Goal: Information Seeking & Learning: Learn about a topic

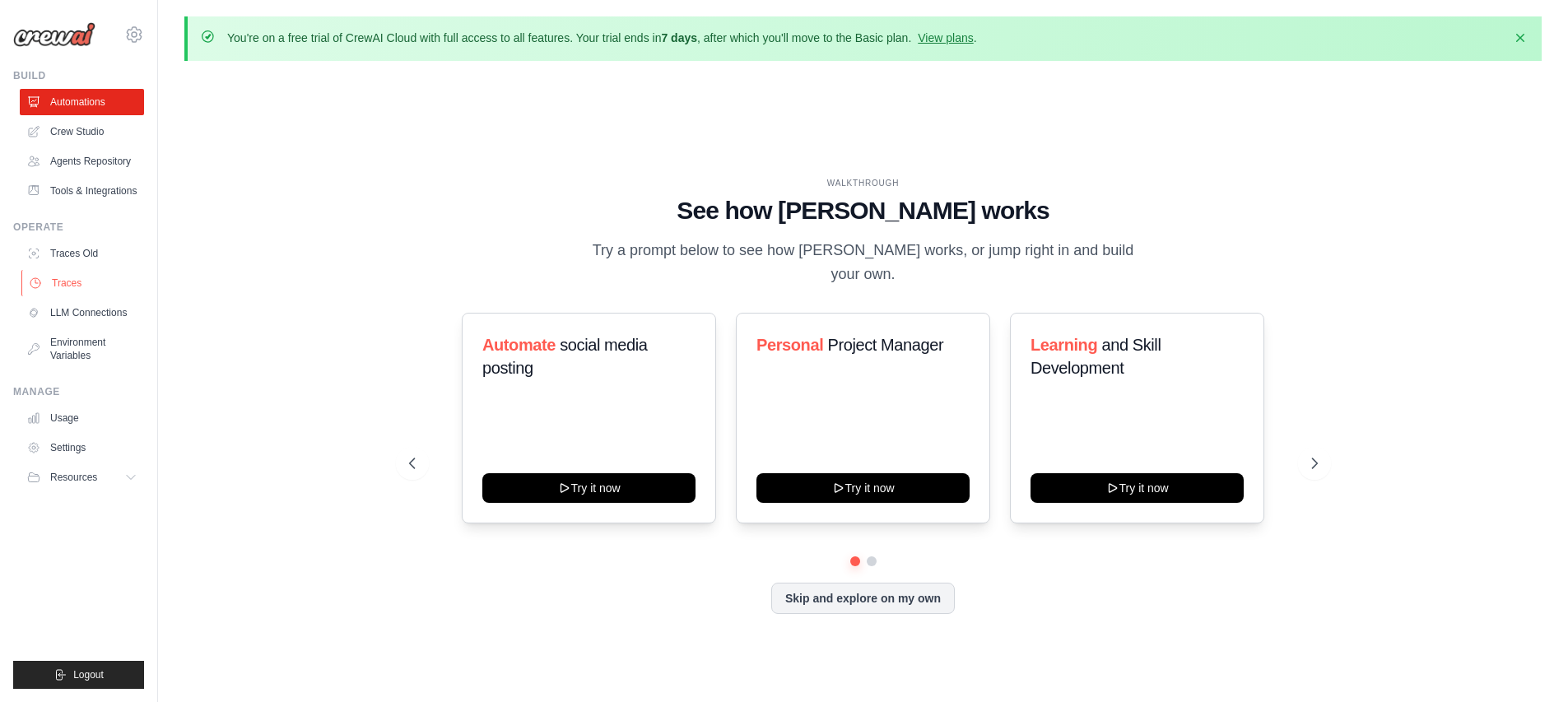
click at [78, 279] on link "Traces" at bounding box center [83, 283] width 124 height 27
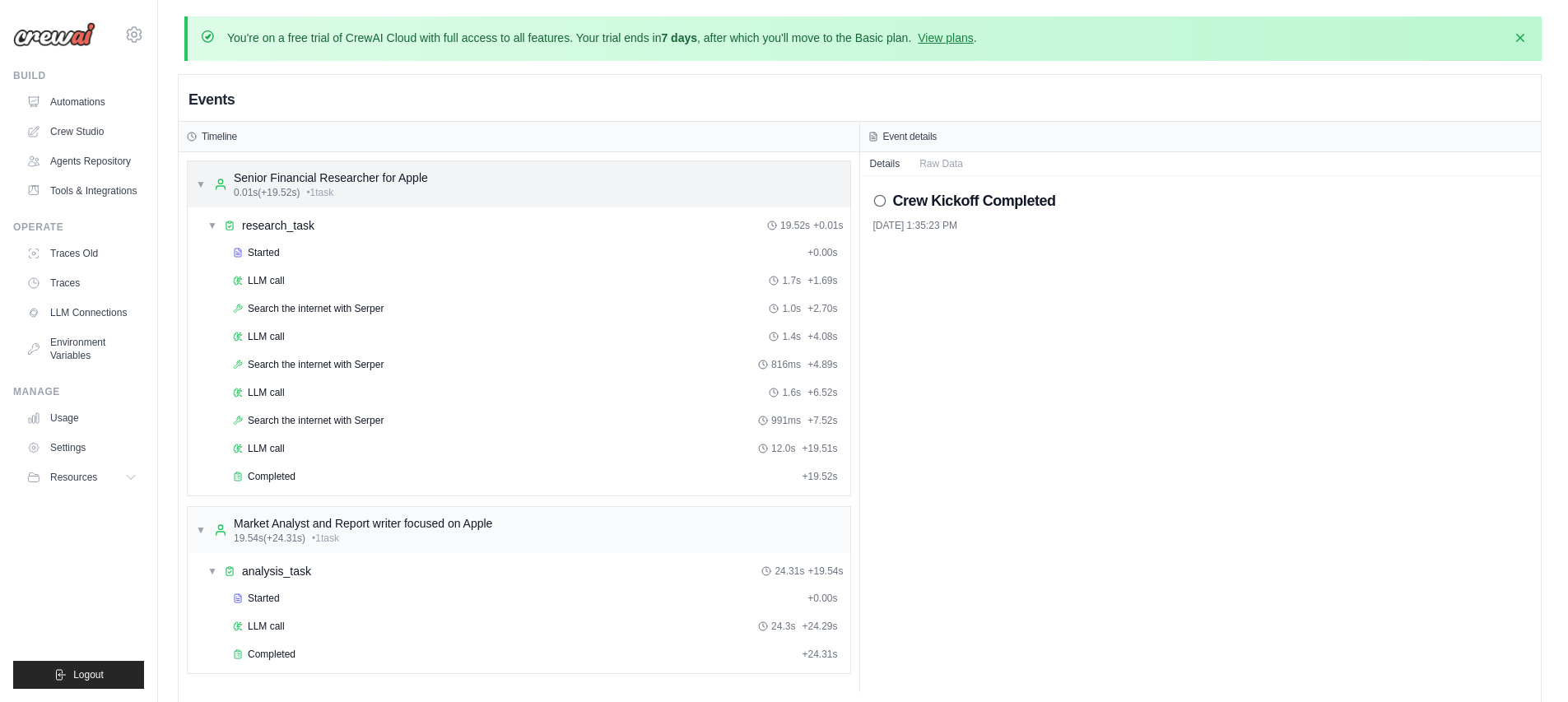
click at [195, 188] on div "▼ Senior Financial Researcher for Apple 0.01s (+19.52s) • 1 task" at bounding box center [519, 184] width 662 height 46
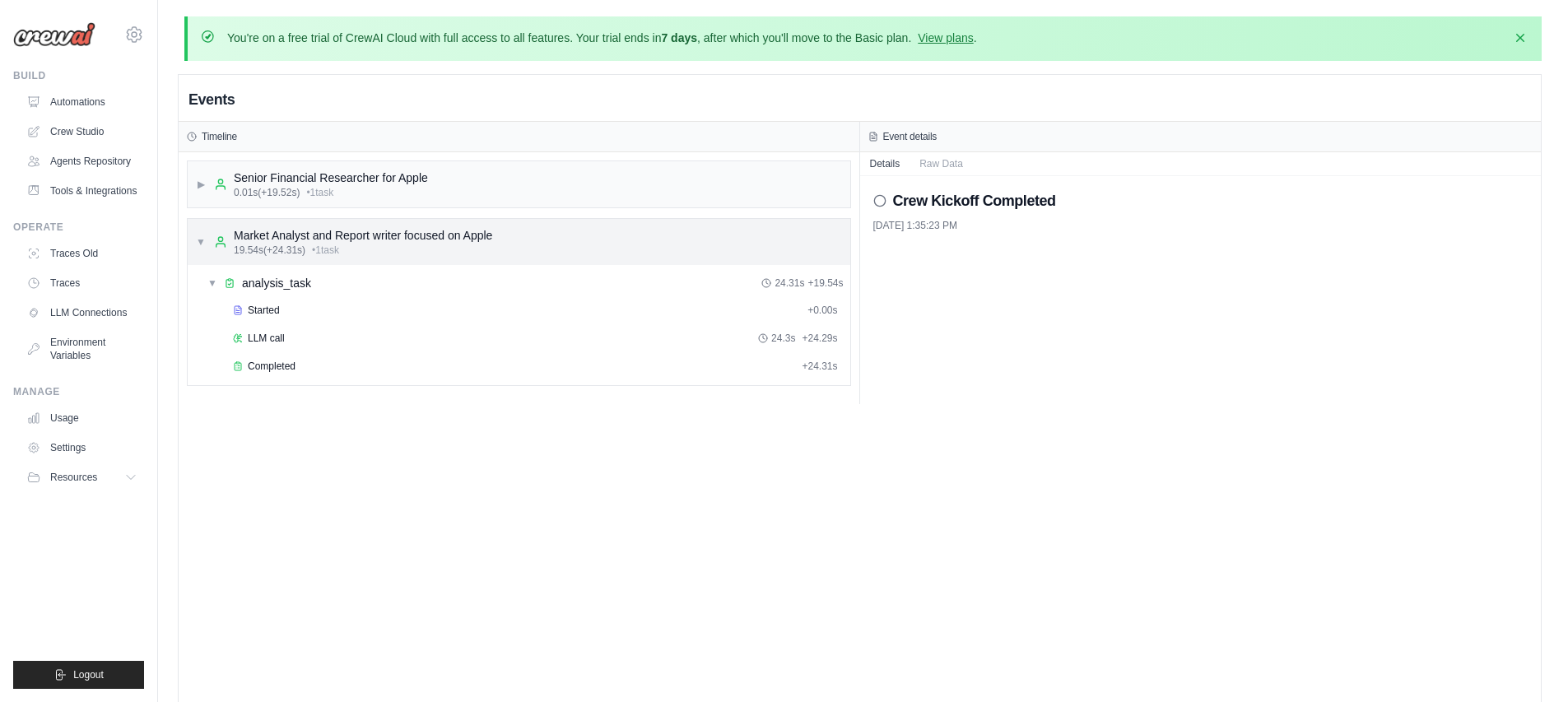
click at [198, 245] on span "▼" at bounding box center [200, 242] width 10 height 13
click at [199, 188] on span "▶" at bounding box center [200, 184] width 10 height 13
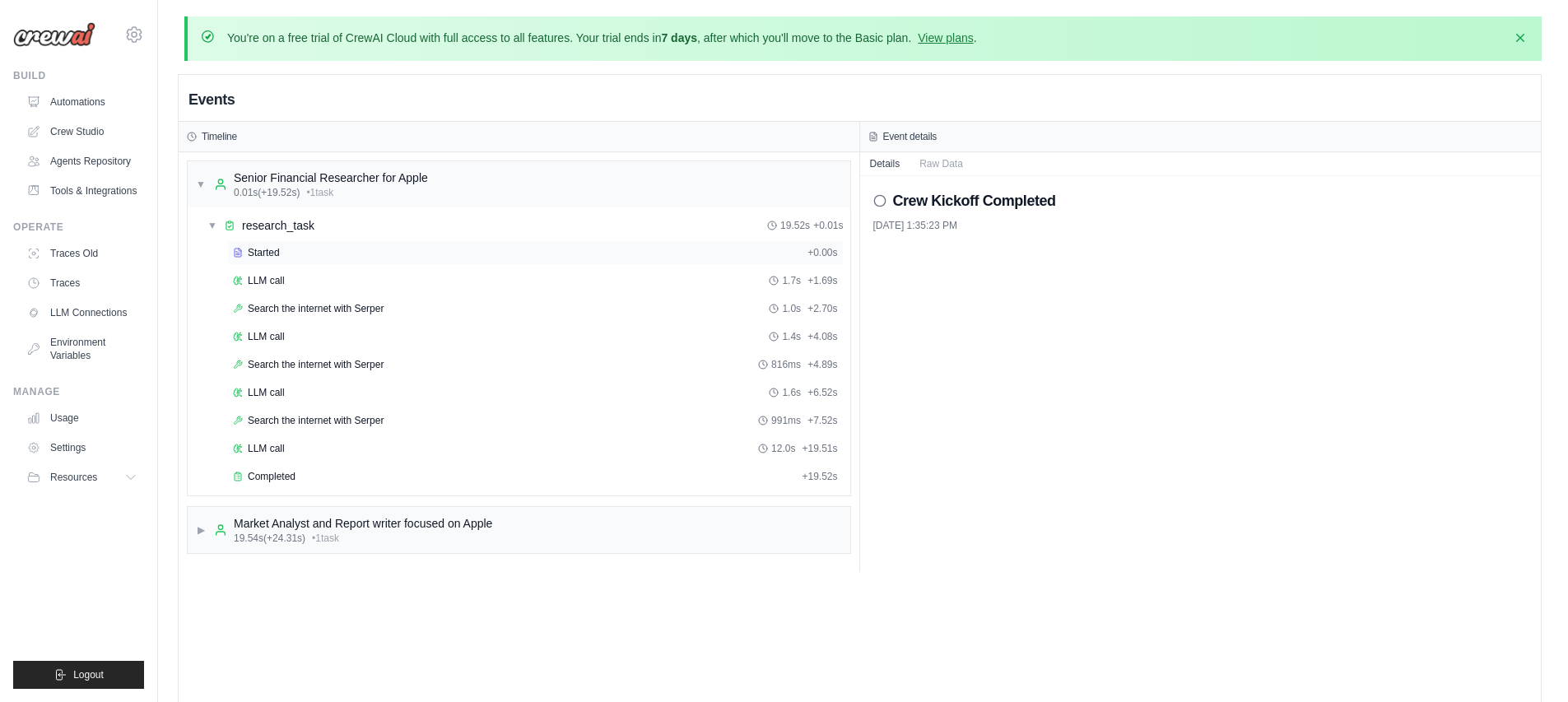
click at [288, 251] on div "Started" at bounding box center [516, 252] width 568 height 13
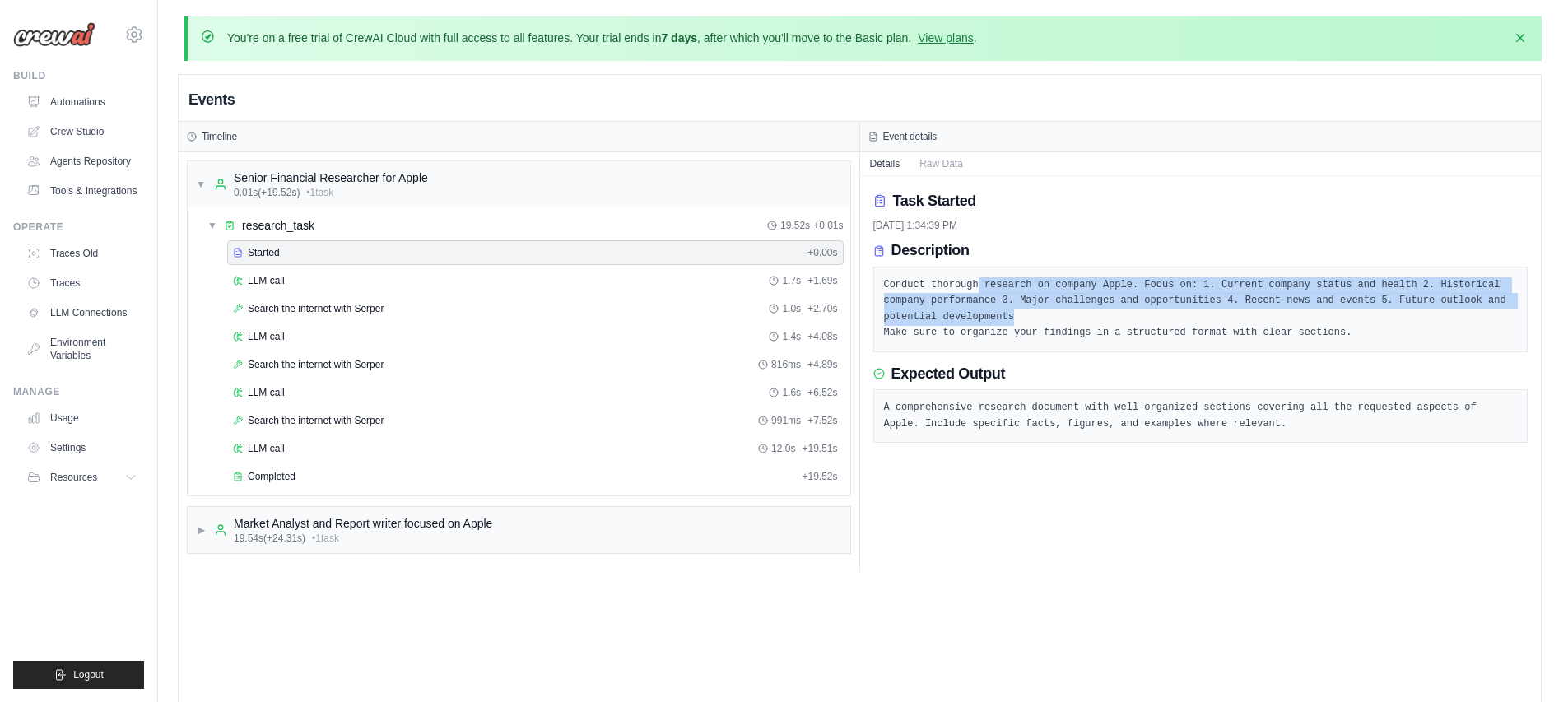
drag, startPoint x: 1023, startPoint y: 289, endPoint x: 1294, endPoint y: 312, distance: 272.0
click at [1294, 312] on pre "Conduct thorough research on company Apple. Focus on: 1. Current company status…" at bounding box center [1201, 309] width 634 height 65
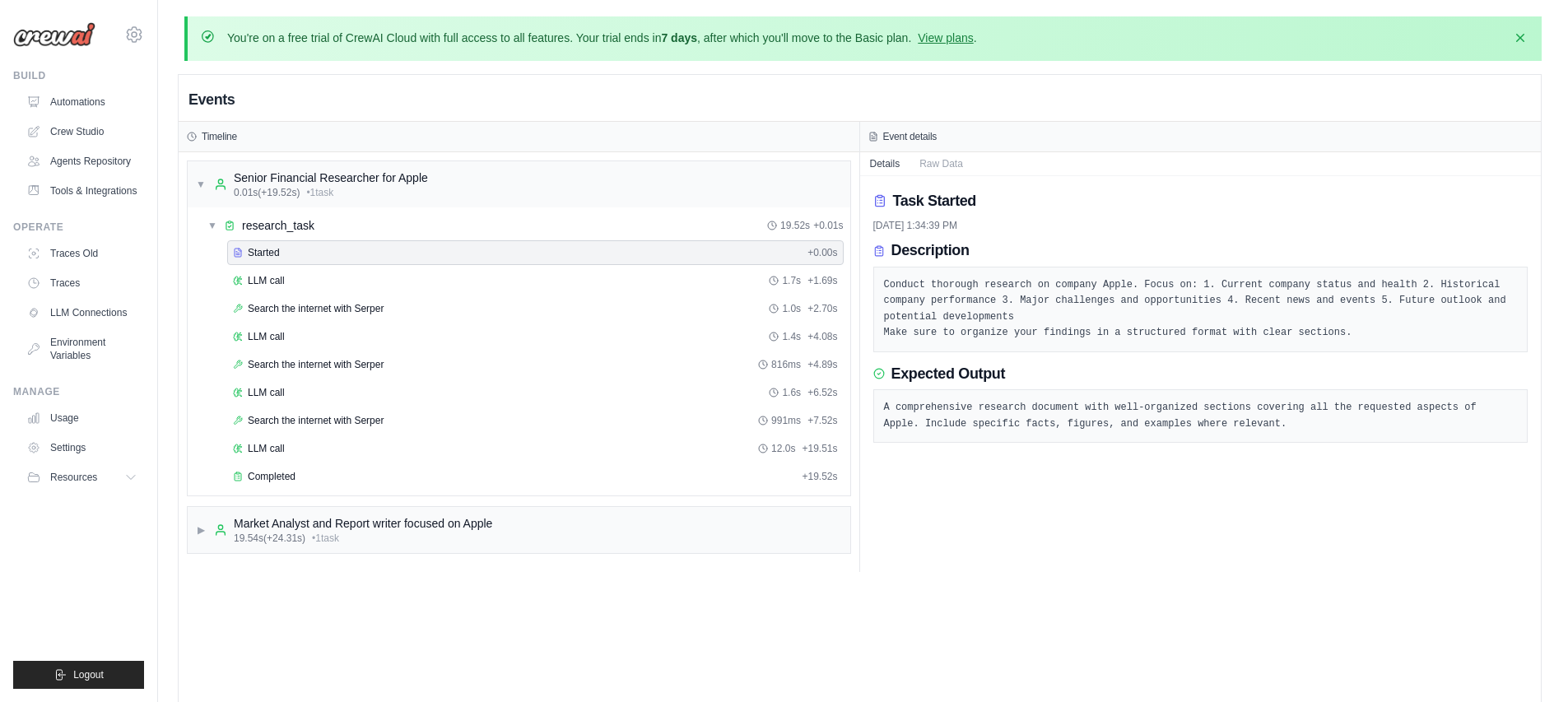
click at [1279, 311] on pre "Conduct thorough research on company Apple. Focus on: 1. Current company status…" at bounding box center [1201, 309] width 634 height 65
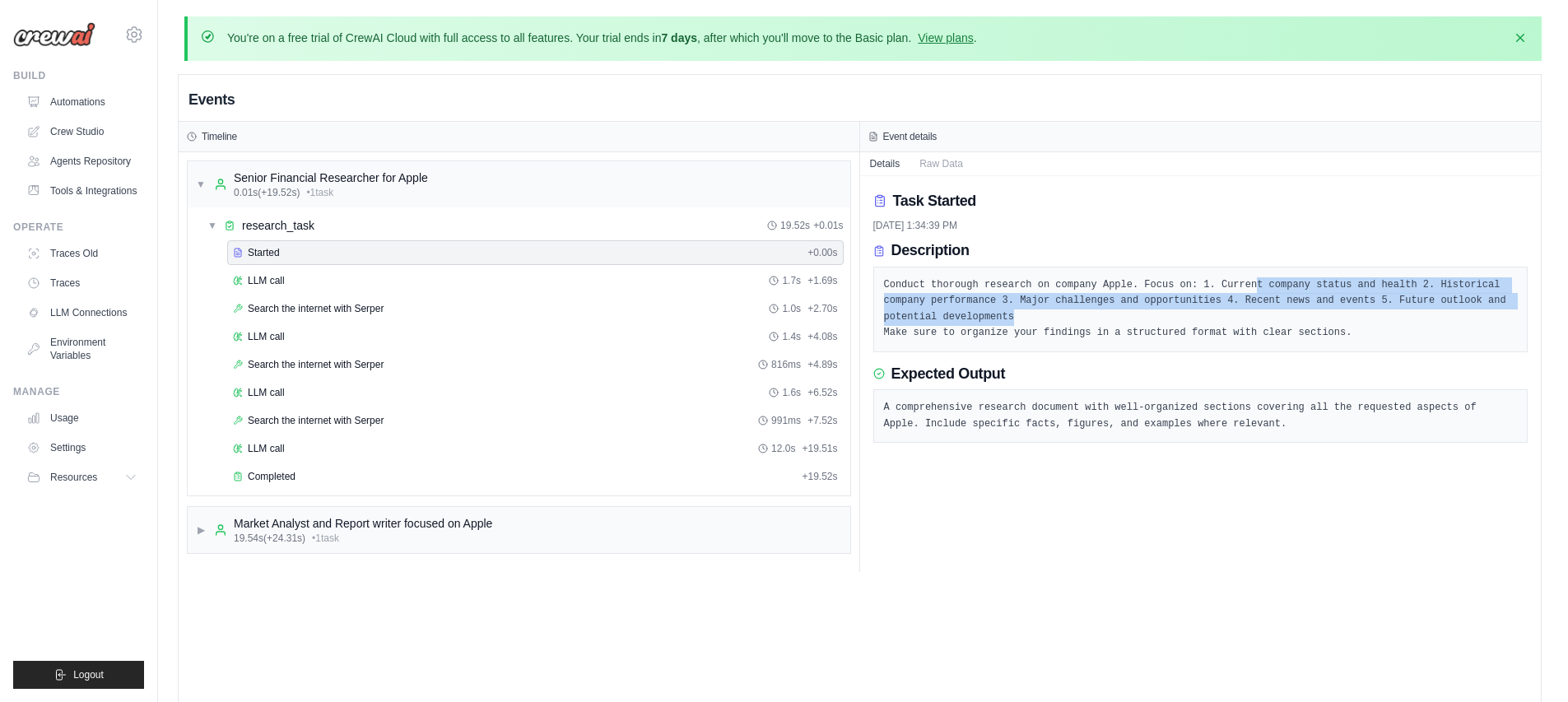
drag, startPoint x: 1293, startPoint y: 297, endPoint x: 1362, endPoint y: 319, distance: 72.4
click at [1362, 319] on pre "Conduct thorough research on company Apple. Focus on: 1. Current company status…" at bounding box center [1201, 309] width 634 height 65
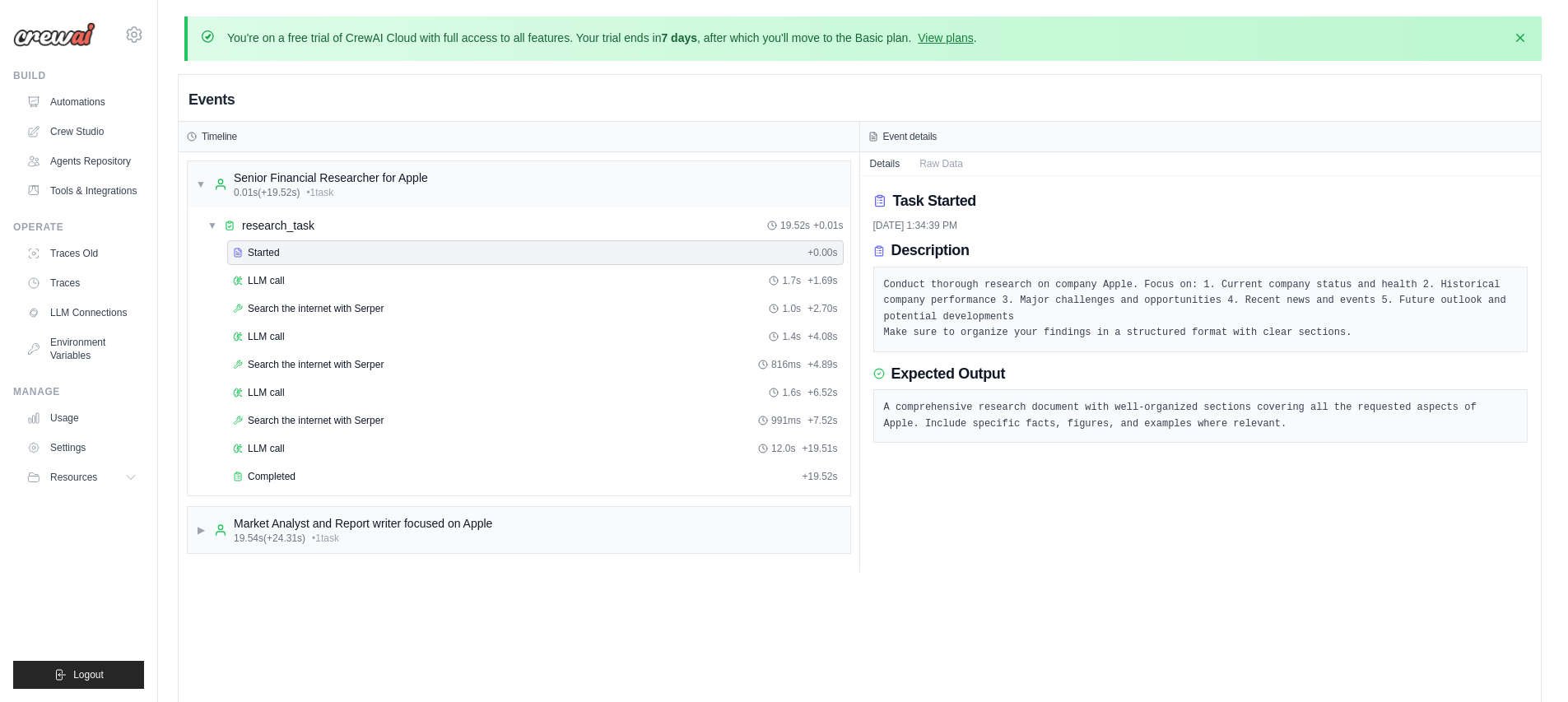
click at [1363, 319] on pre "Conduct thorough research on company Apple. Focus on: 1. Current company status…" at bounding box center [1201, 309] width 634 height 65
click at [325, 276] on div "LLM call 1.7s + 1.69s" at bounding box center [535, 281] width 605 height 13
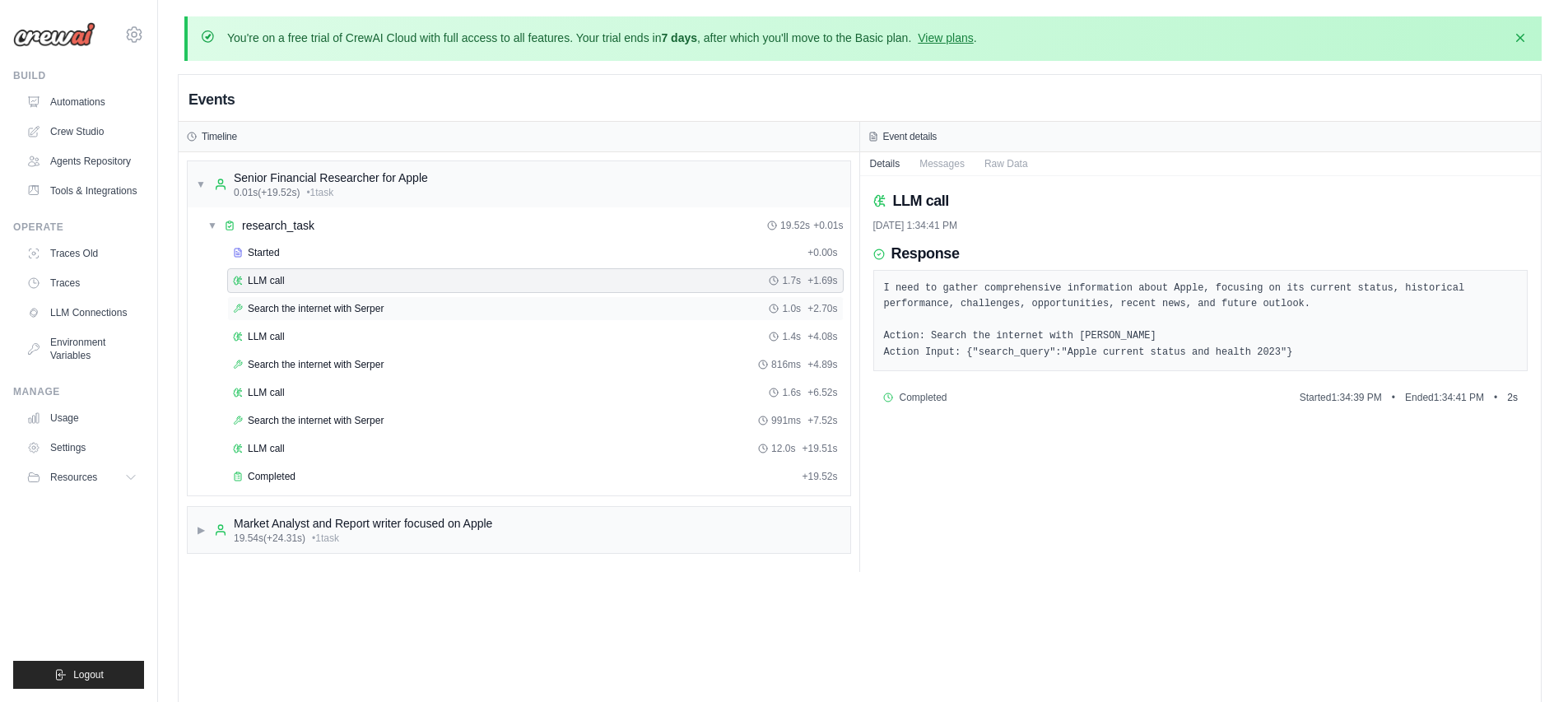
click at [427, 305] on div "Search the internet with Serper 1.0s + 2.70s" at bounding box center [535, 308] width 605 height 13
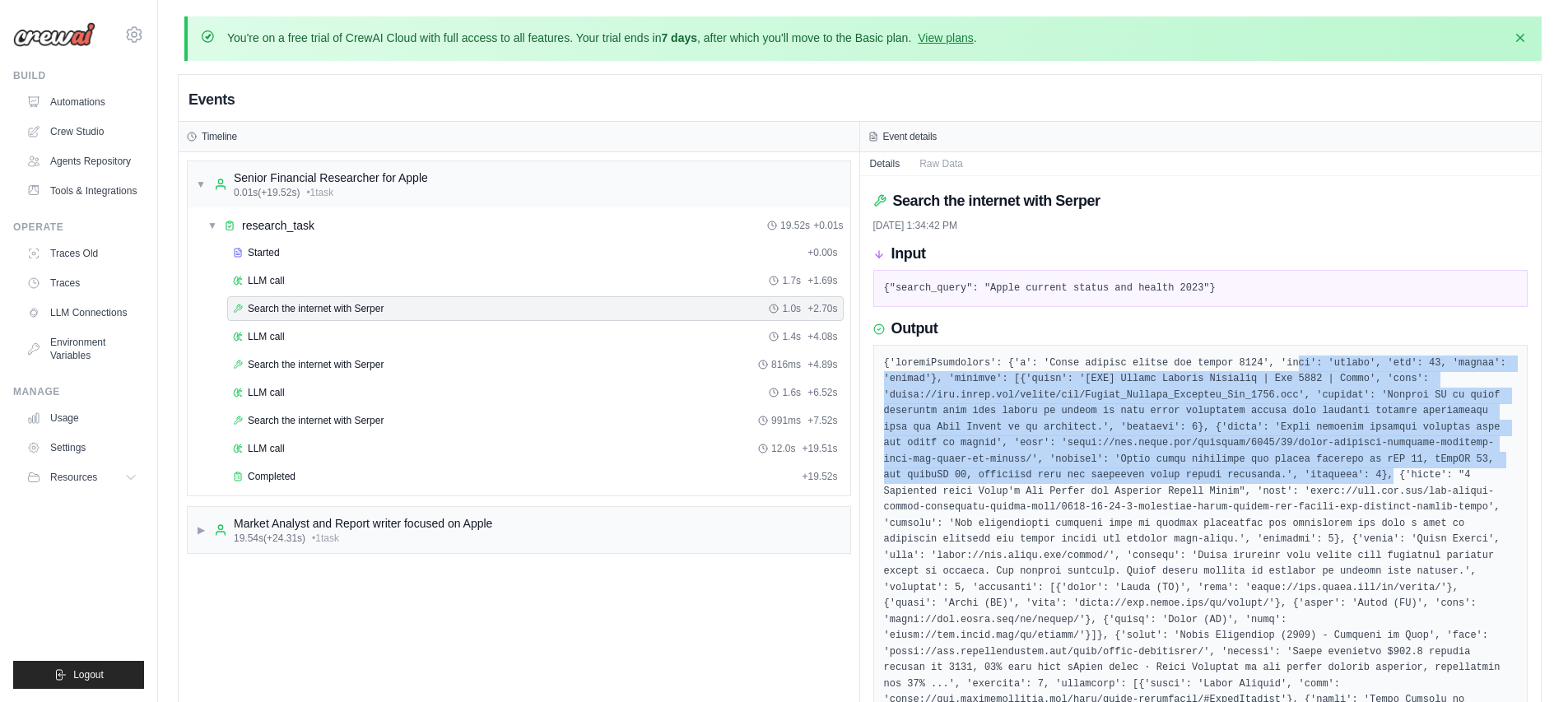
drag, startPoint x: 1302, startPoint y: 357, endPoint x: 1394, endPoint y: 474, distance: 148.8
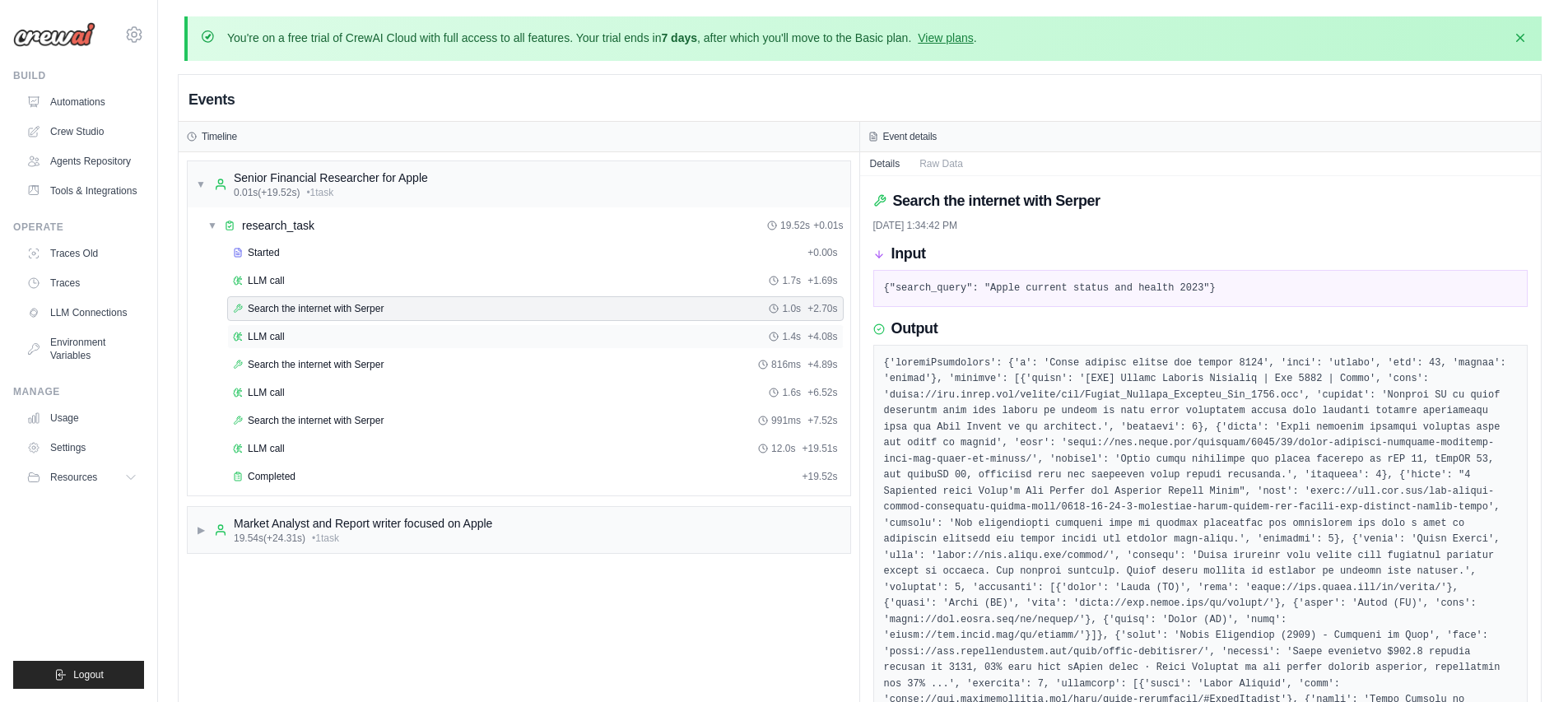
click at [306, 336] on div "LLM call 1.4s + 4.08s" at bounding box center [535, 336] width 605 height 13
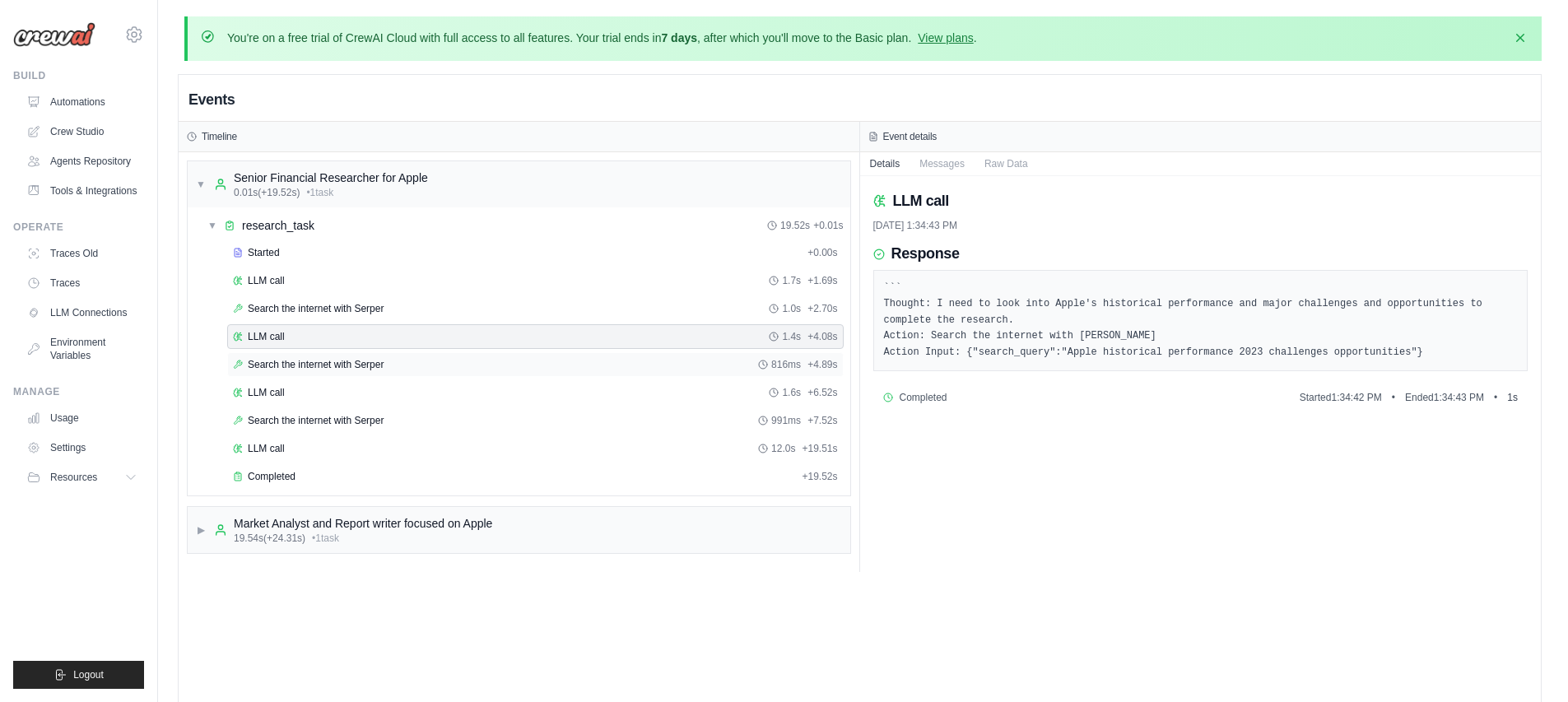
click at [340, 369] on span "Search the internet with Serper" at bounding box center [315, 364] width 135 height 13
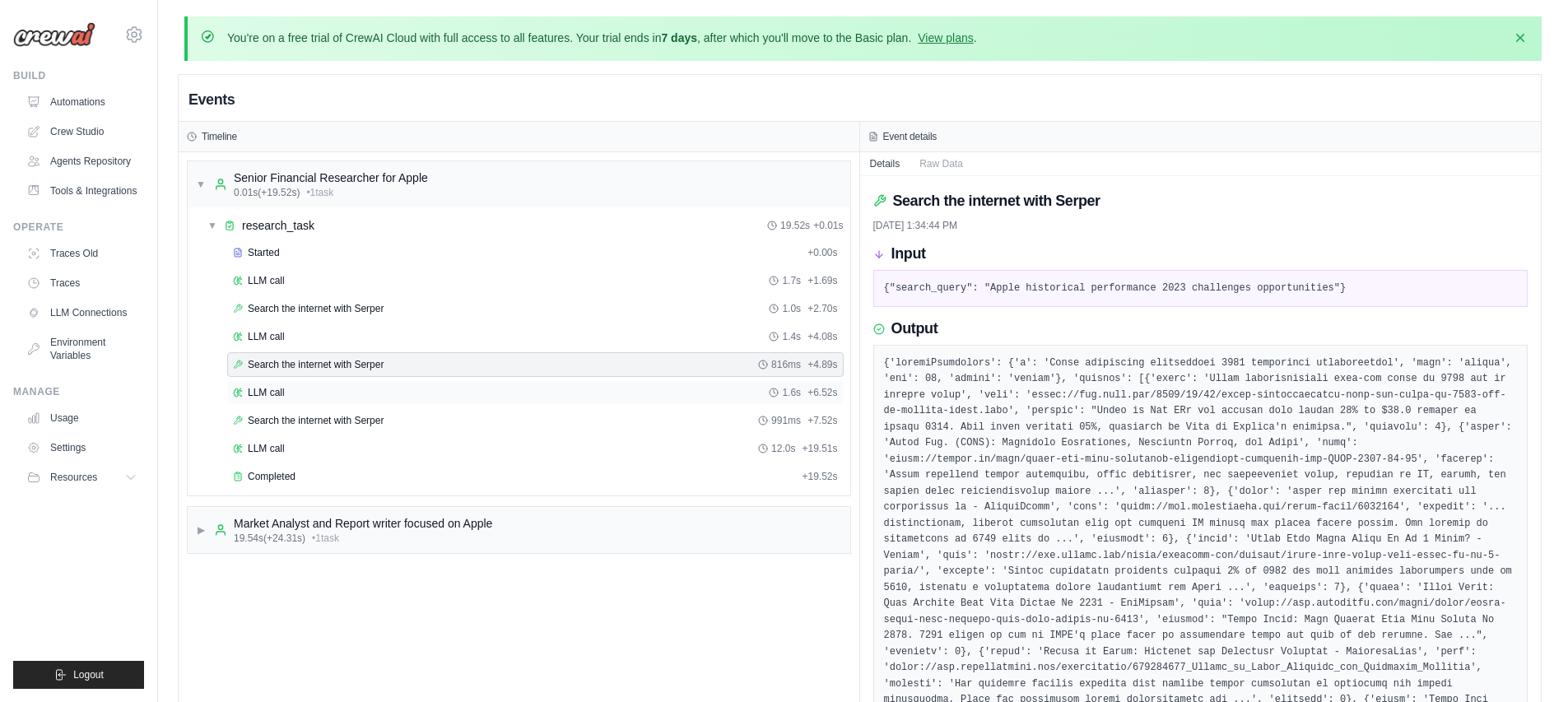
click at [469, 390] on div "LLM call 1.6s + 6.52s" at bounding box center [535, 392] width 605 height 13
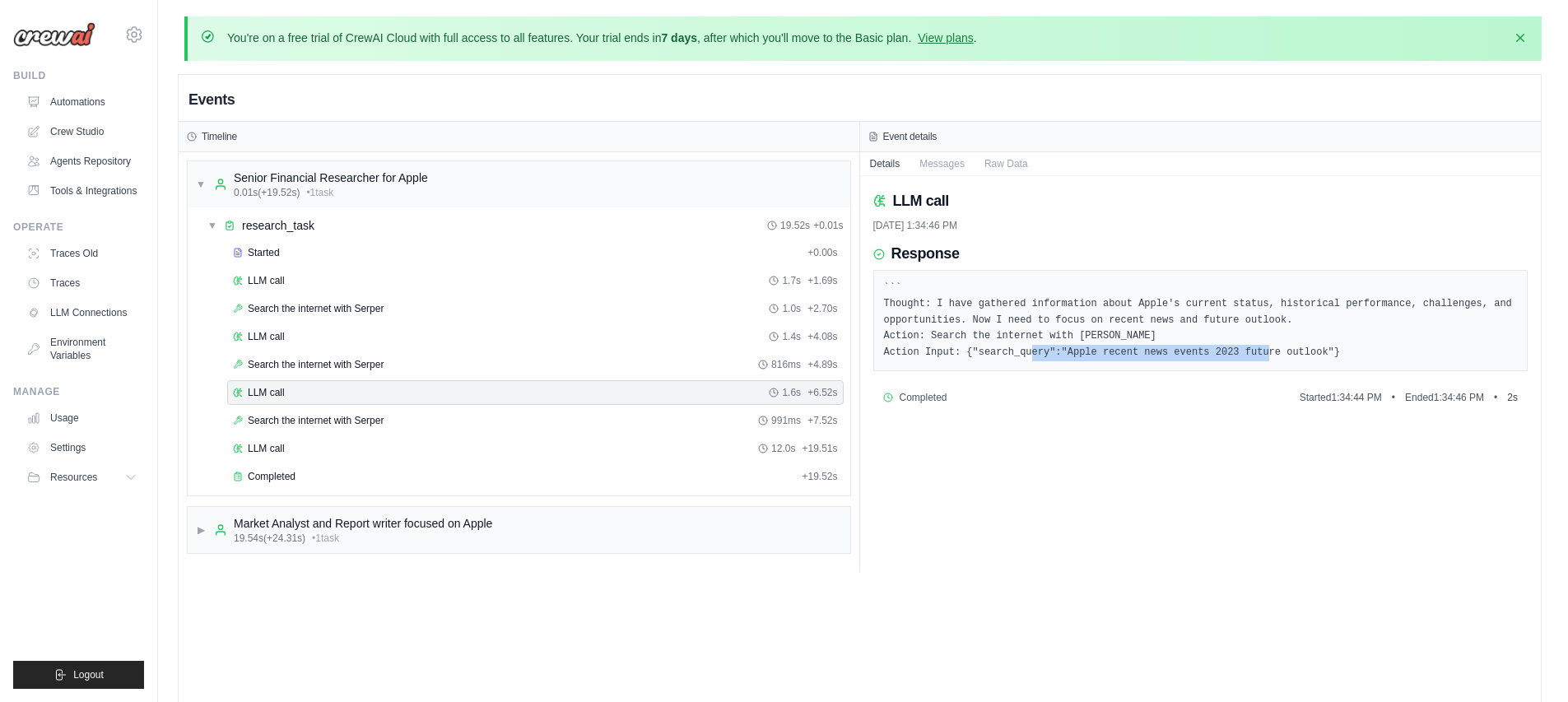
drag, startPoint x: 1073, startPoint y: 350, endPoint x: 1312, endPoint y: 344, distance: 239.1
click at [1312, 344] on pre "``` Thought: I have gathered information about Apple's current status, historic…" at bounding box center [1201, 320] width 634 height 81
click at [399, 421] on div "Search the internet with Serper 991ms + 7.52s" at bounding box center [535, 420] width 605 height 13
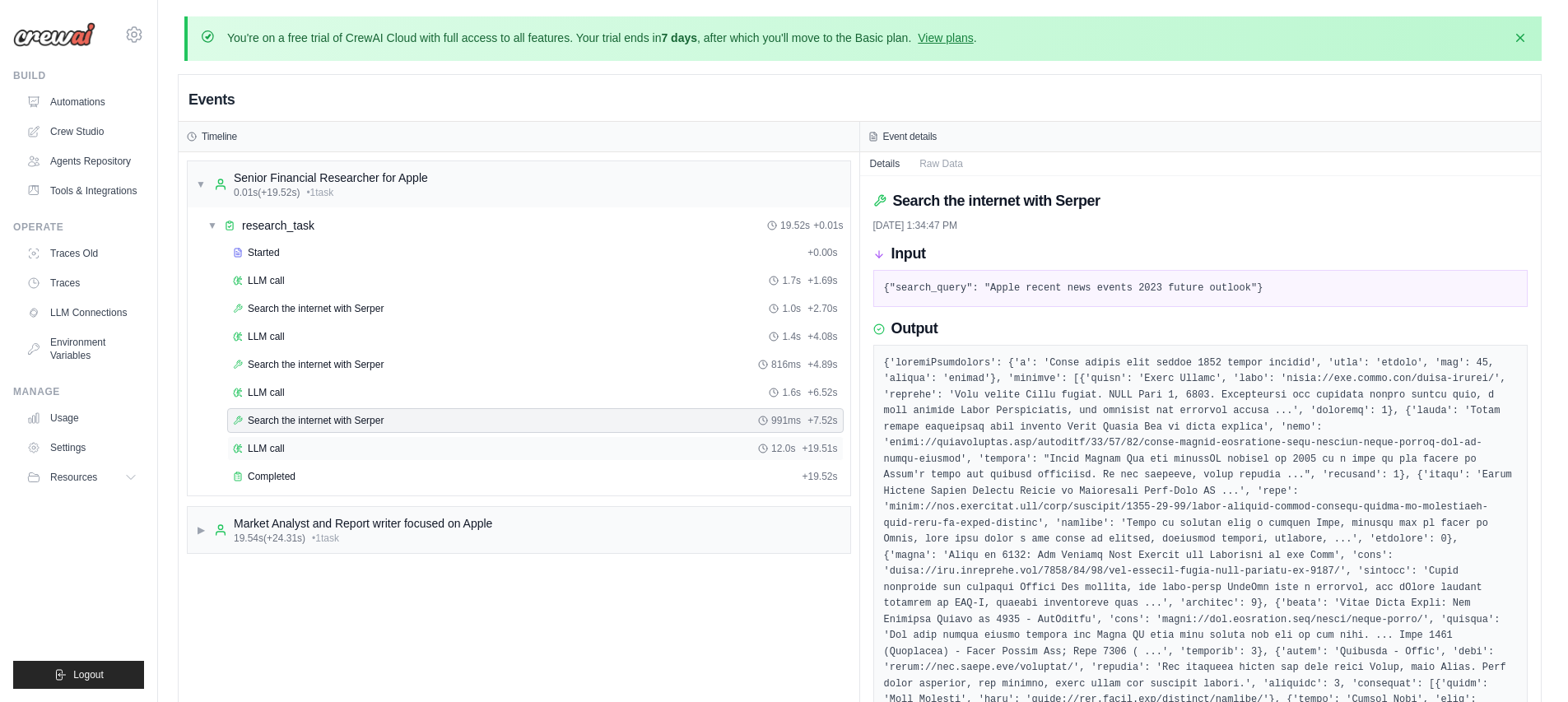
click at [315, 456] on div "LLM call 12.0s + 19.51s" at bounding box center [536, 449] width 616 height 25
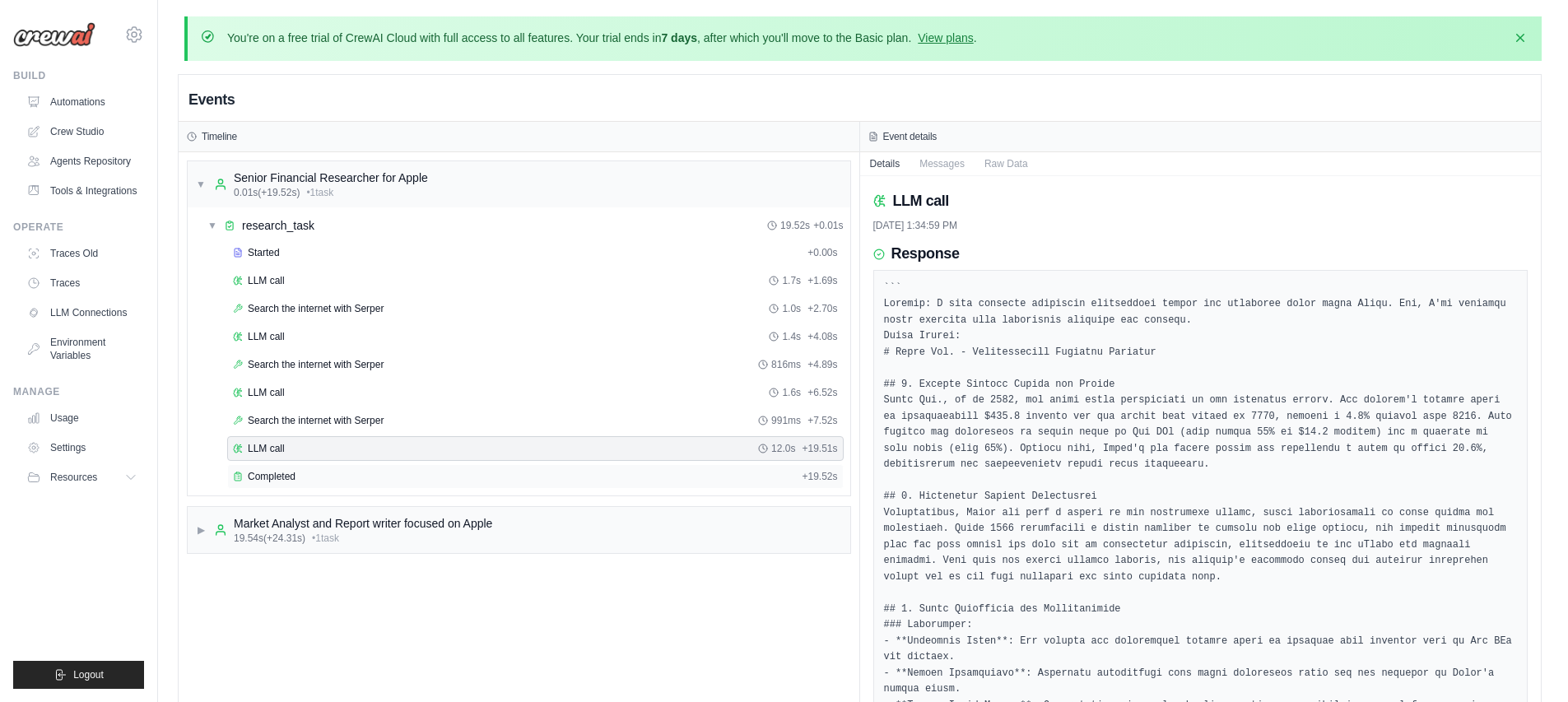
click at [432, 474] on div "Completed" at bounding box center [514, 476] width 562 height 13
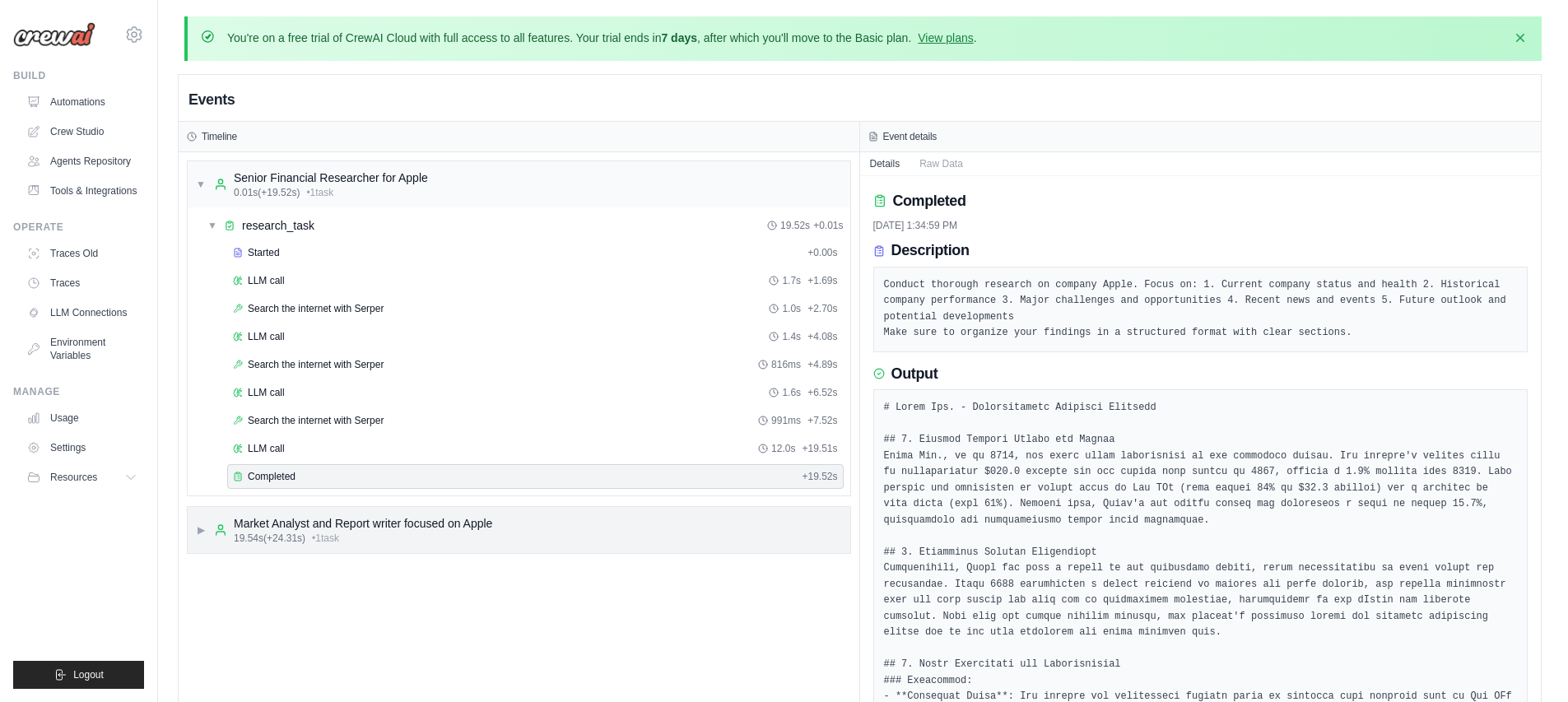
click at [373, 532] on div "19.54s (+24.31s) • 1 task" at bounding box center [363, 538] width 259 height 13
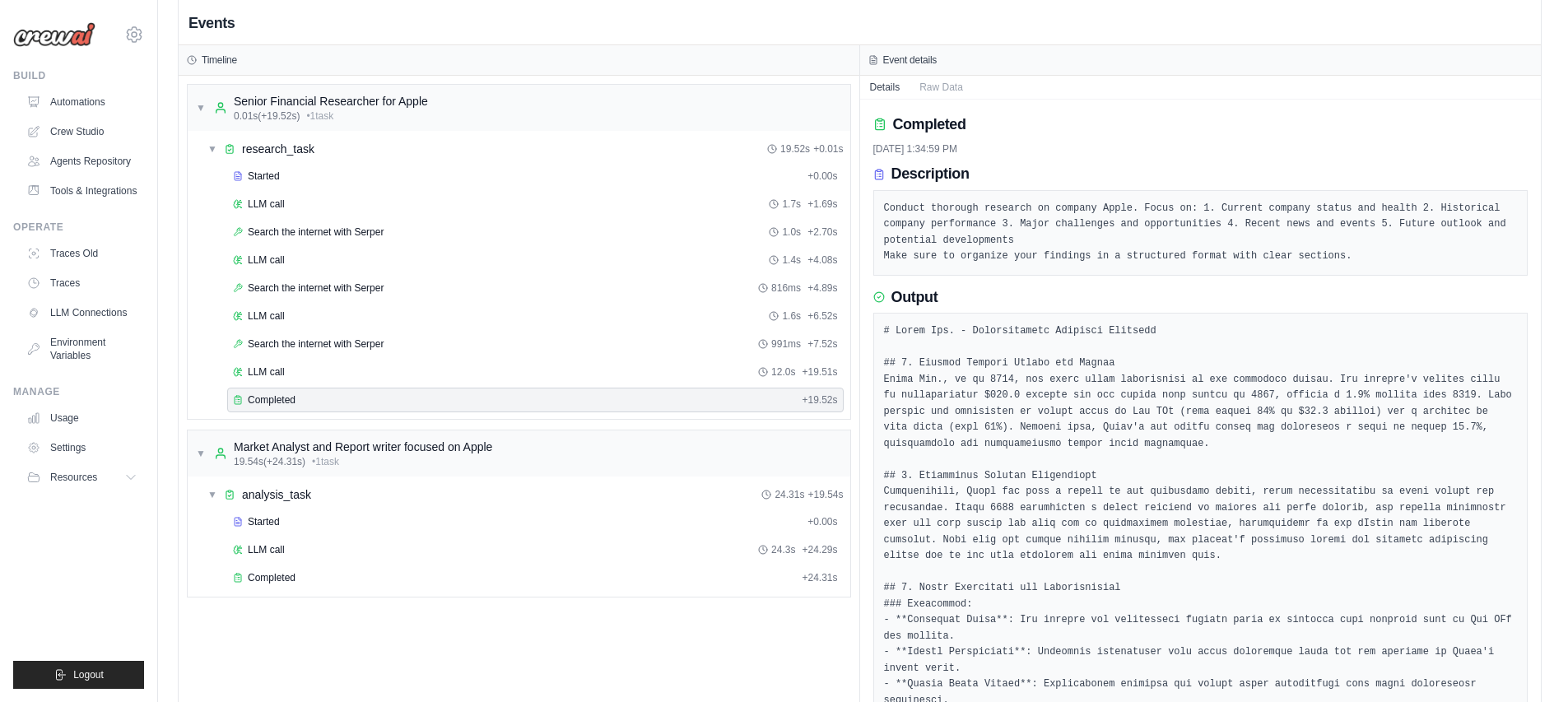
scroll to position [37, 0]
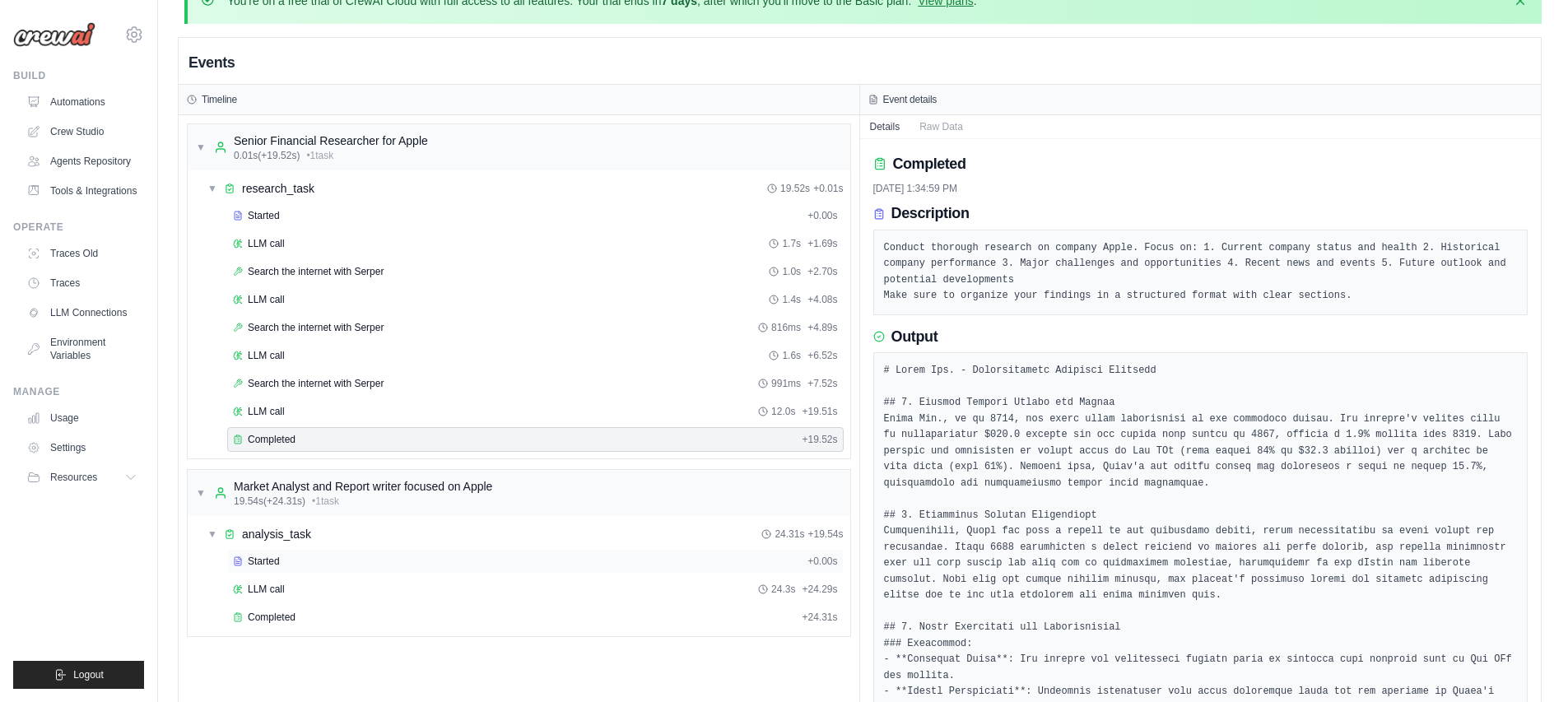
click at [313, 567] on div "Started" at bounding box center [516, 561] width 568 height 13
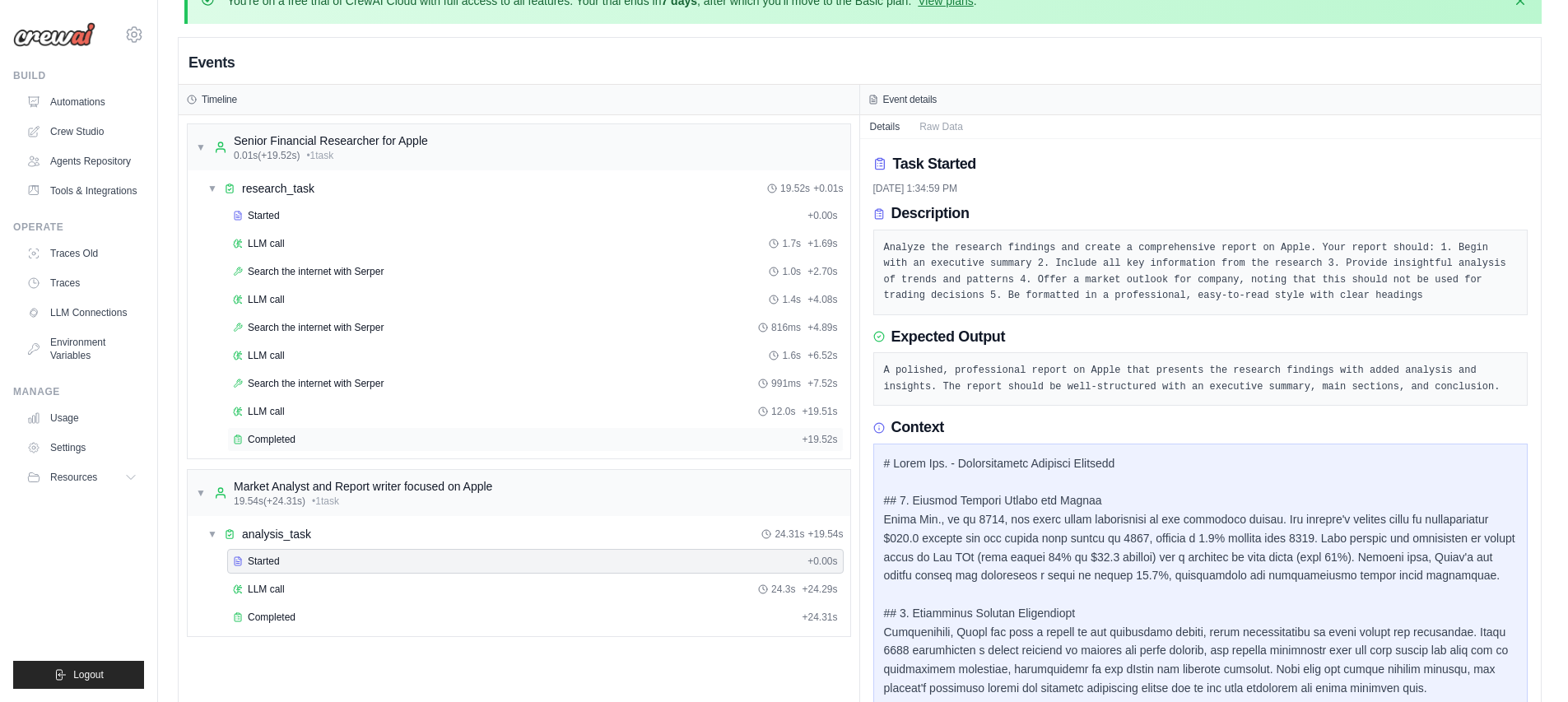
click at [364, 436] on div "Completed" at bounding box center [514, 439] width 562 height 13
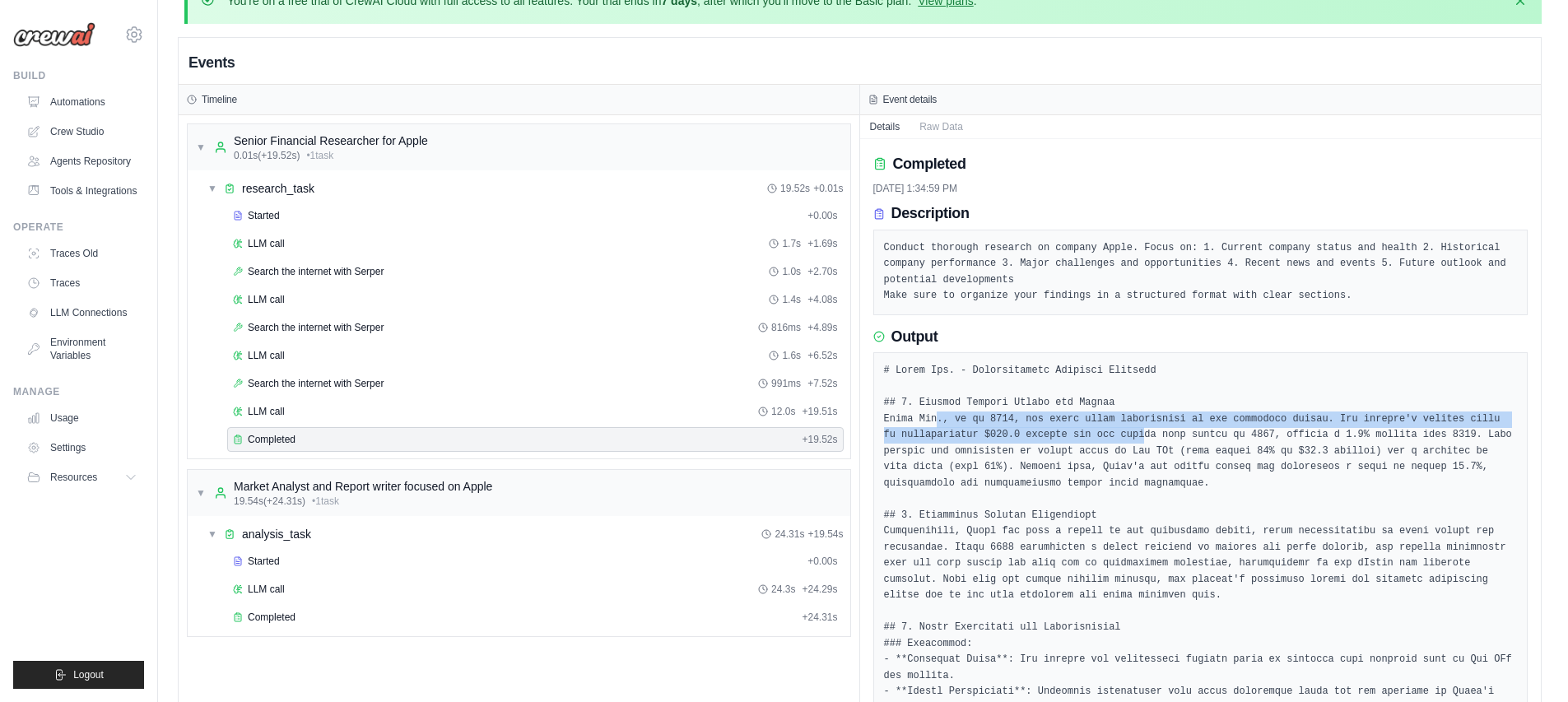
drag, startPoint x: 934, startPoint y: 419, endPoint x: 1151, endPoint y: 427, distance: 217.1
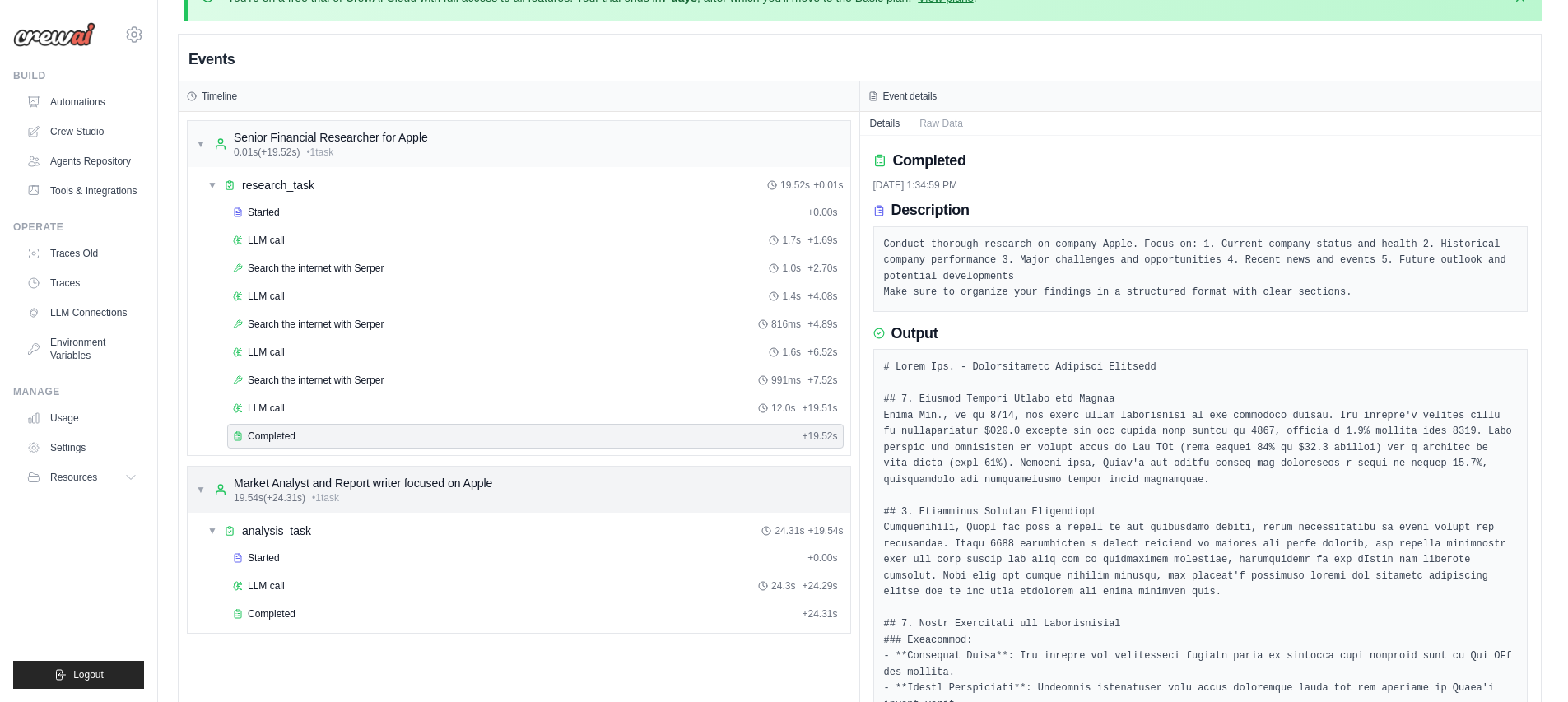
scroll to position [41, 0]
click at [310, 557] on div "Started" at bounding box center [516, 558] width 568 height 13
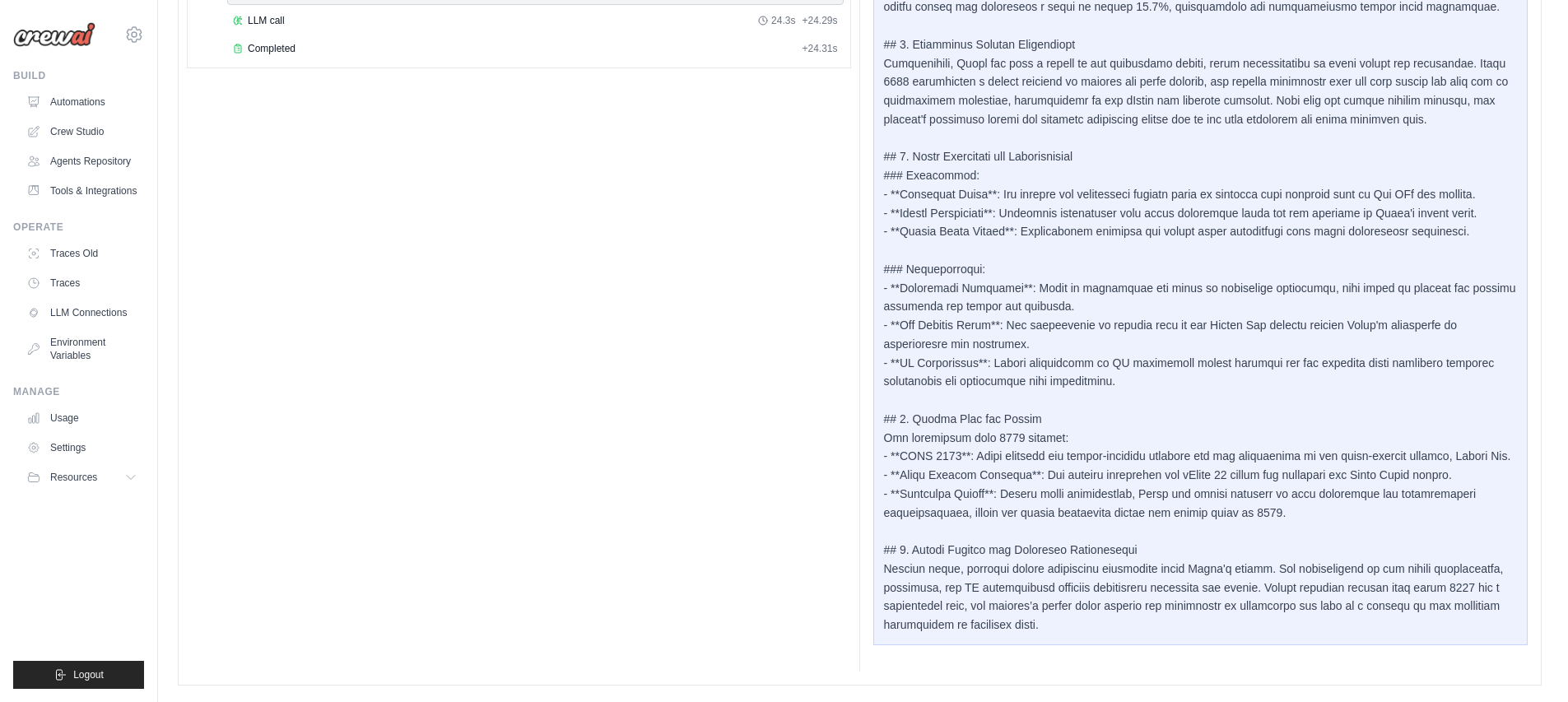
scroll to position [162, 0]
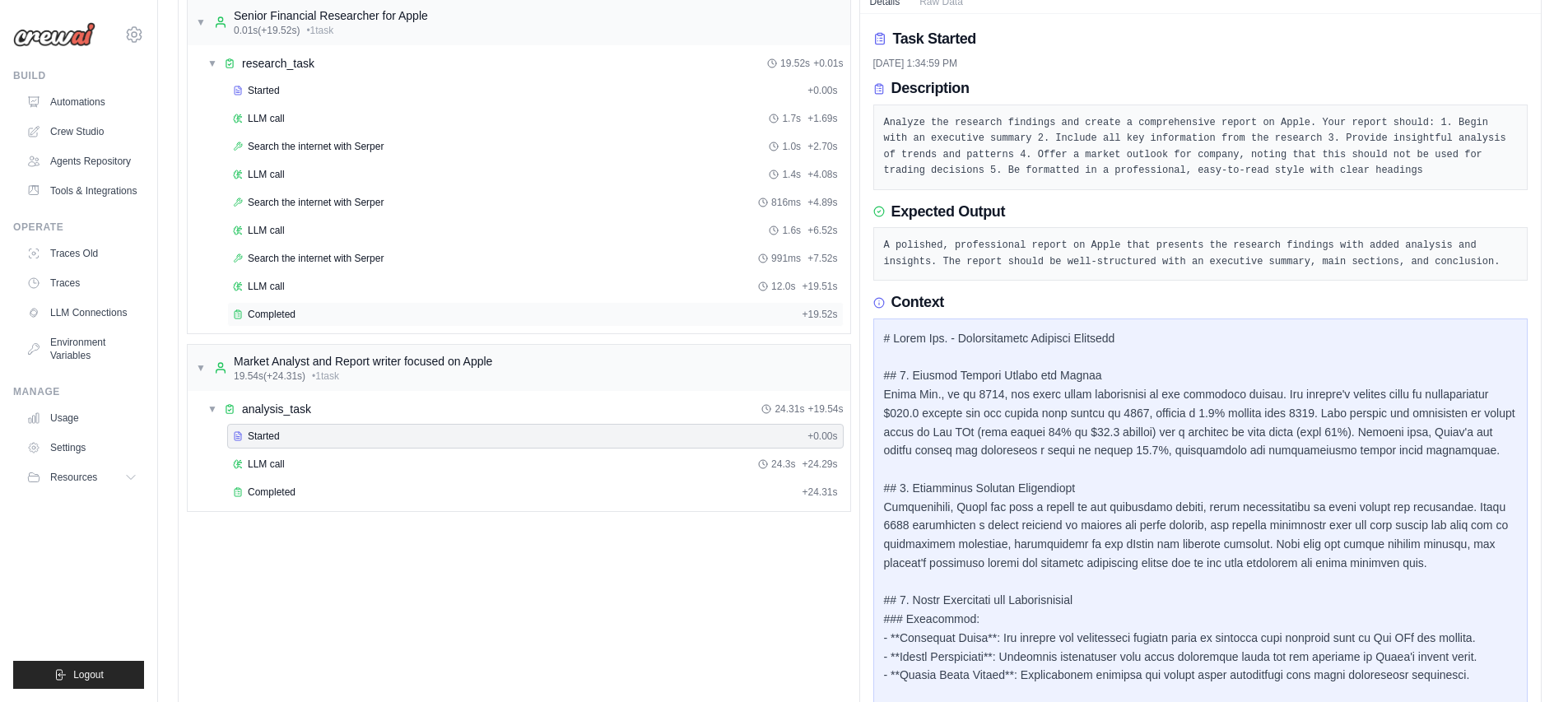
click at [396, 320] on div "Completed" at bounding box center [514, 314] width 562 height 13
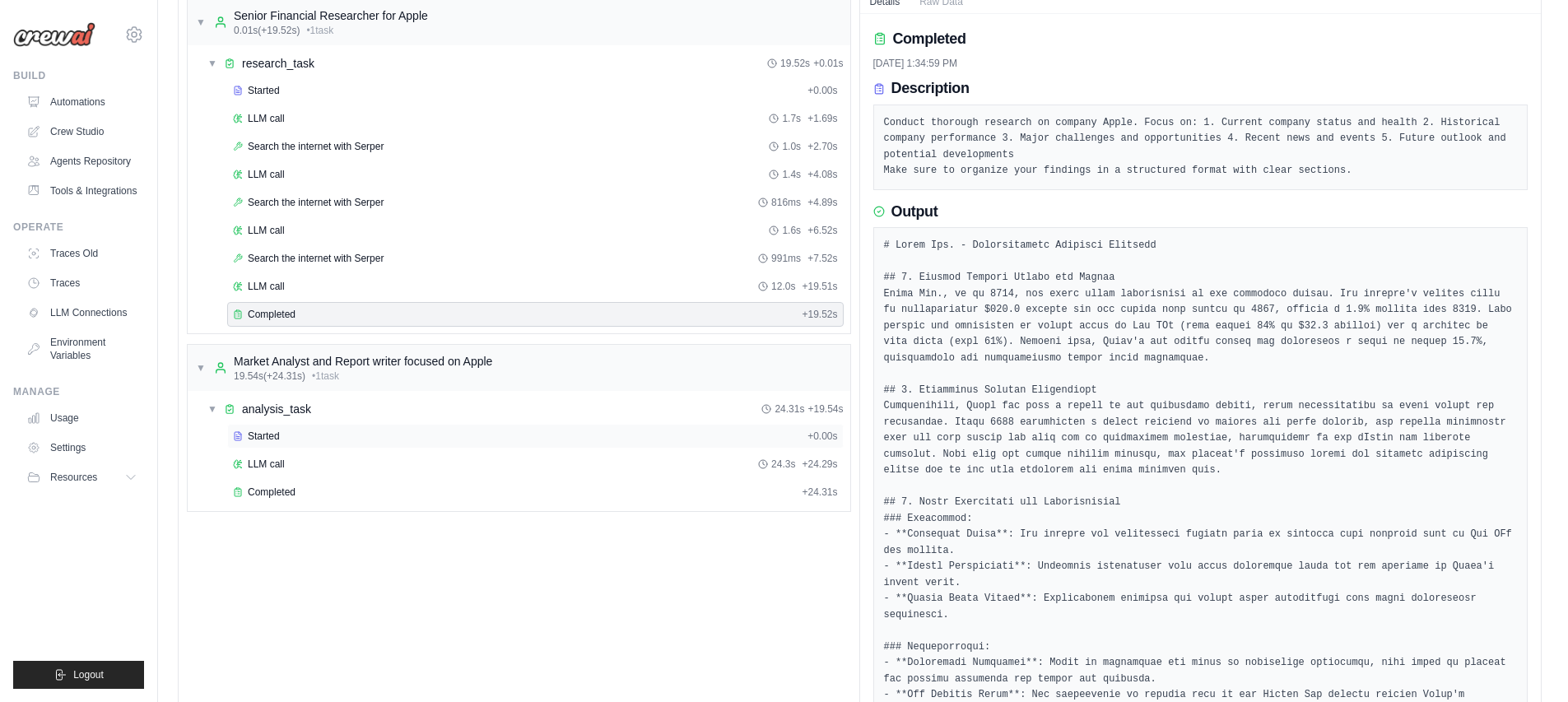
click at [258, 440] on span "Started" at bounding box center [264, 436] width 32 height 13
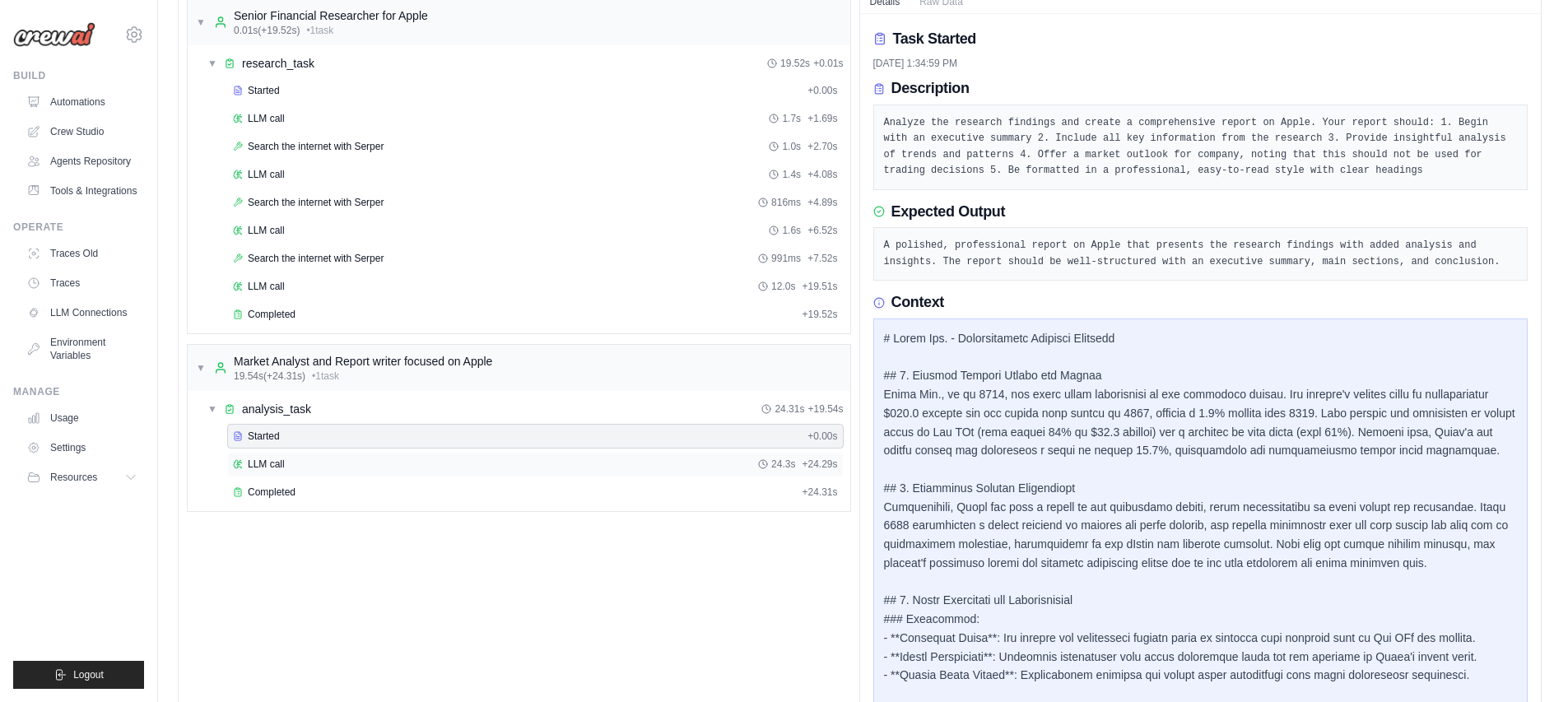
click at [297, 467] on div "LLM call 24.3s + 24.29s" at bounding box center [535, 464] width 605 height 13
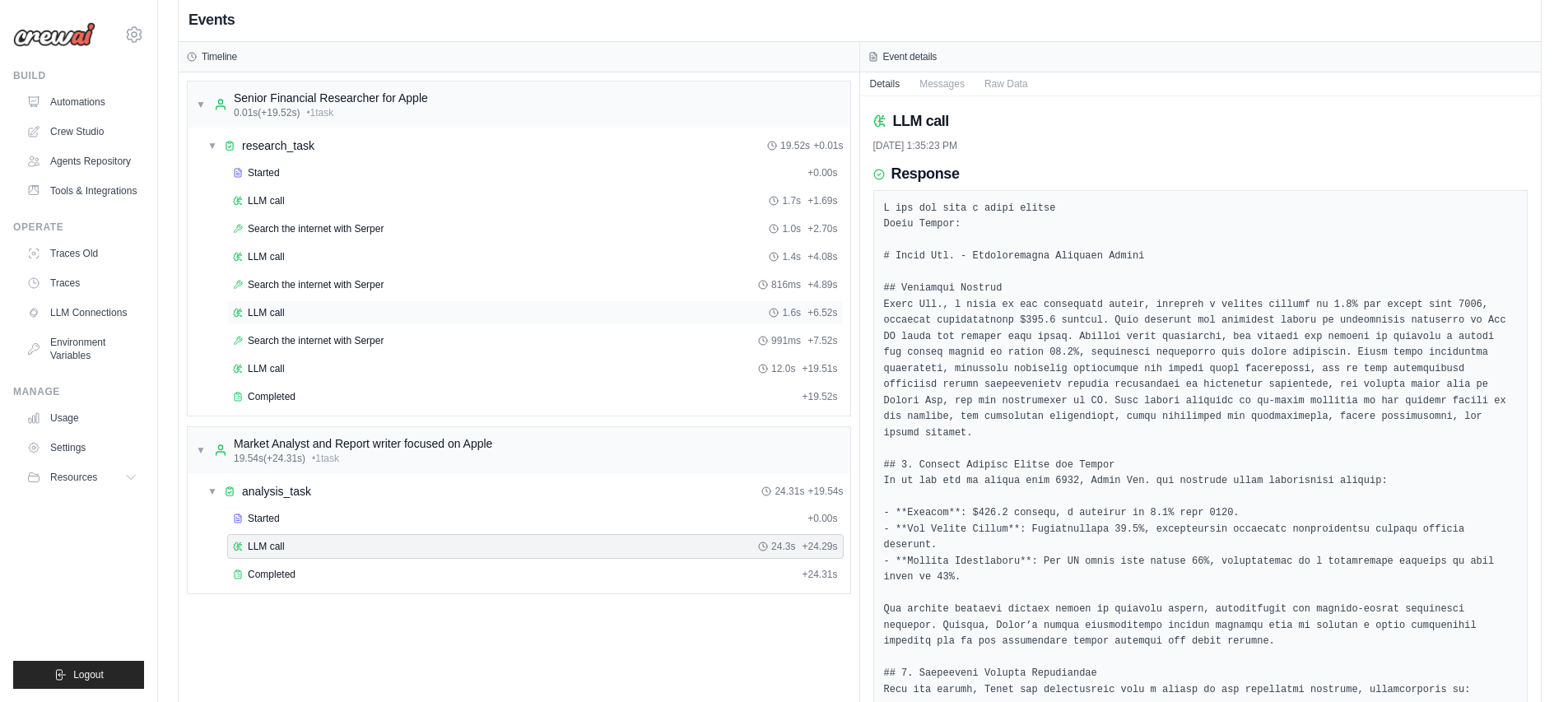
scroll to position [12, 0]
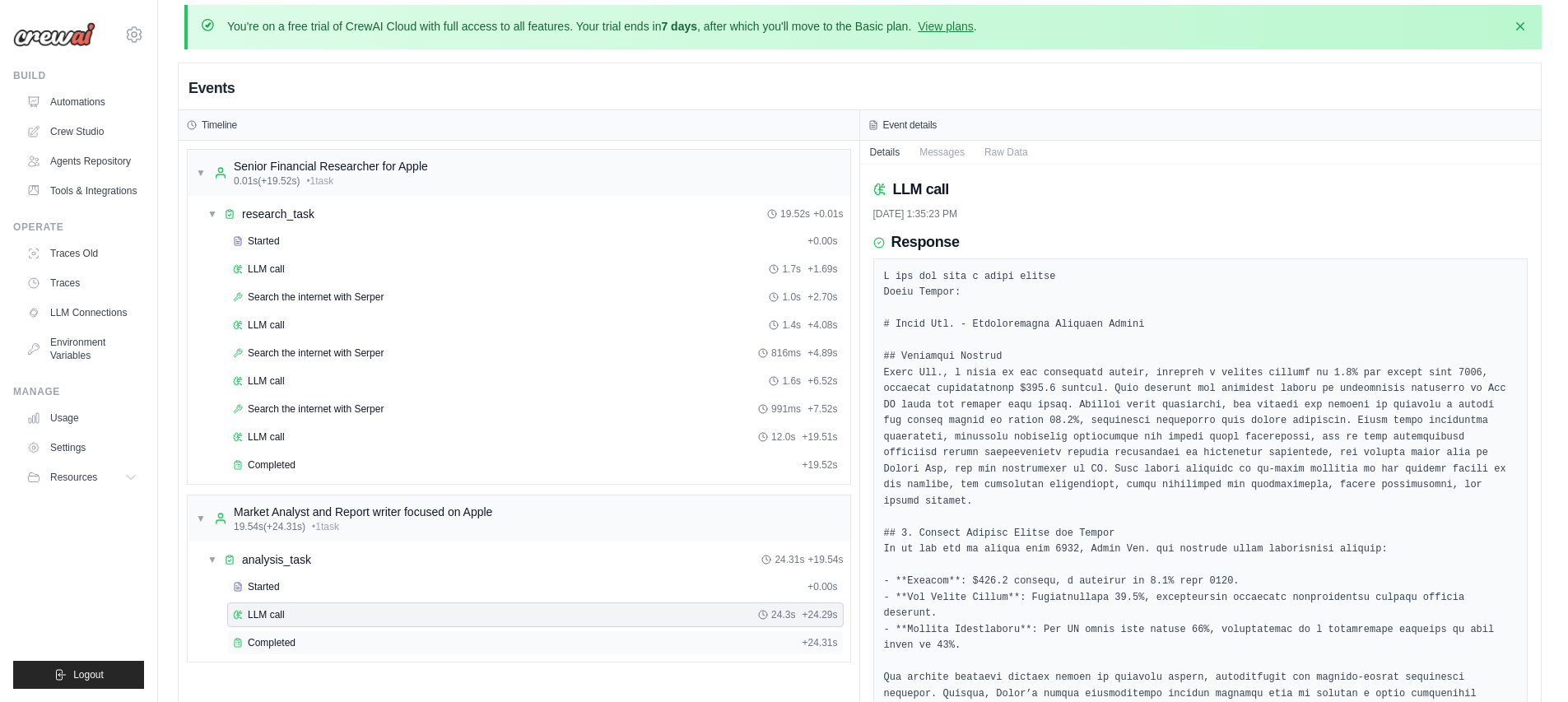
click at [357, 648] on div "Completed" at bounding box center [514, 643] width 562 height 13
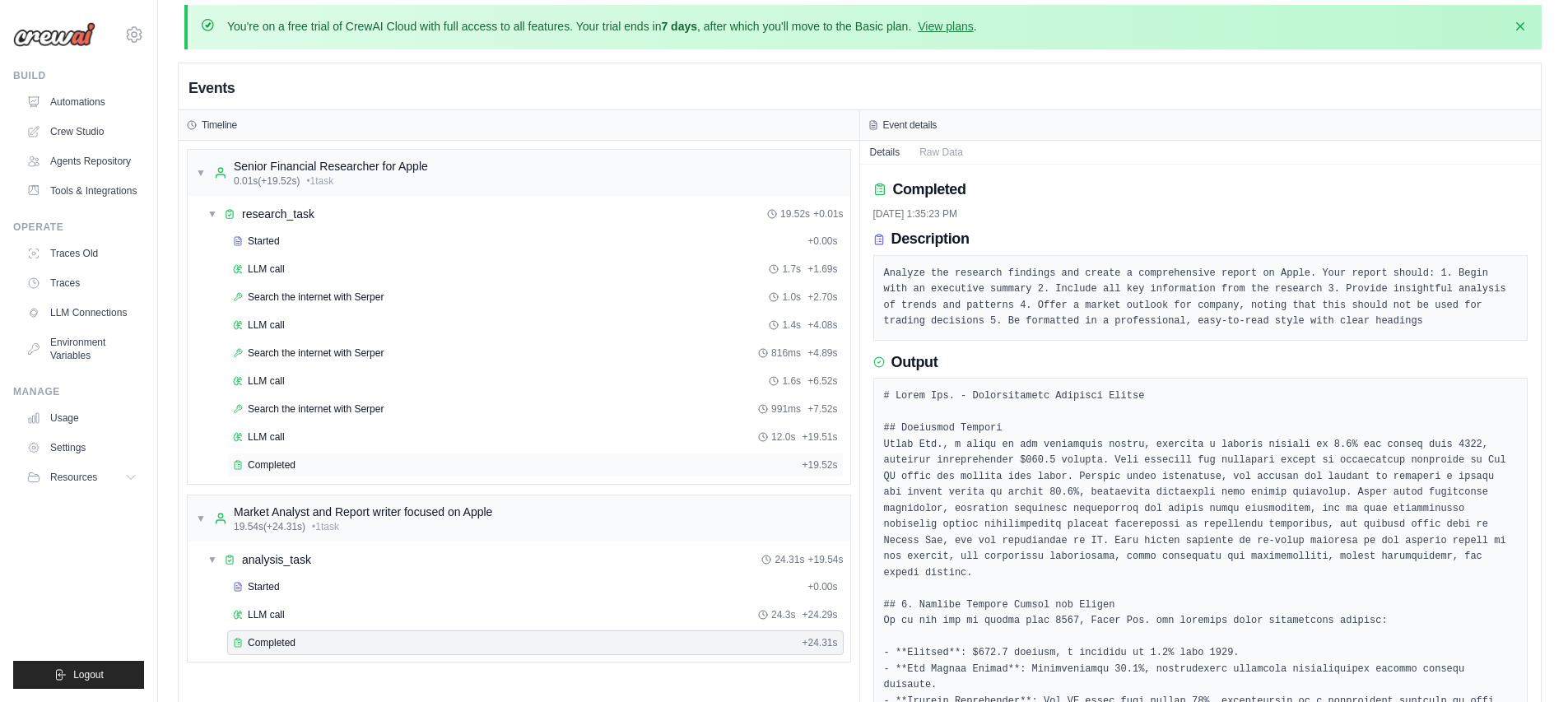
click at [335, 459] on div "Completed" at bounding box center [514, 465] width 562 height 13
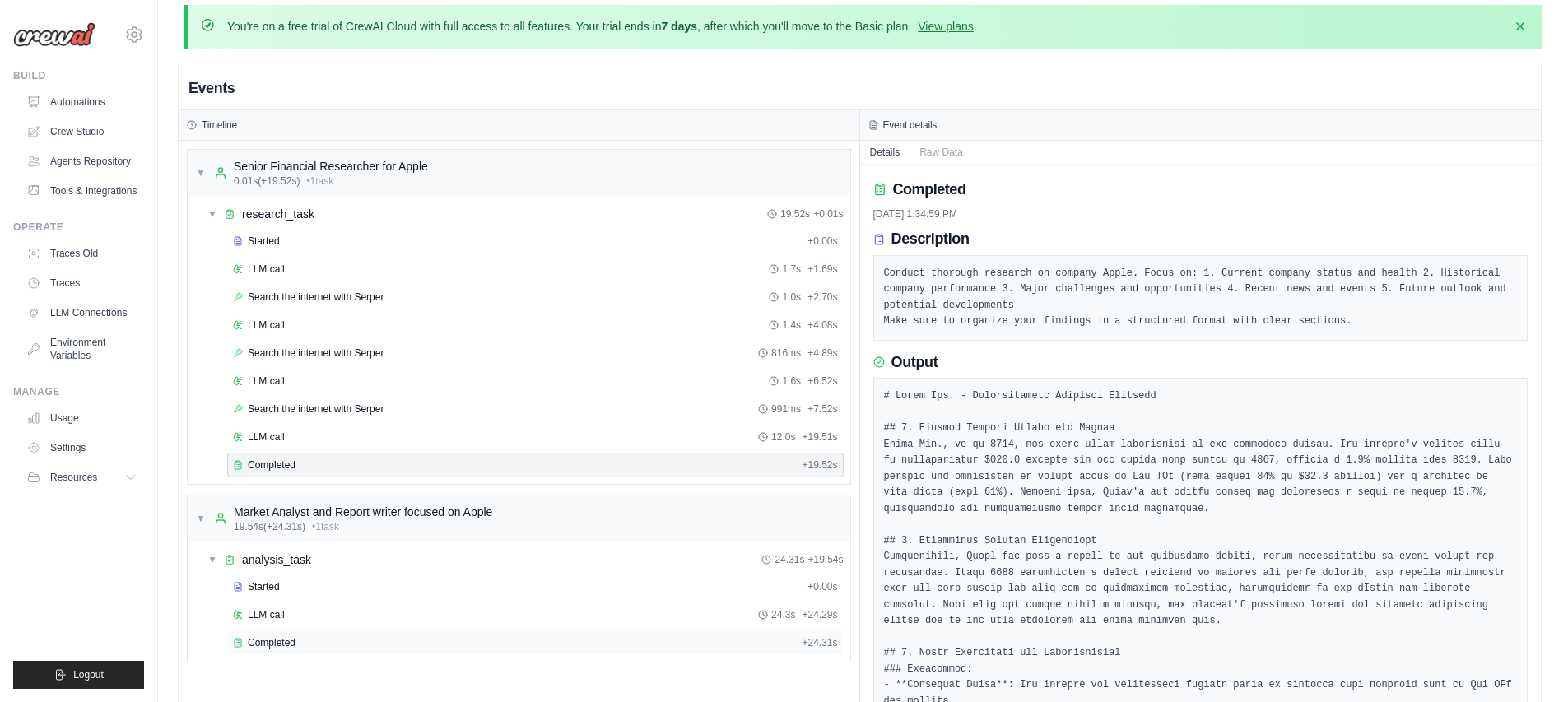
click at [280, 641] on span "Completed" at bounding box center [272, 643] width 48 height 13
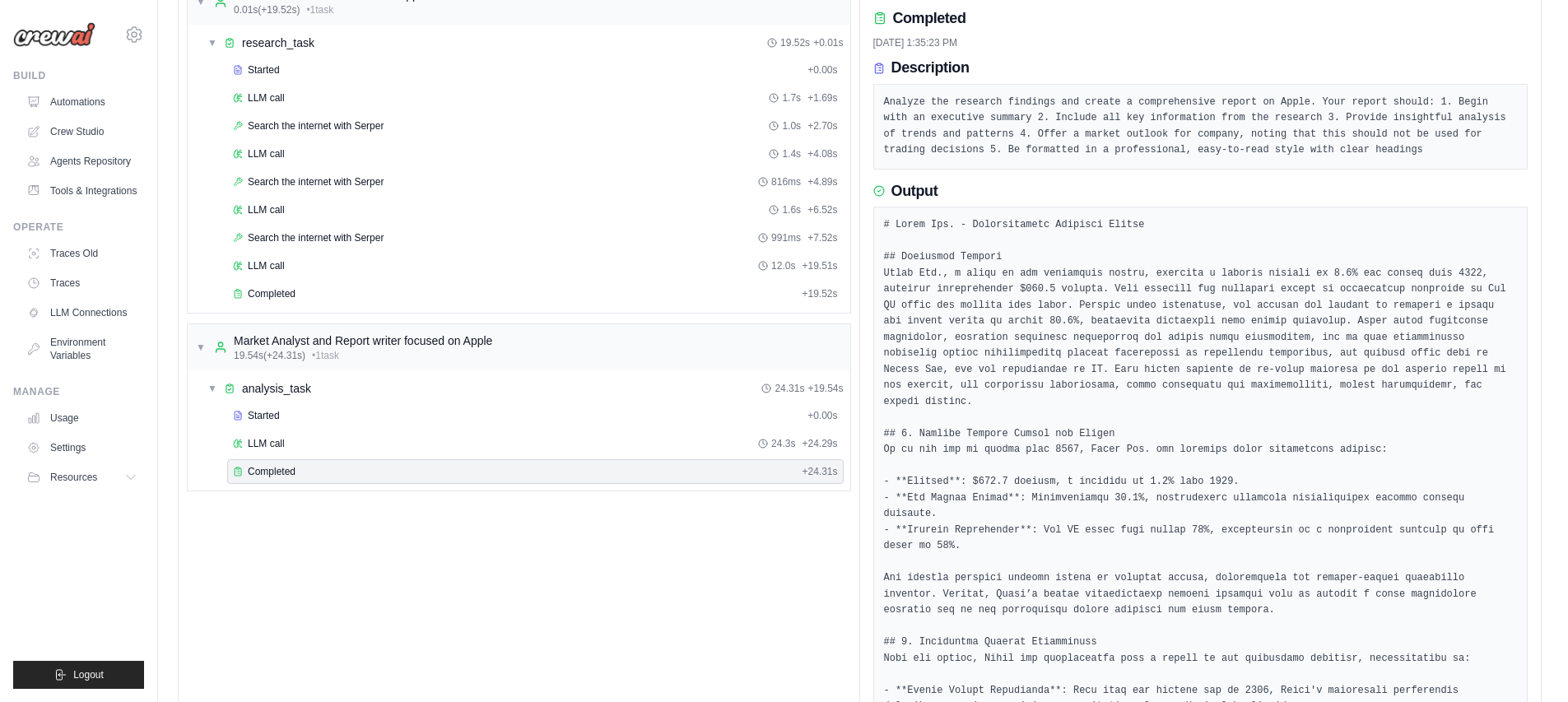
scroll to position [184, 0]
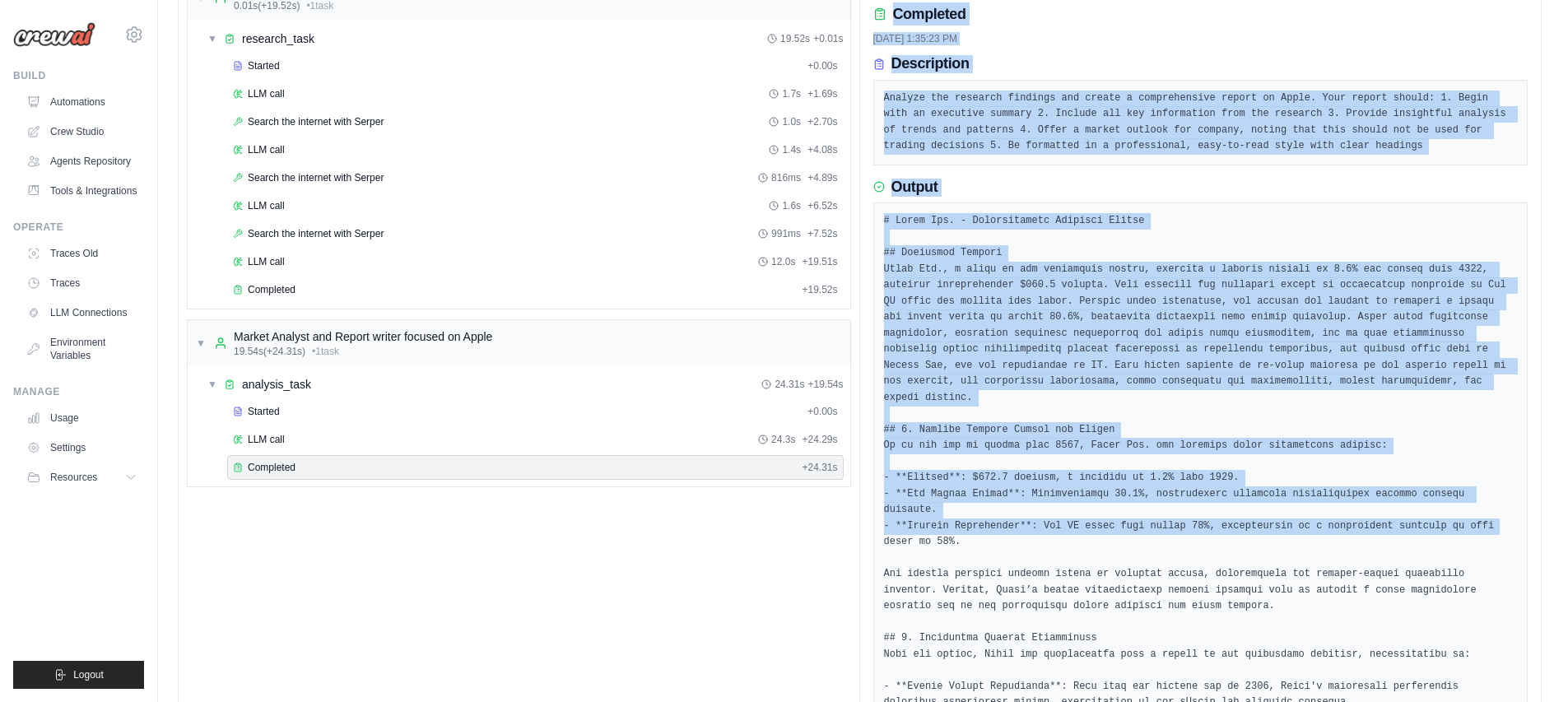
scroll to position [188, 0]
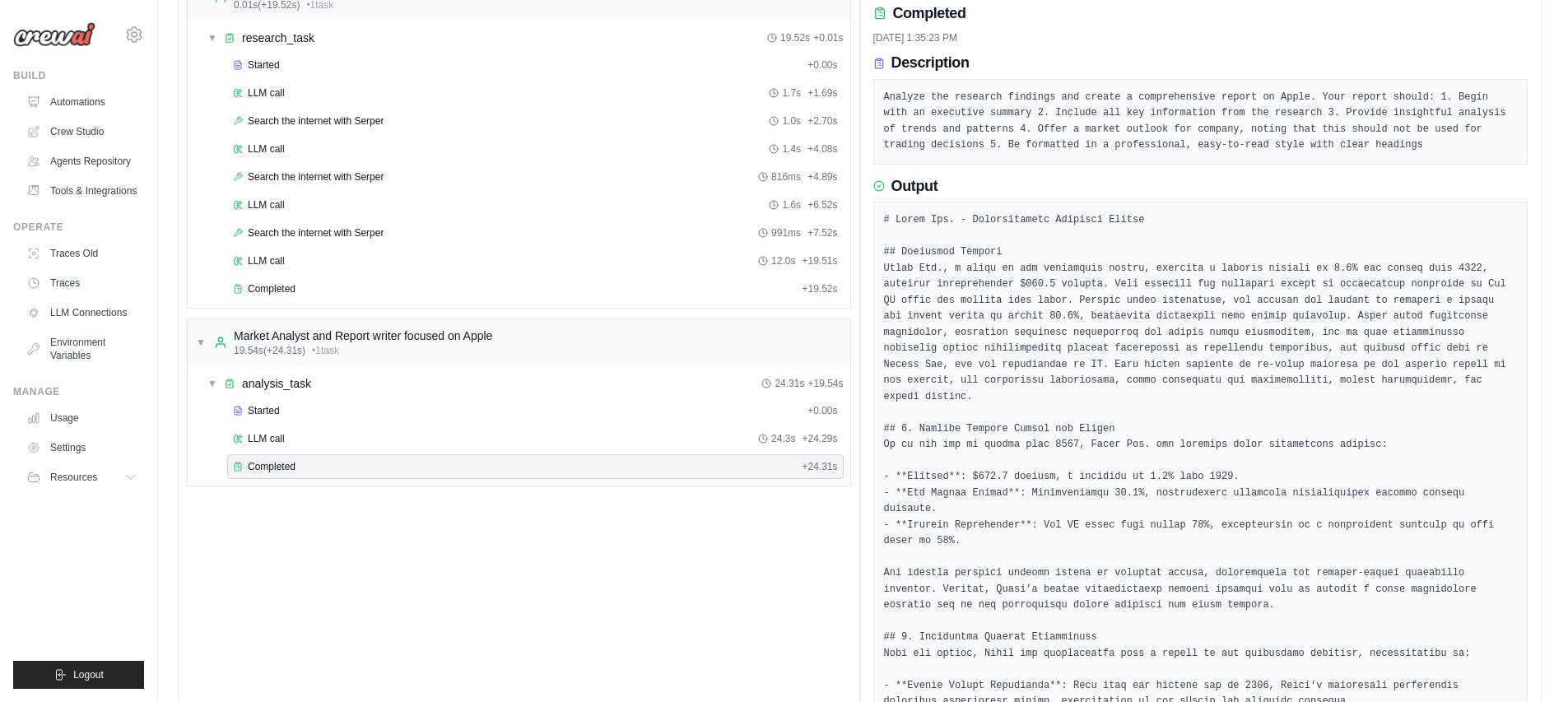
click at [73, 287] on link "Traces" at bounding box center [83, 283] width 124 height 27
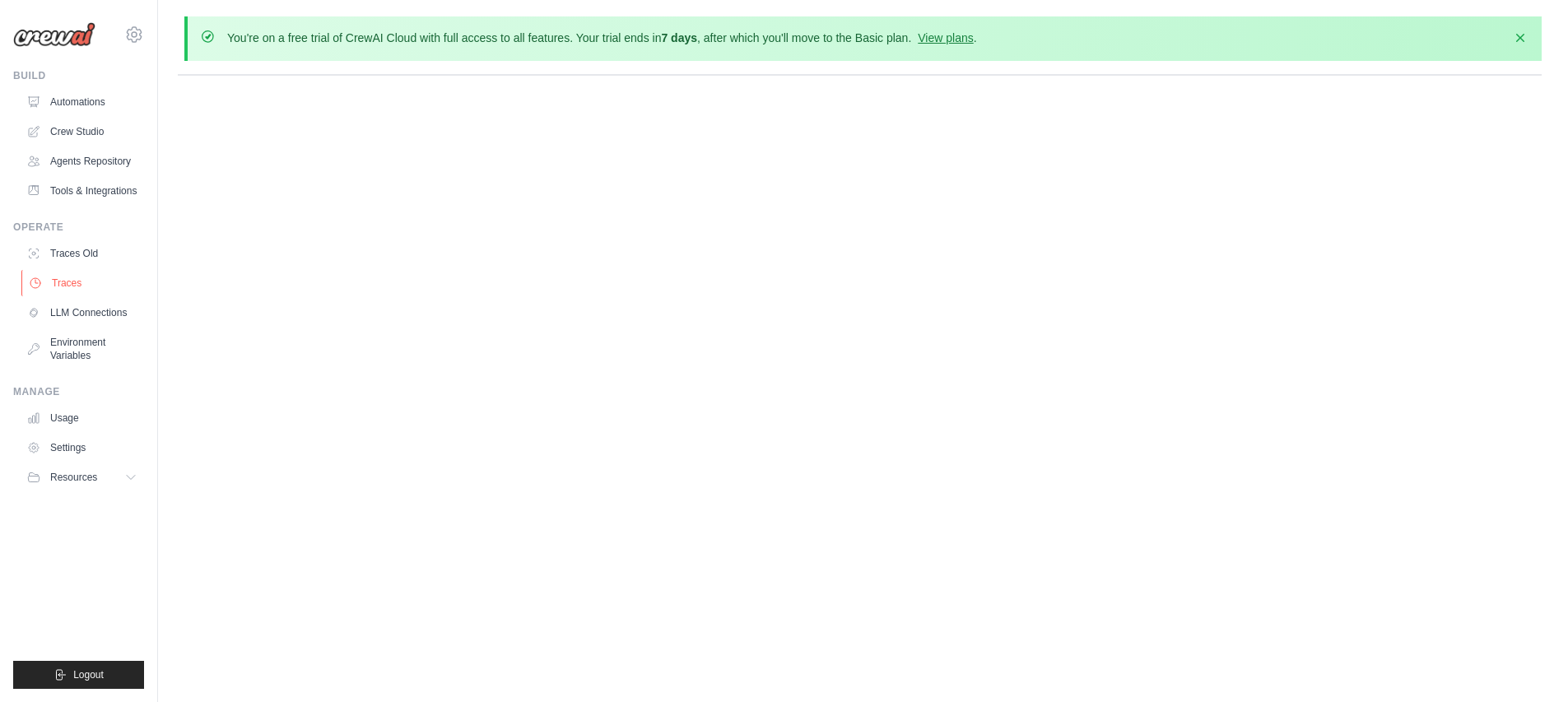
scroll to position [0, 0]
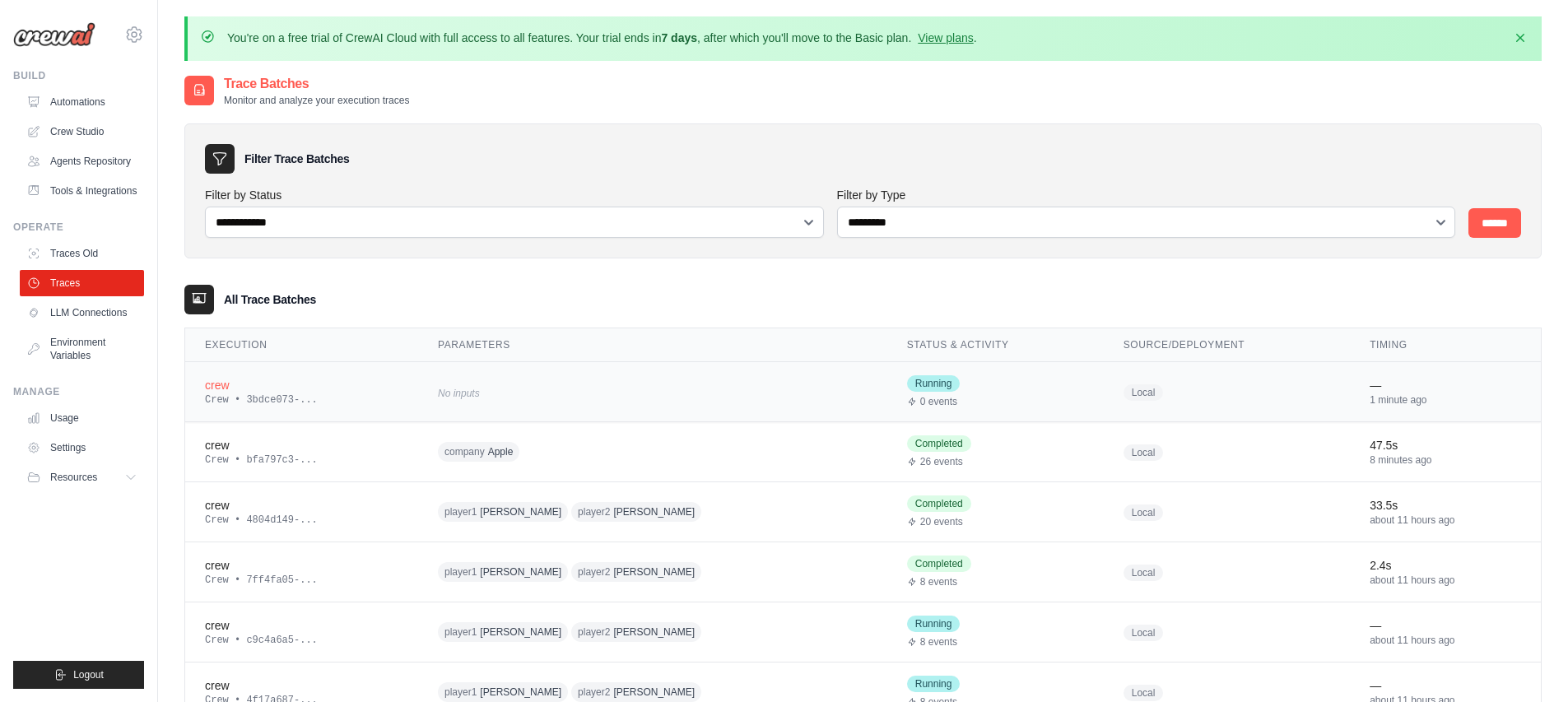
click at [378, 384] on div "crew" at bounding box center [301, 385] width 193 height 17
click at [65, 413] on link "Usage" at bounding box center [83, 418] width 124 height 27
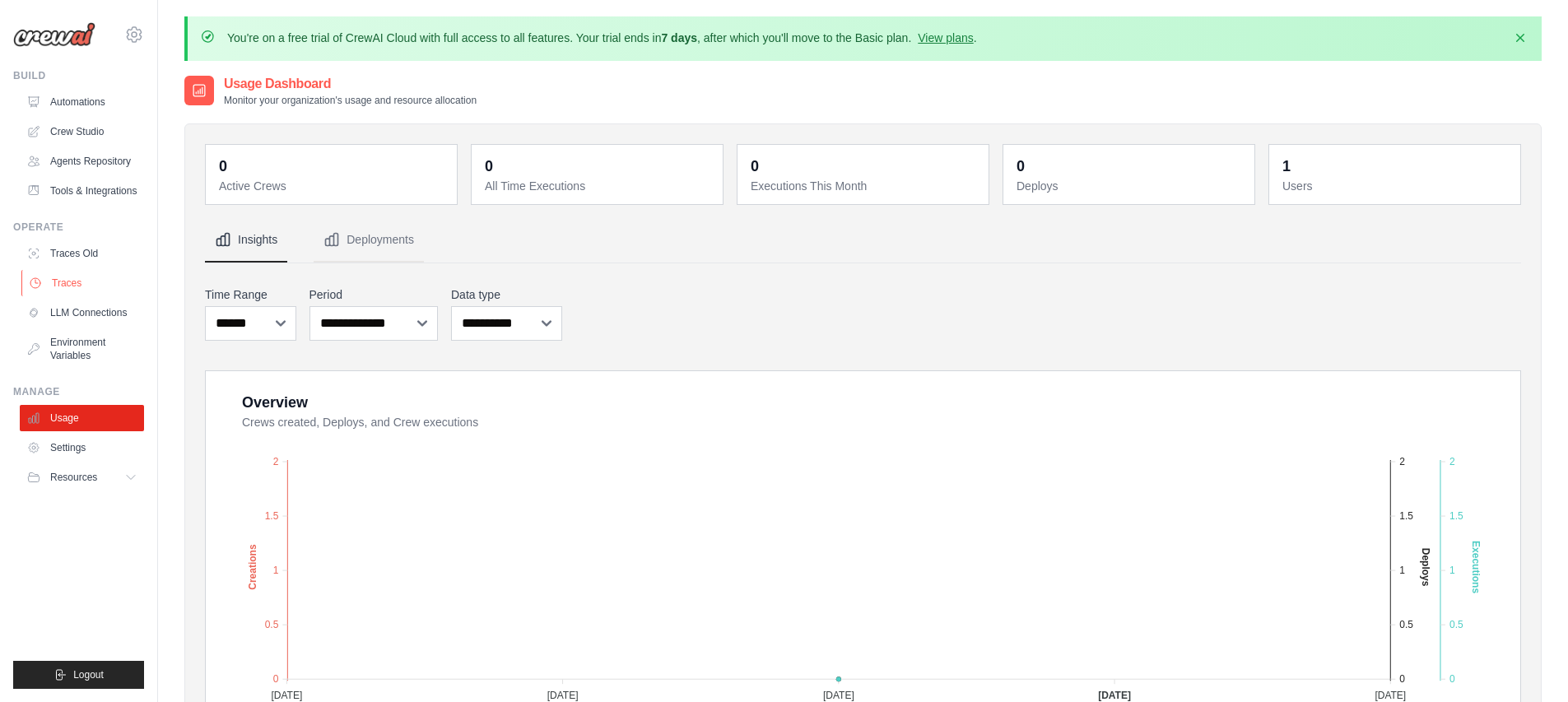
click at [78, 287] on link "Traces" at bounding box center [83, 283] width 124 height 27
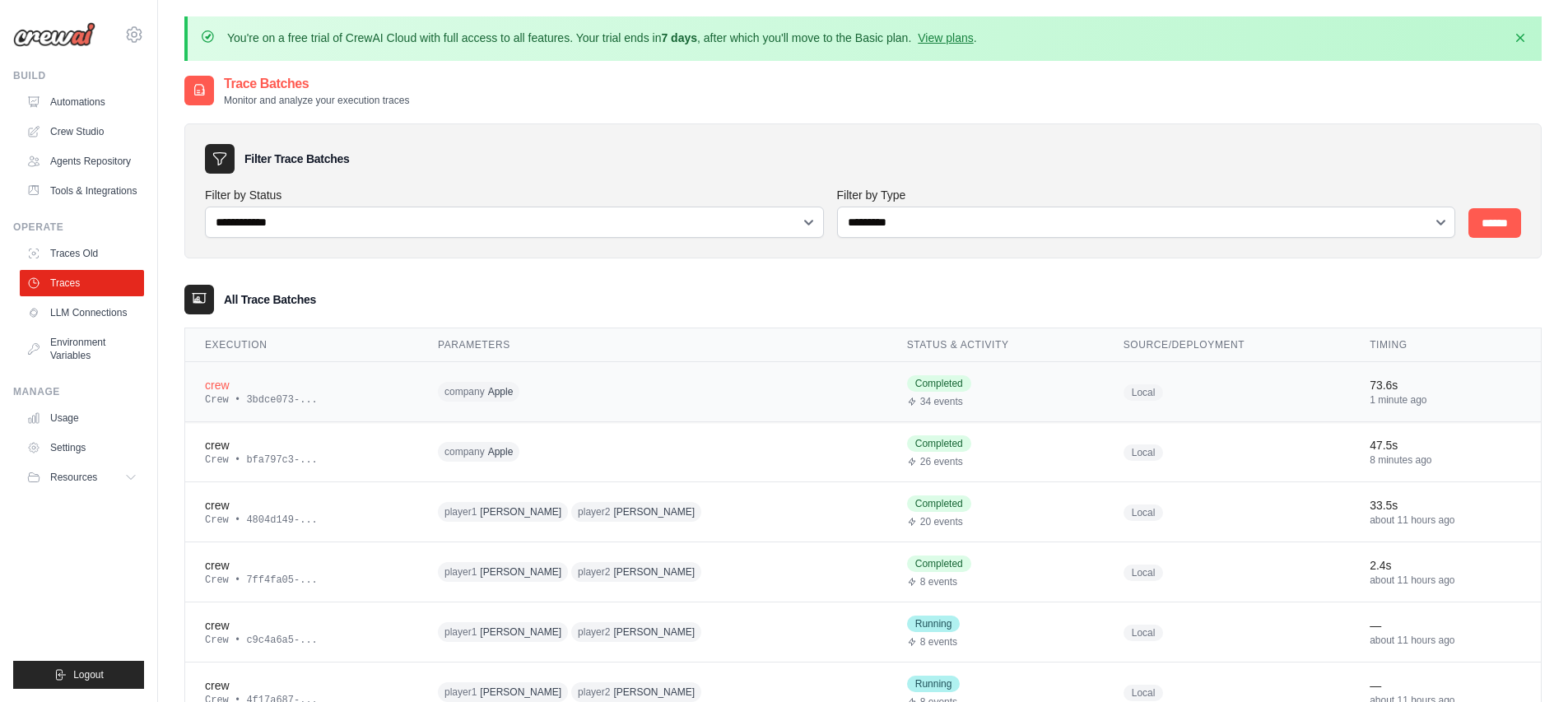
click at [557, 385] on div "company Apple" at bounding box center [596, 392] width 316 height 26
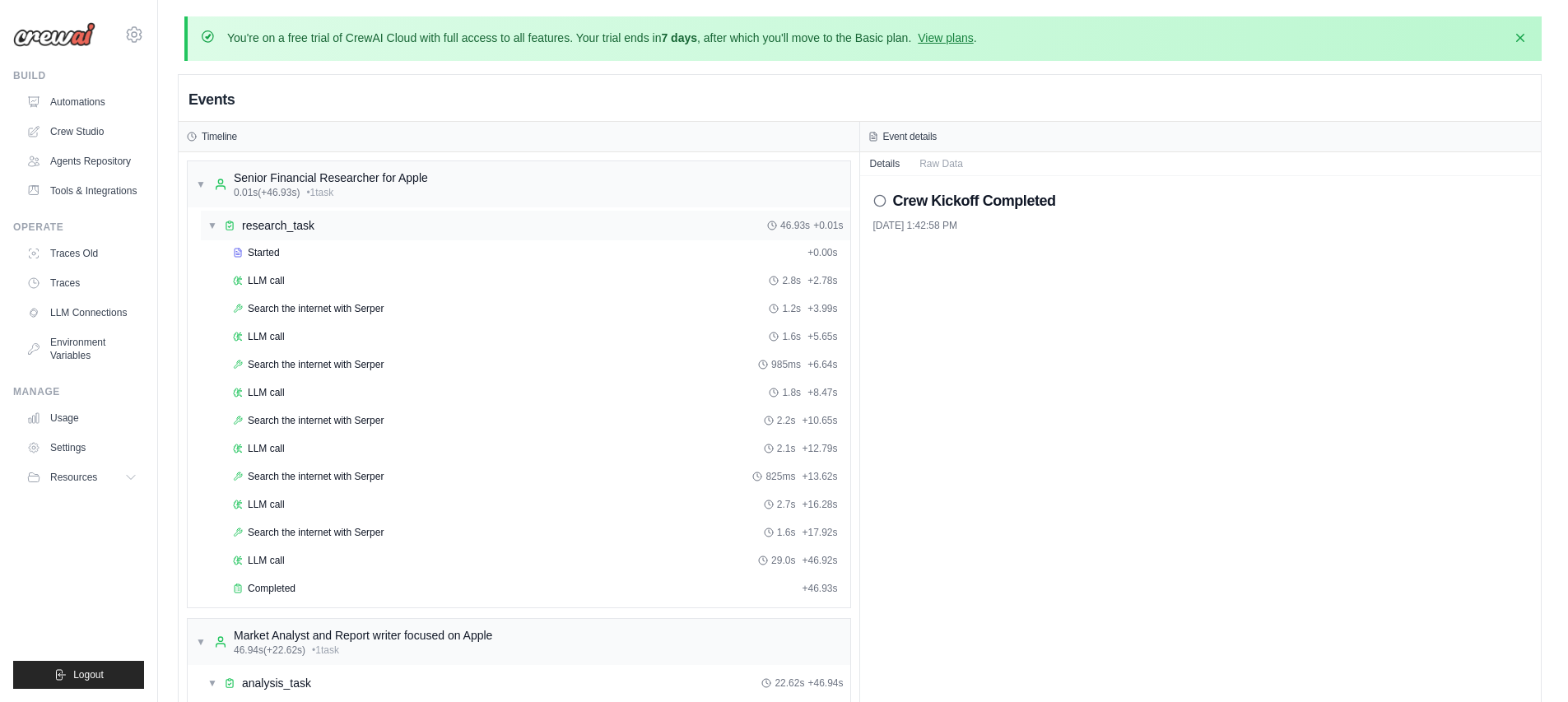
click at [208, 227] on span "▼" at bounding box center [212, 225] width 10 height 13
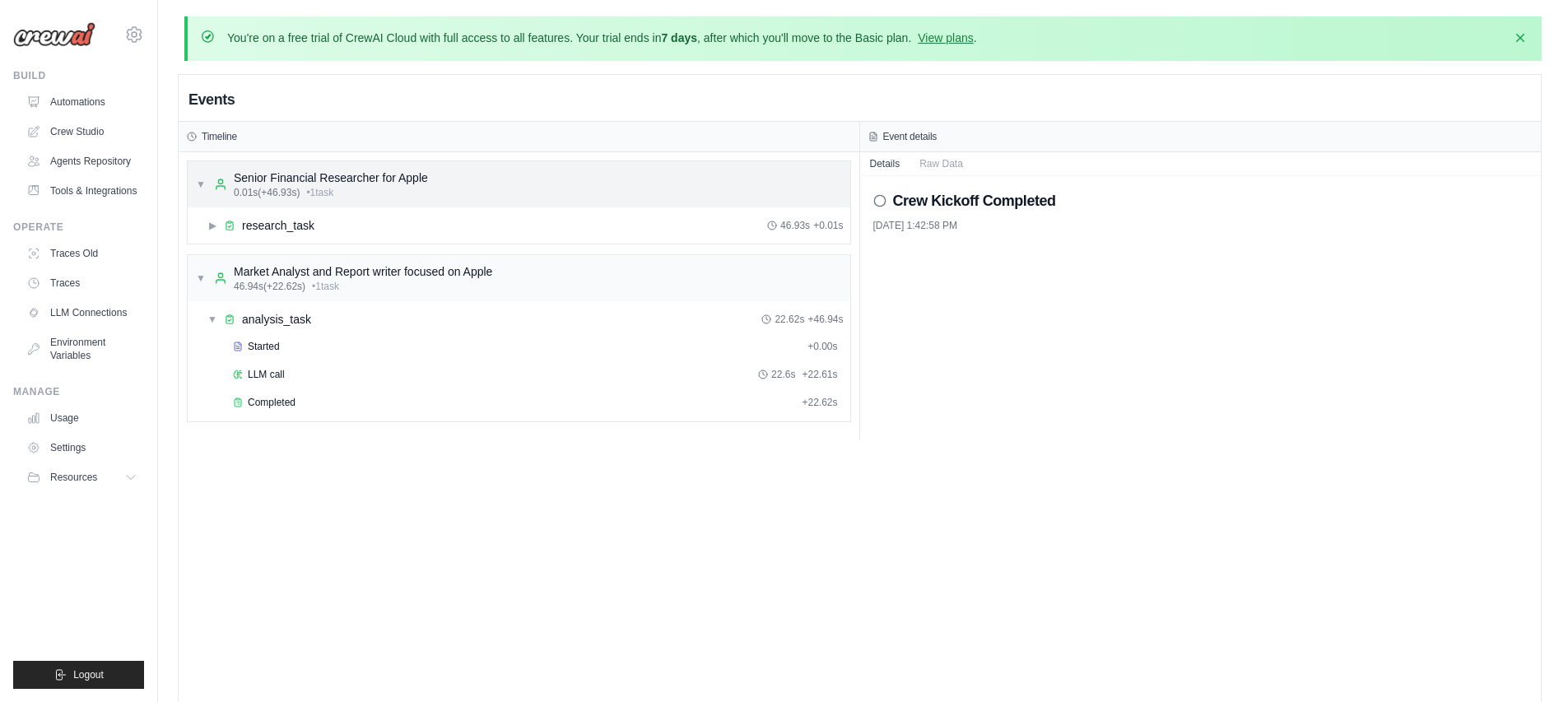
click at [202, 189] on span "▼" at bounding box center [200, 184] width 10 height 13
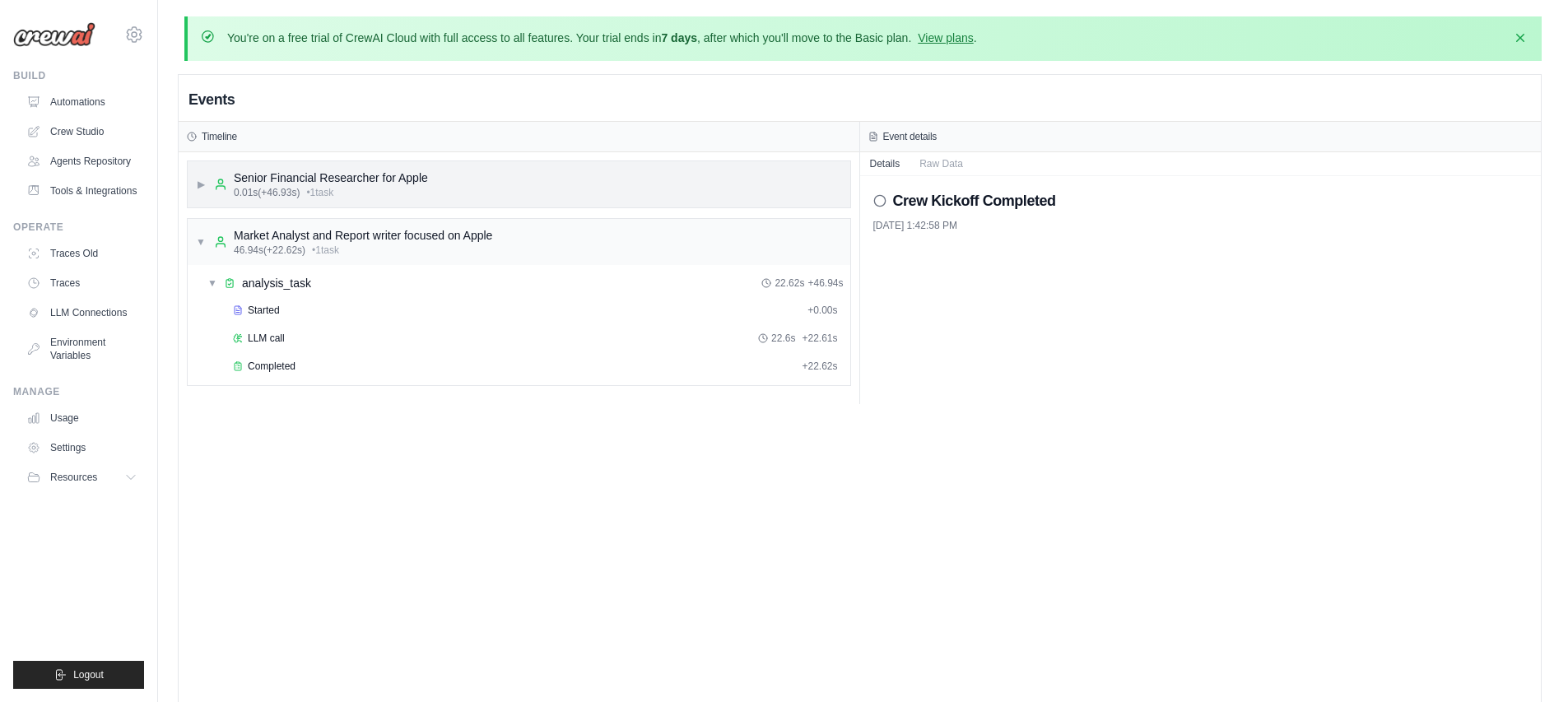
click at [202, 189] on span "▶" at bounding box center [200, 184] width 10 height 13
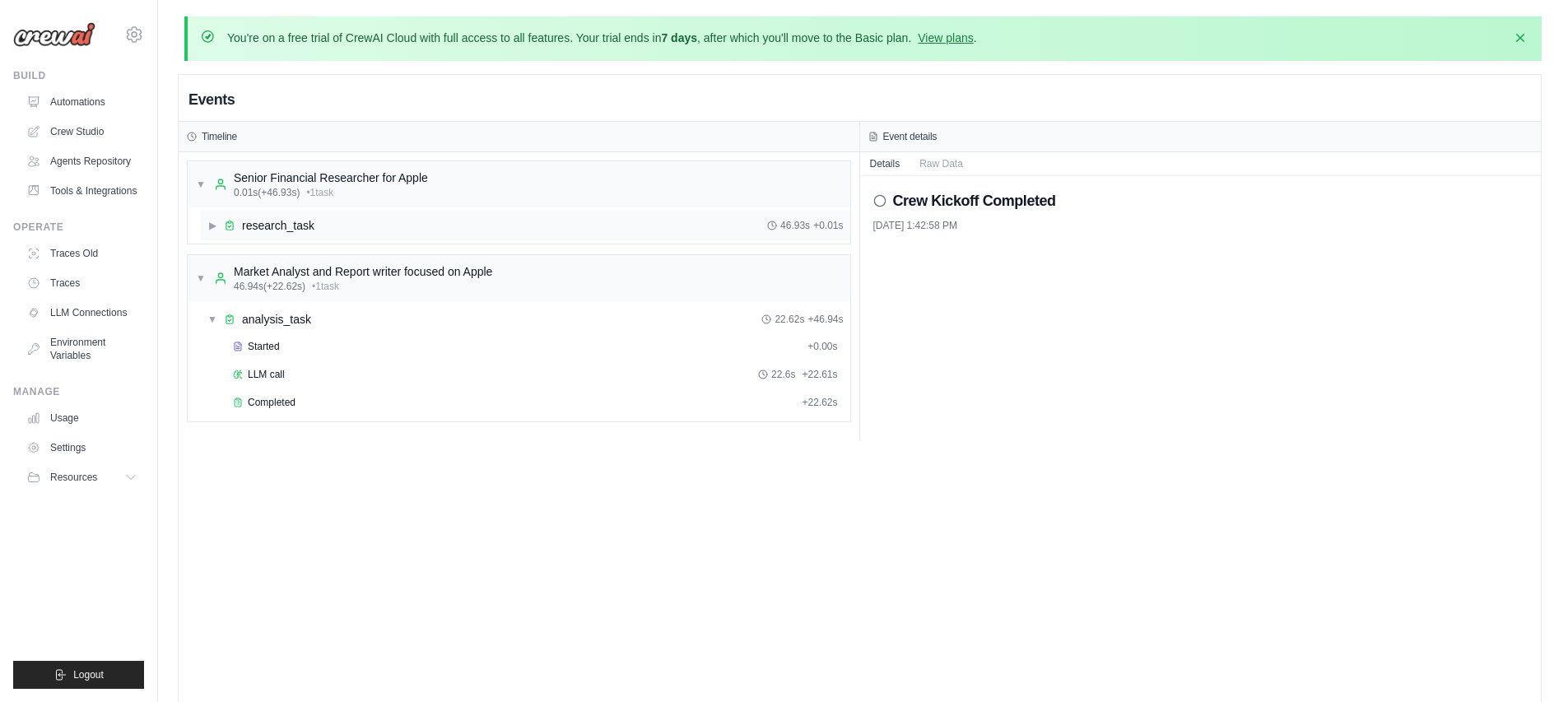
click at [208, 228] on span "▶" at bounding box center [212, 225] width 10 height 13
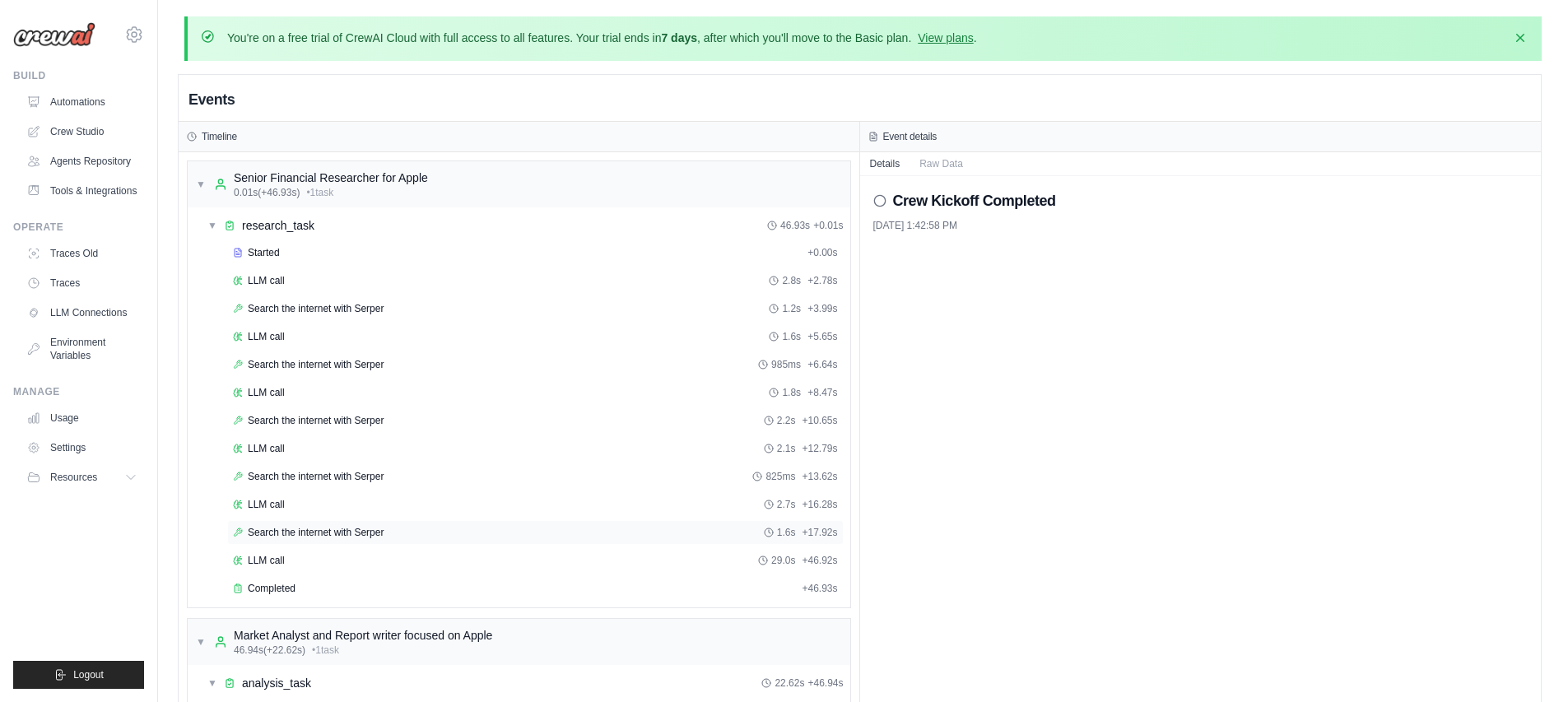
click at [377, 538] on span "Search the internet with Serper" at bounding box center [315, 532] width 135 height 13
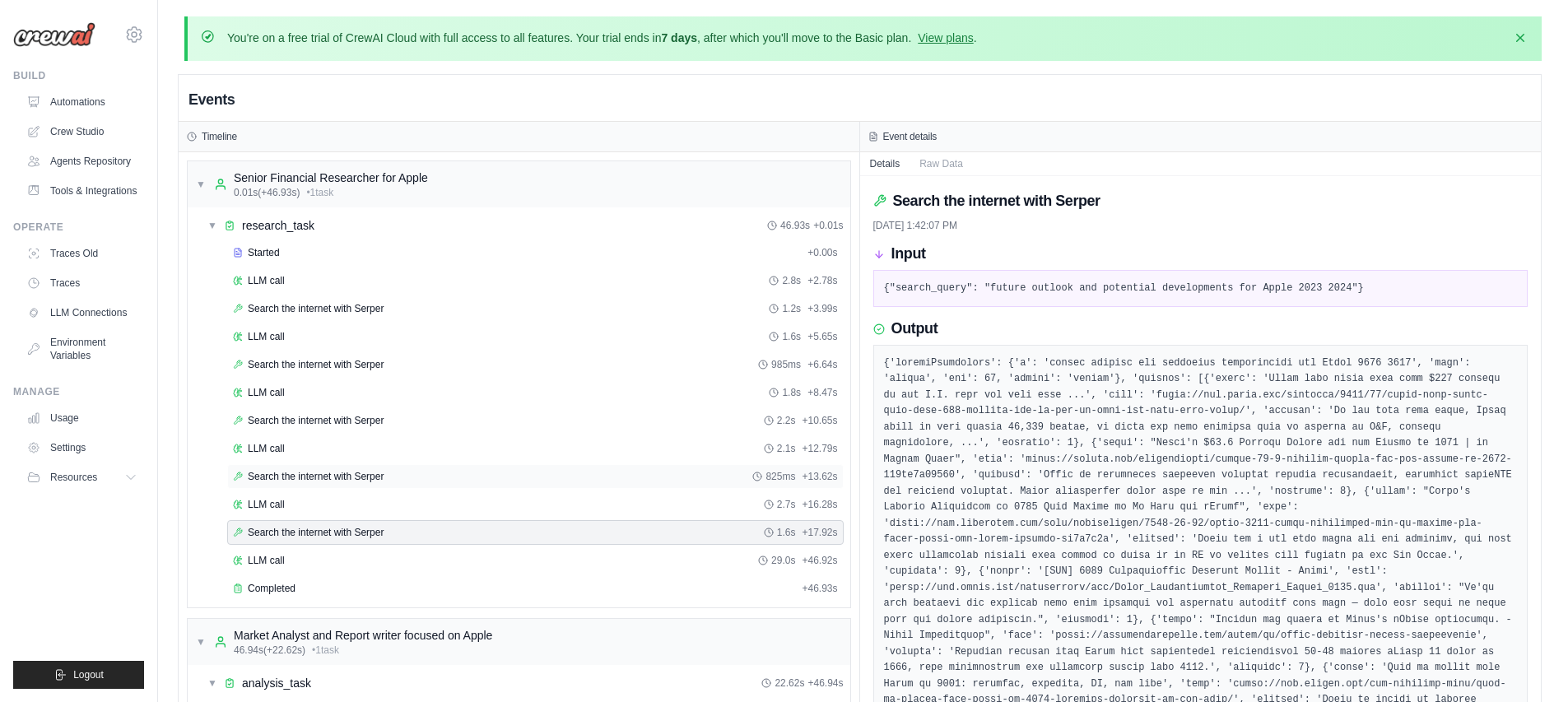
click at [361, 481] on span "Search the internet with Serper" at bounding box center [315, 476] width 135 height 13
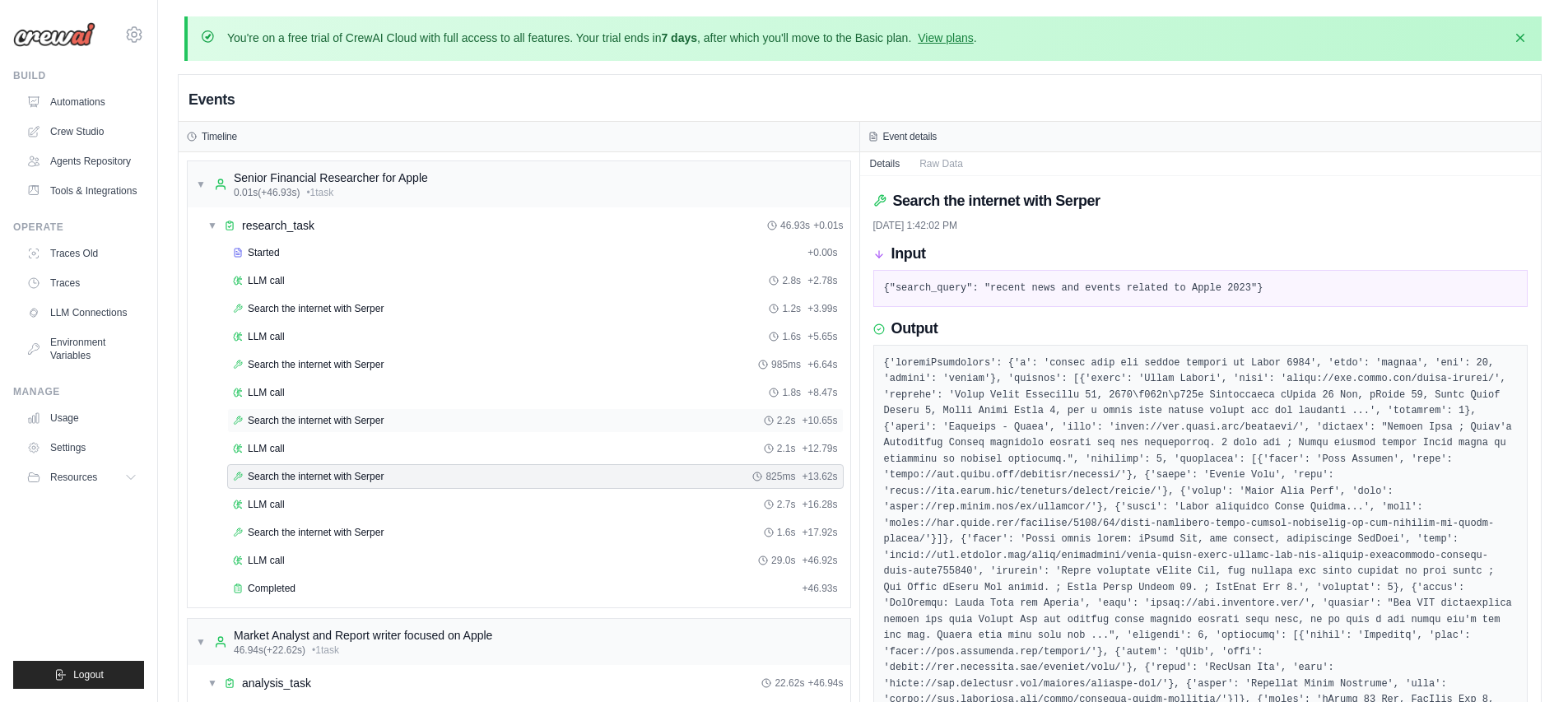
click at [362, 429] on div "Search the internet with Serper 2.2s + 10.65s" at bounding box center [536, 420] width 616 height 25
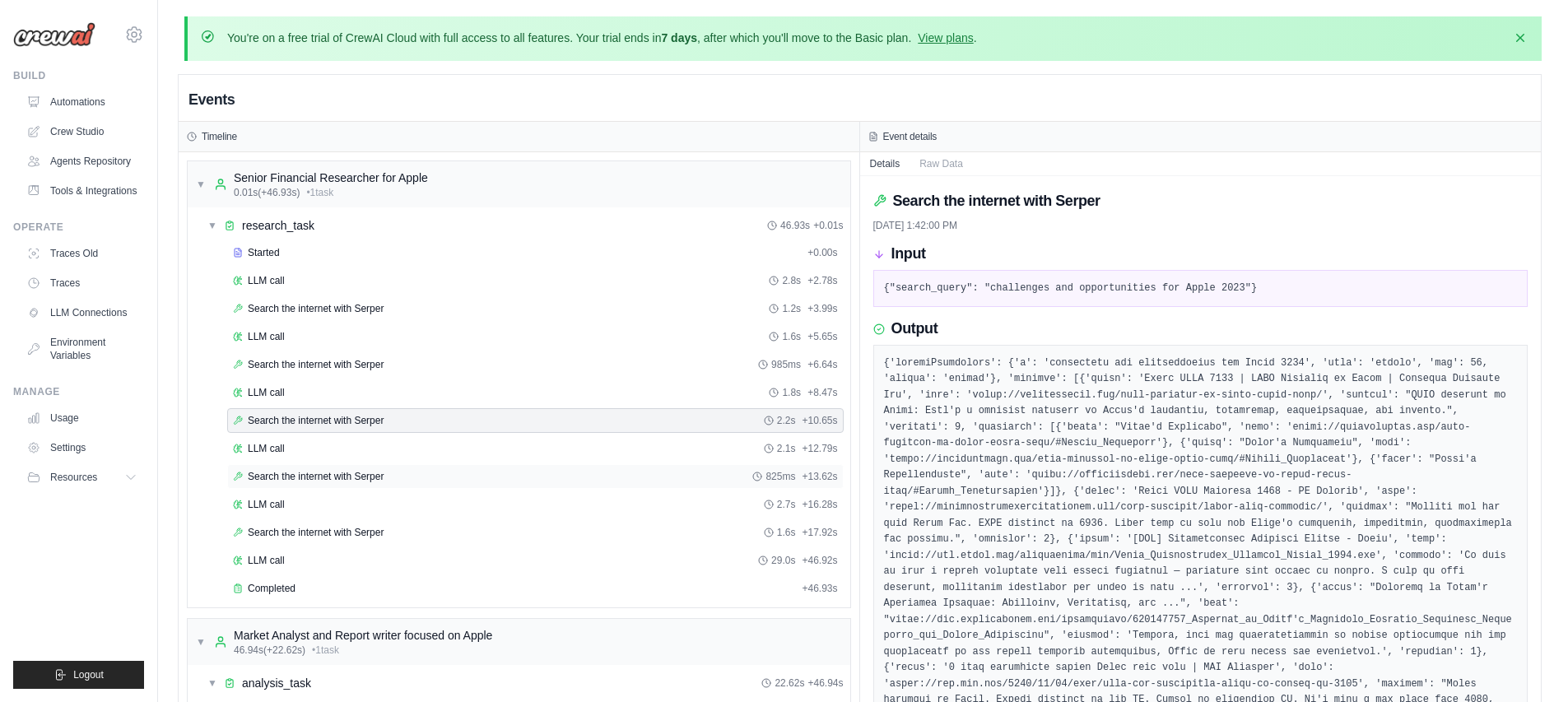
scroll to position [461, 0]
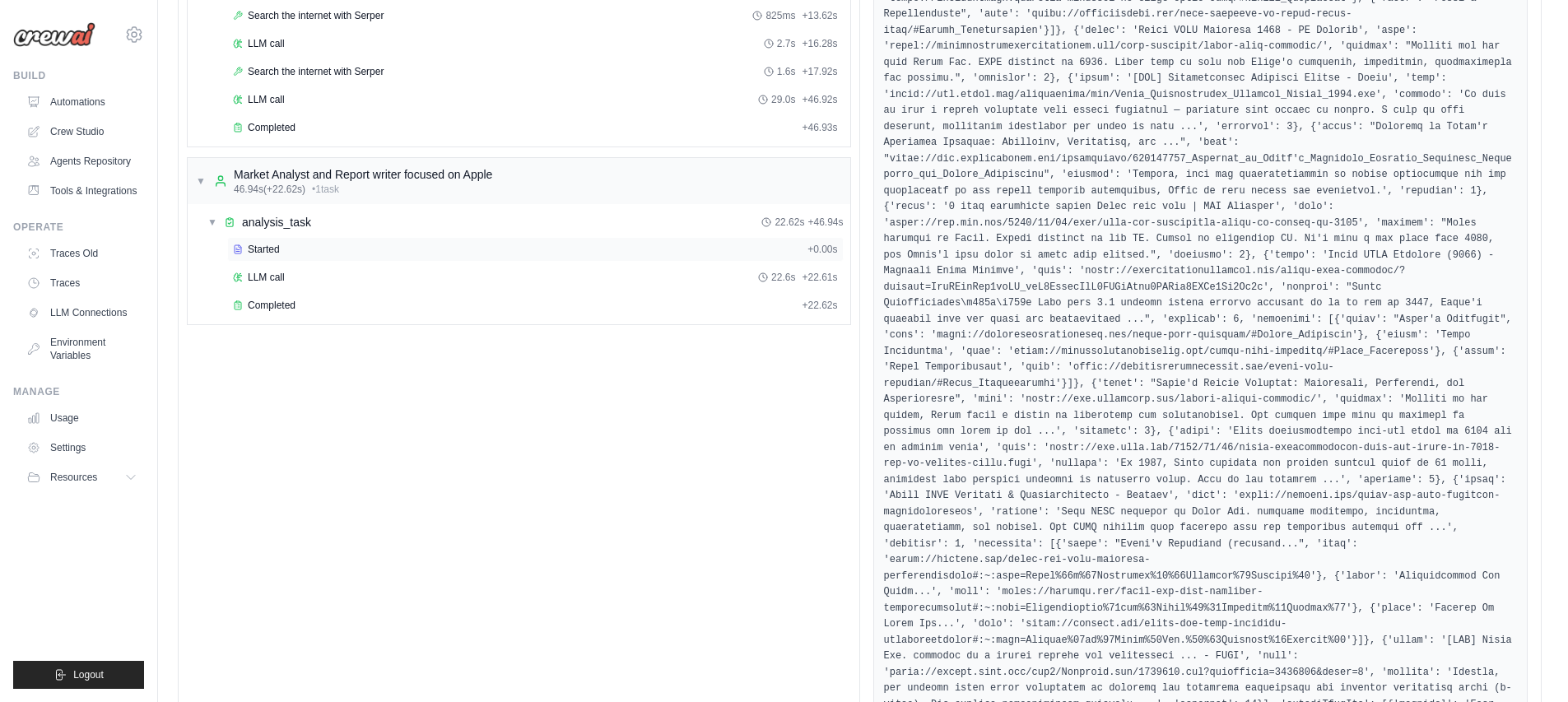
click at [273, 250] on span "Started" at bounding box center [264, 249] width 32 height 13
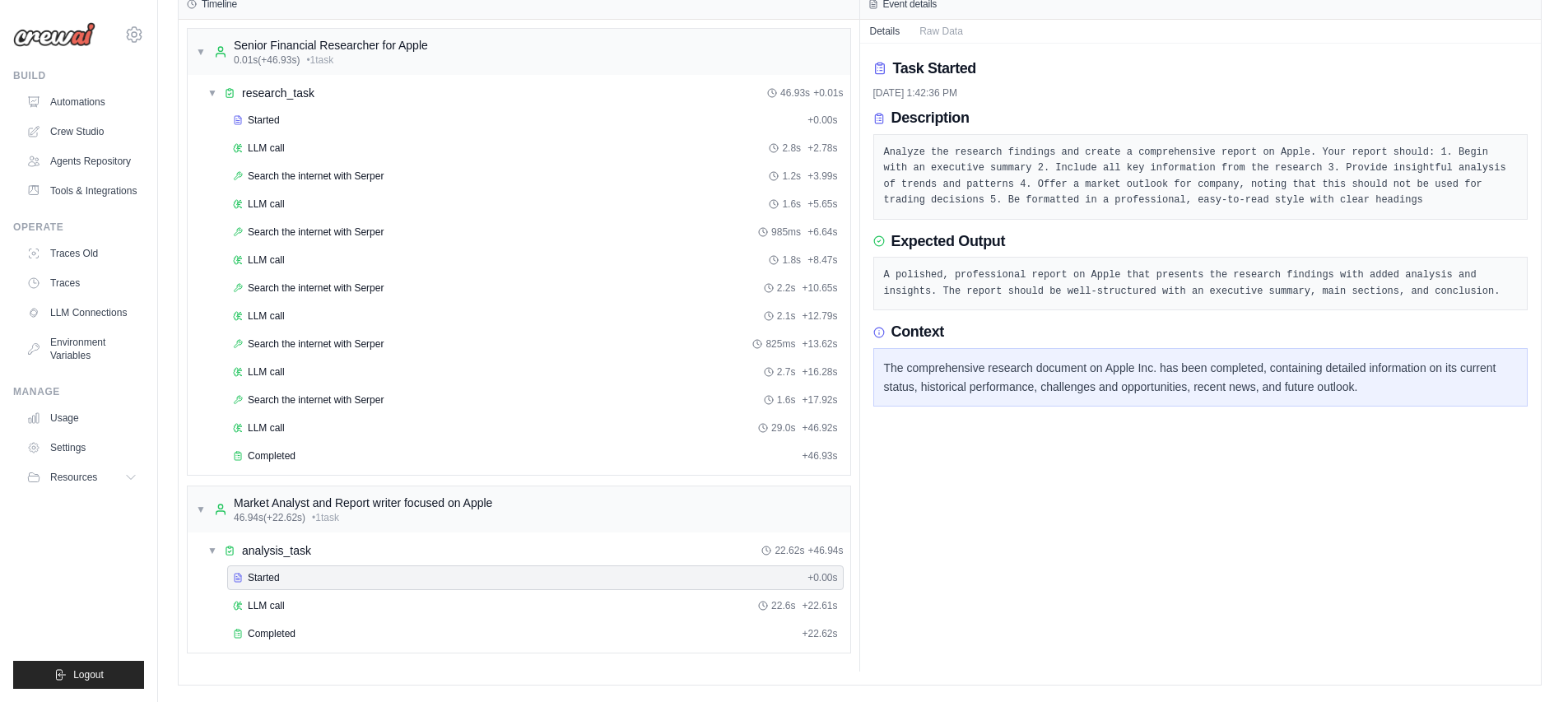
scroll to position [132, 0]
drag, startPoint x: 923, startPoint y: 366, endPoint x: 1096, endPoint y: 371, distance: 173.1
click at [1096, 371] on div "The comprehensive research document on Apple Inc. has been completed, containin…" at bounding box center [1201, 378] width 634 height 38
drag, startPoint x: 990, startPoint y: 388, endPoint x: 1047, endPoint y: 388, distance: 57.0
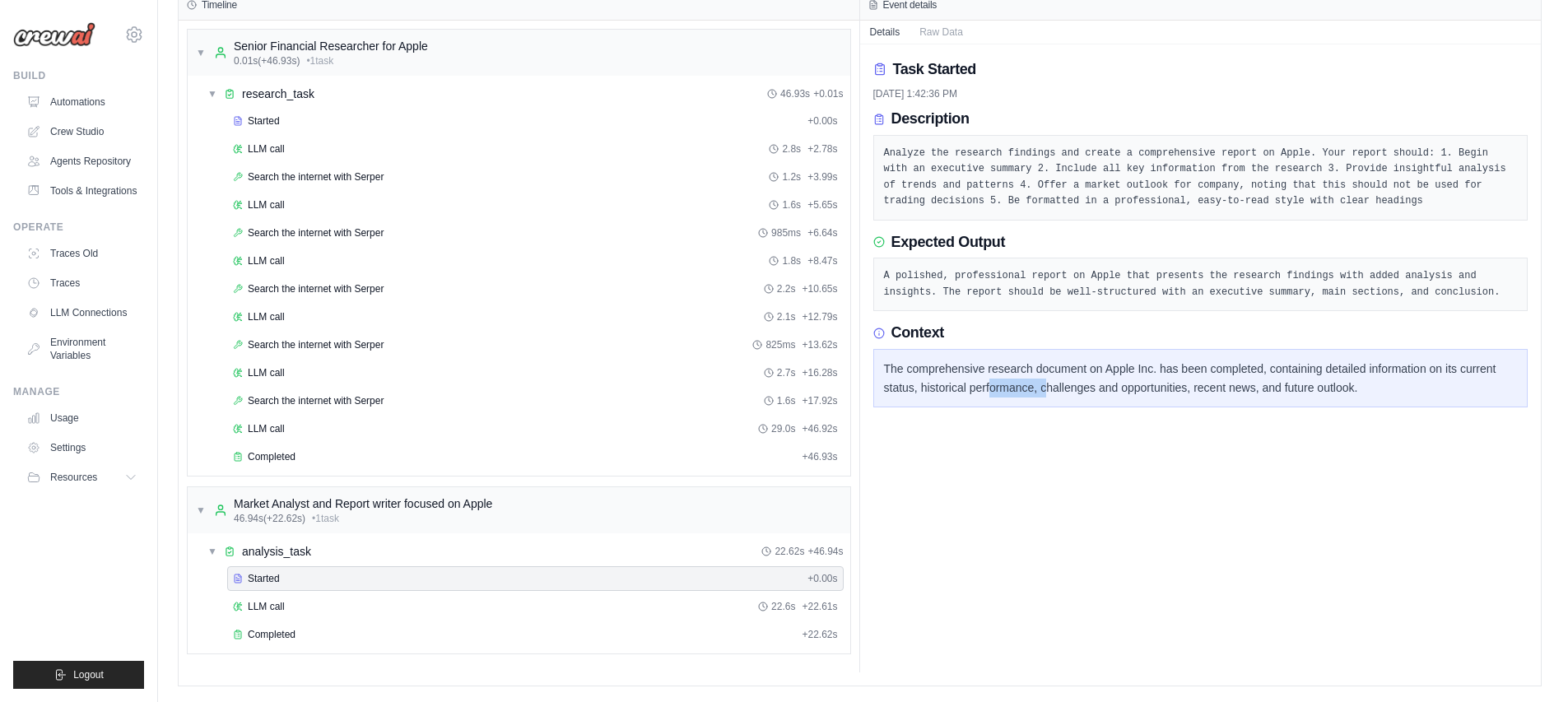
click at [1046, 388] on div "The comprehensive research document on Apple Inc. has been completed, containin…" at bounding box center [1201, 378] width 634 height 38
click at [1047, 387] on div "The comprehensive research document on Apple Inc. has been completed, containin…" at bounding box center [1201, 378] width 634 height 38
drag, startPoint x: 1106, startPoint y: 387, endPoint x: 1286, endPoint y: 393, distance: 180.1
click at [1286, 393] on div "The comprehensive research document on Apple Inc. has been completed, containin…" at bounding box center [1201, 378] width 634 height 38
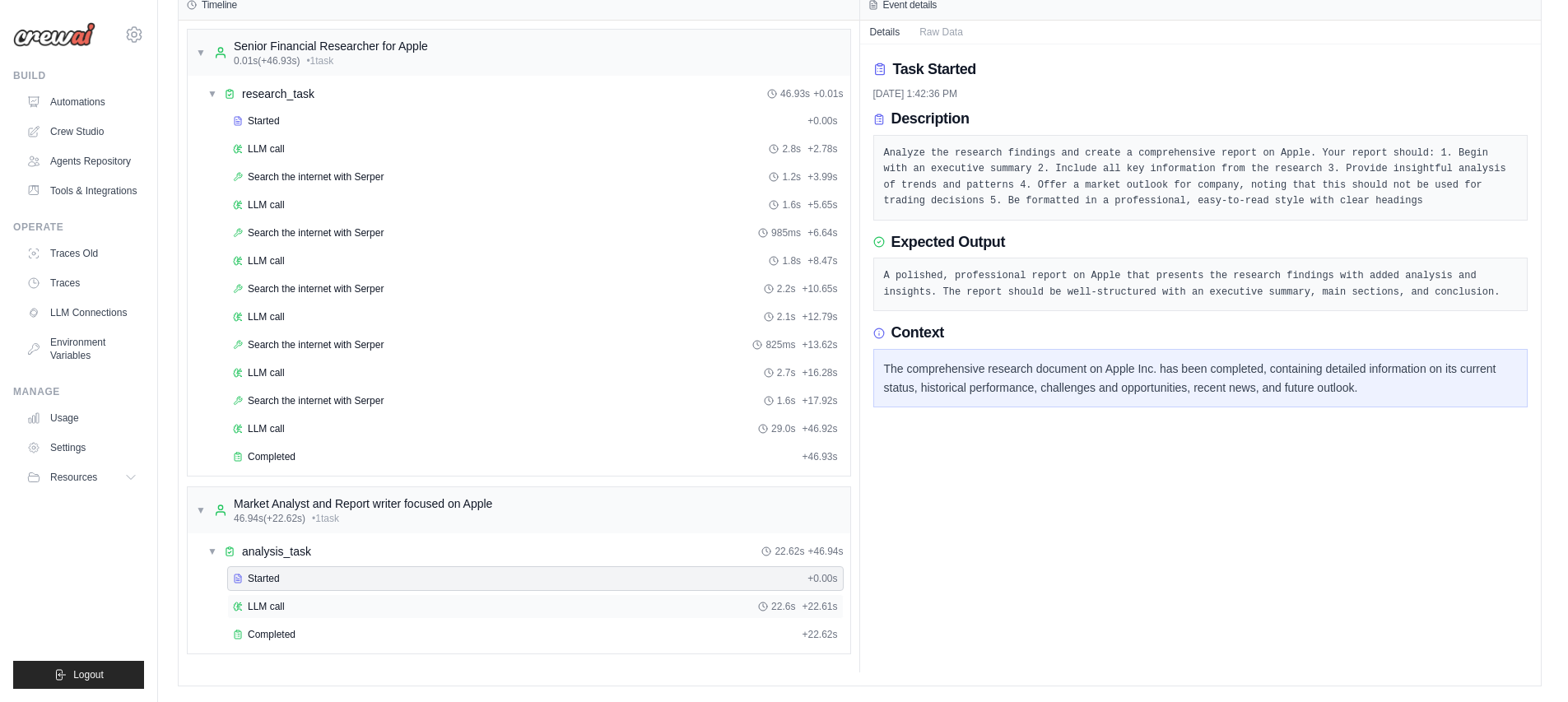
click at [317, 606] on div "LLM call 22.6s + 22.61s" at bounding box center [535, 606] width 605 height 13
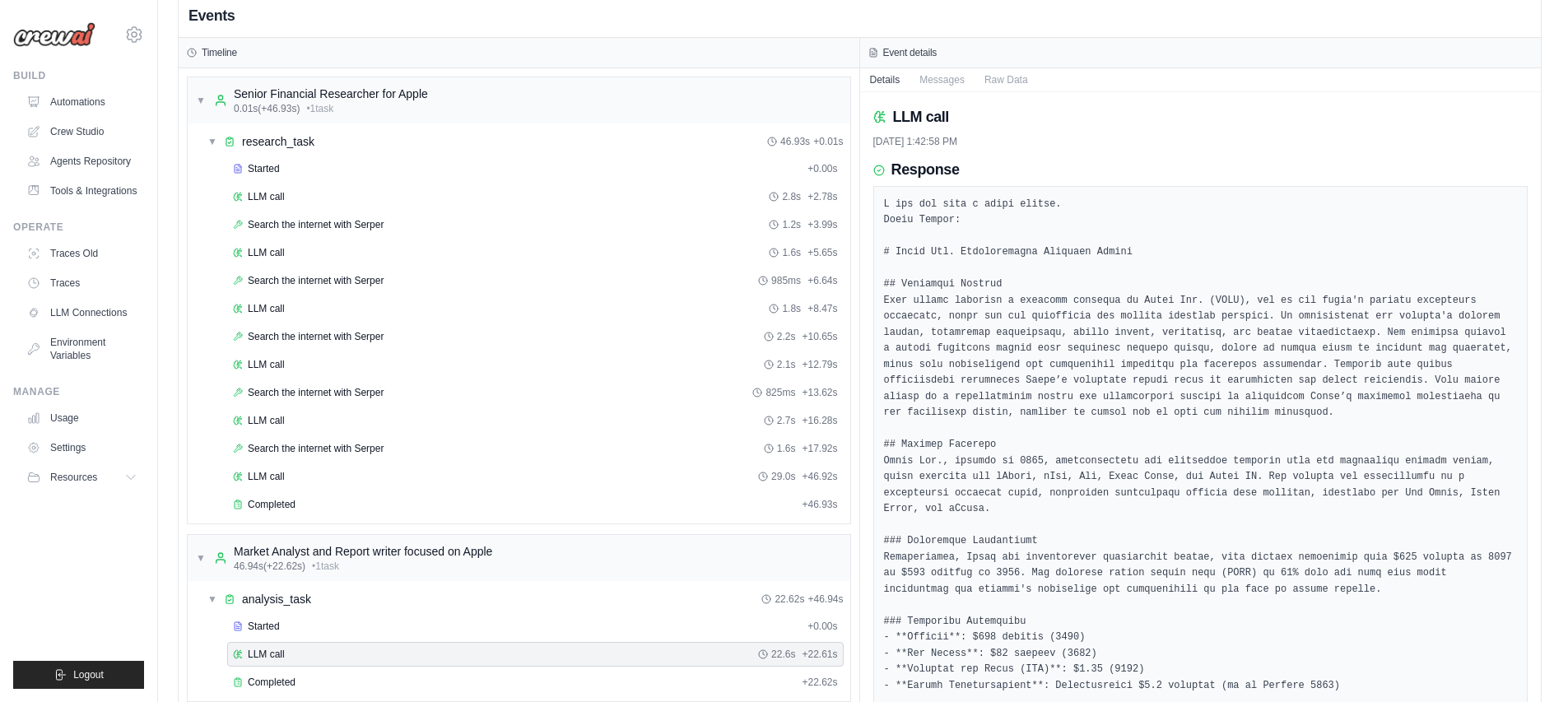
scroll to position [0, 0]
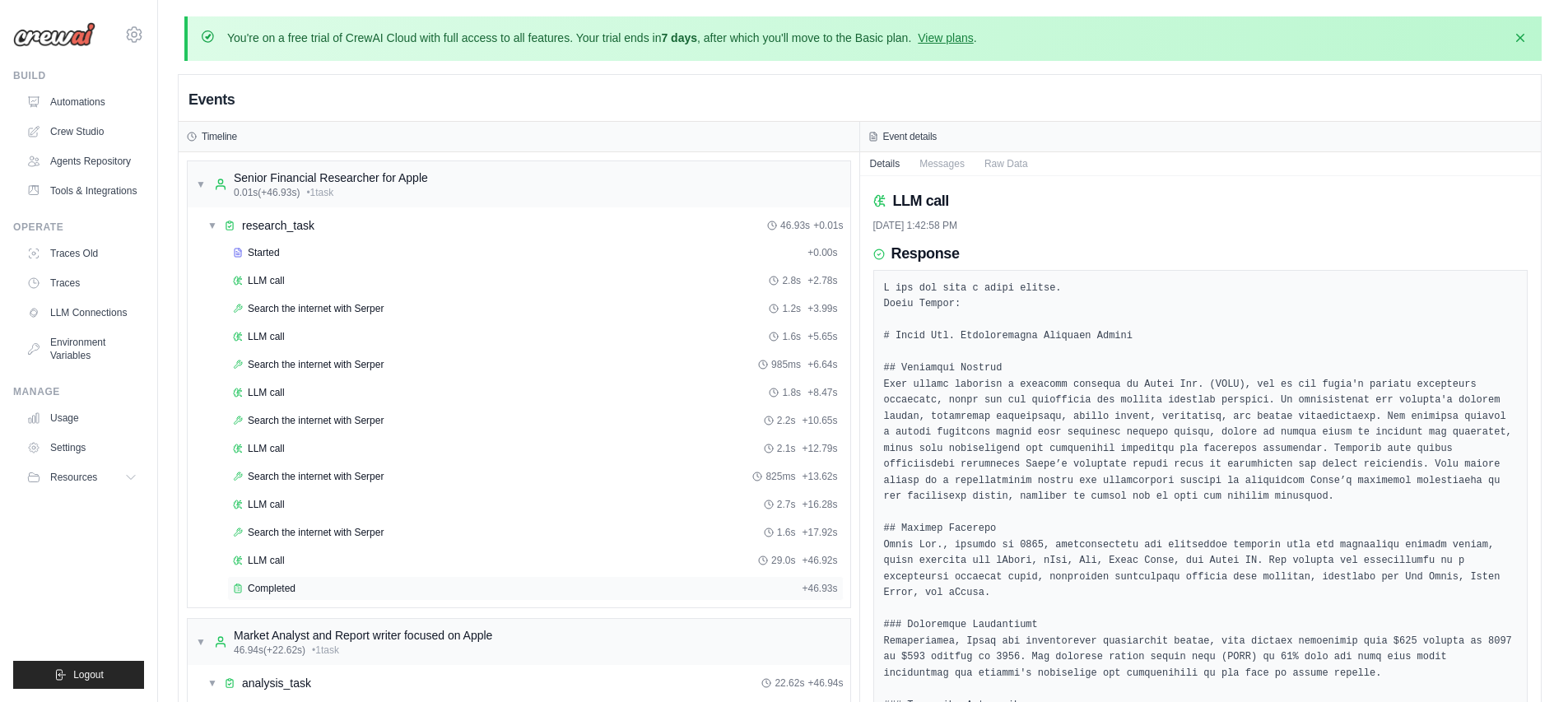
click at [297, 590] on div "Completed" at bounding box center [514, 588] width 562 height 13
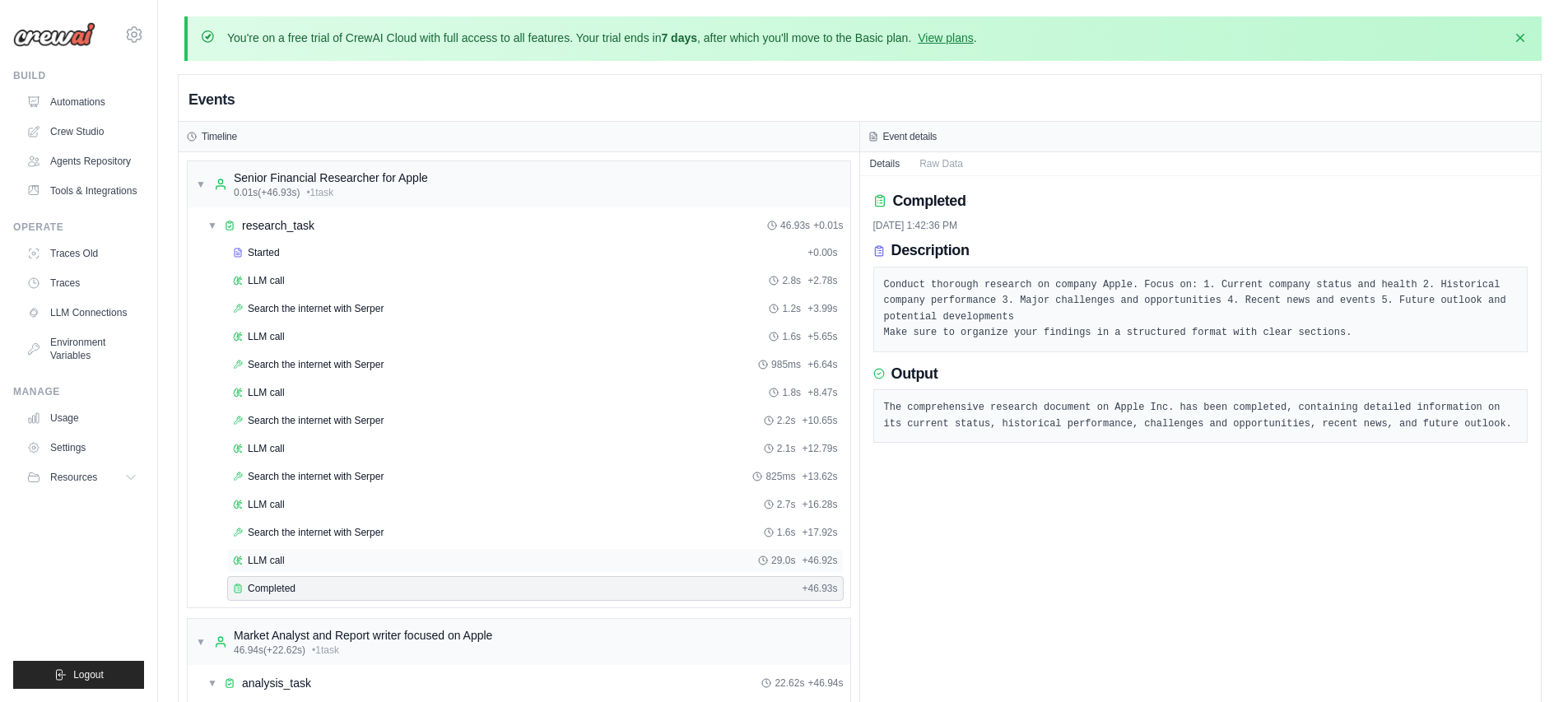
click at [346, 558] on div "LLM call 29.0s + 46.92s" at bounding box center [535, 560] width 605 height 13
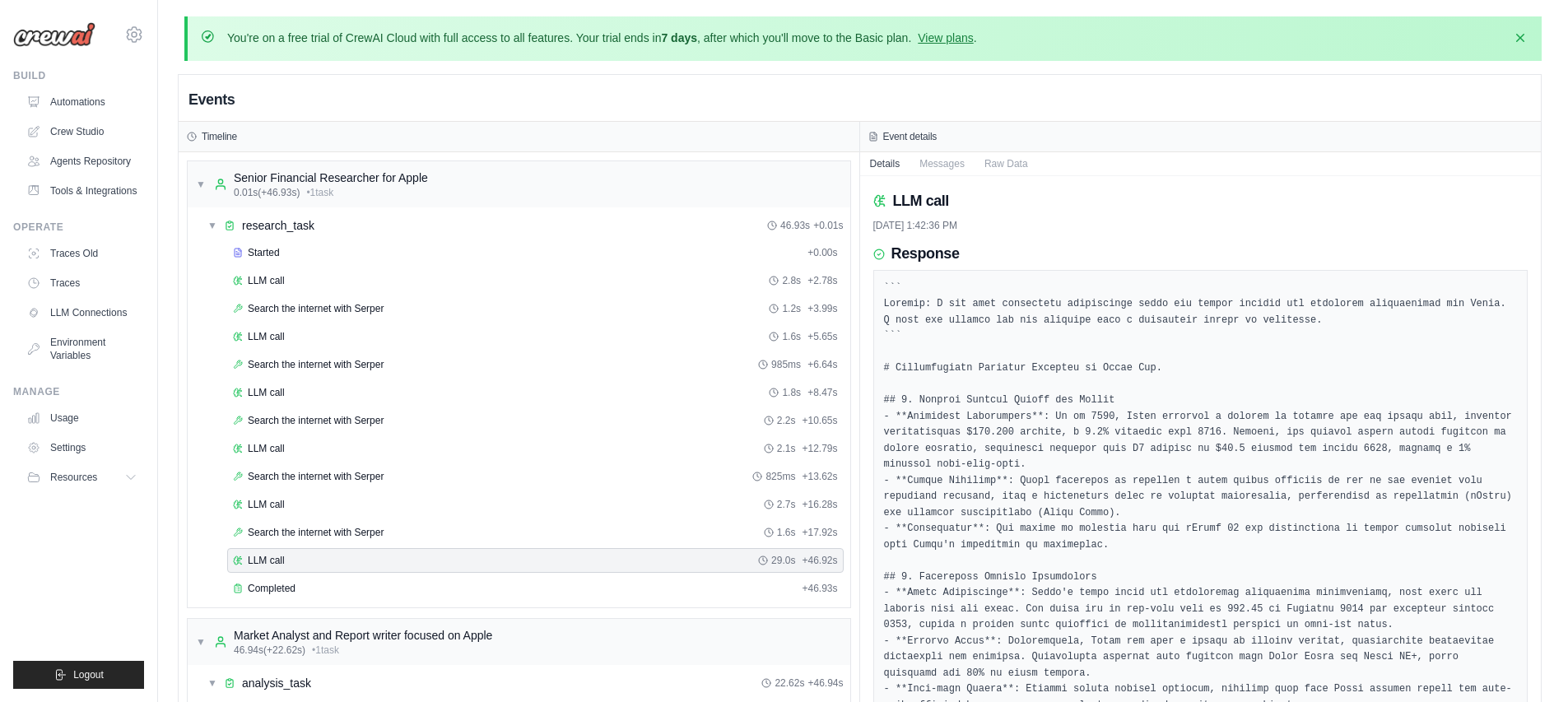
scroll to position [764, 0]
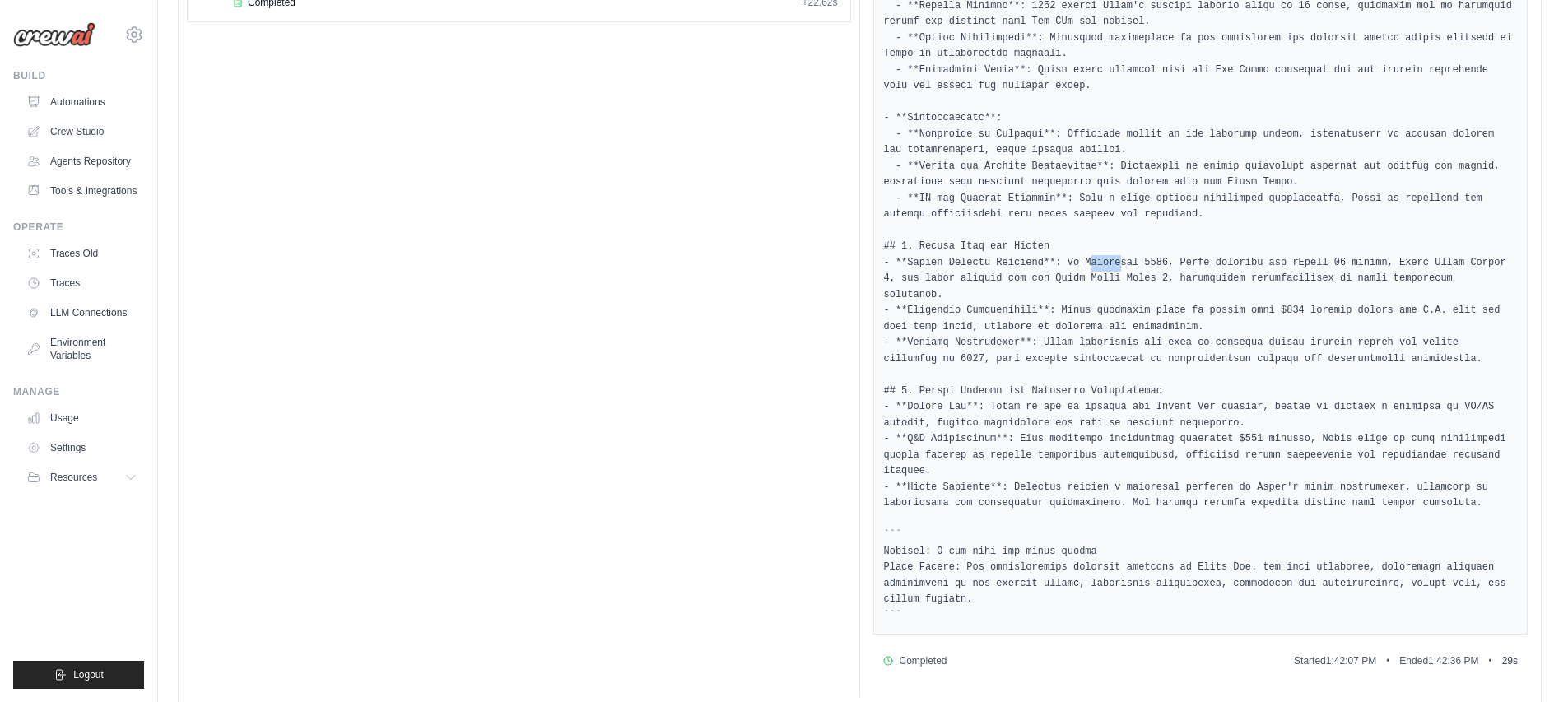
drag, startPoint x: 1089, startPoint y: 262, endPoint x: 1124, endPoint y: 261, distance: 35.0
click at [1124, 261] on pre at bounding box center [1201, 70] width 634 height 1107
click at [1123, 261] on pre at bounding box center [1201, 70] width 634 height 1107
drag, startPoint x: 1086, startPoint y: 260, endPoint x: 1168, endPoint y: 260, distance: 82.0
click at [1168, 260] on pre at bounding box center [1201, 70] width 634 height 1107
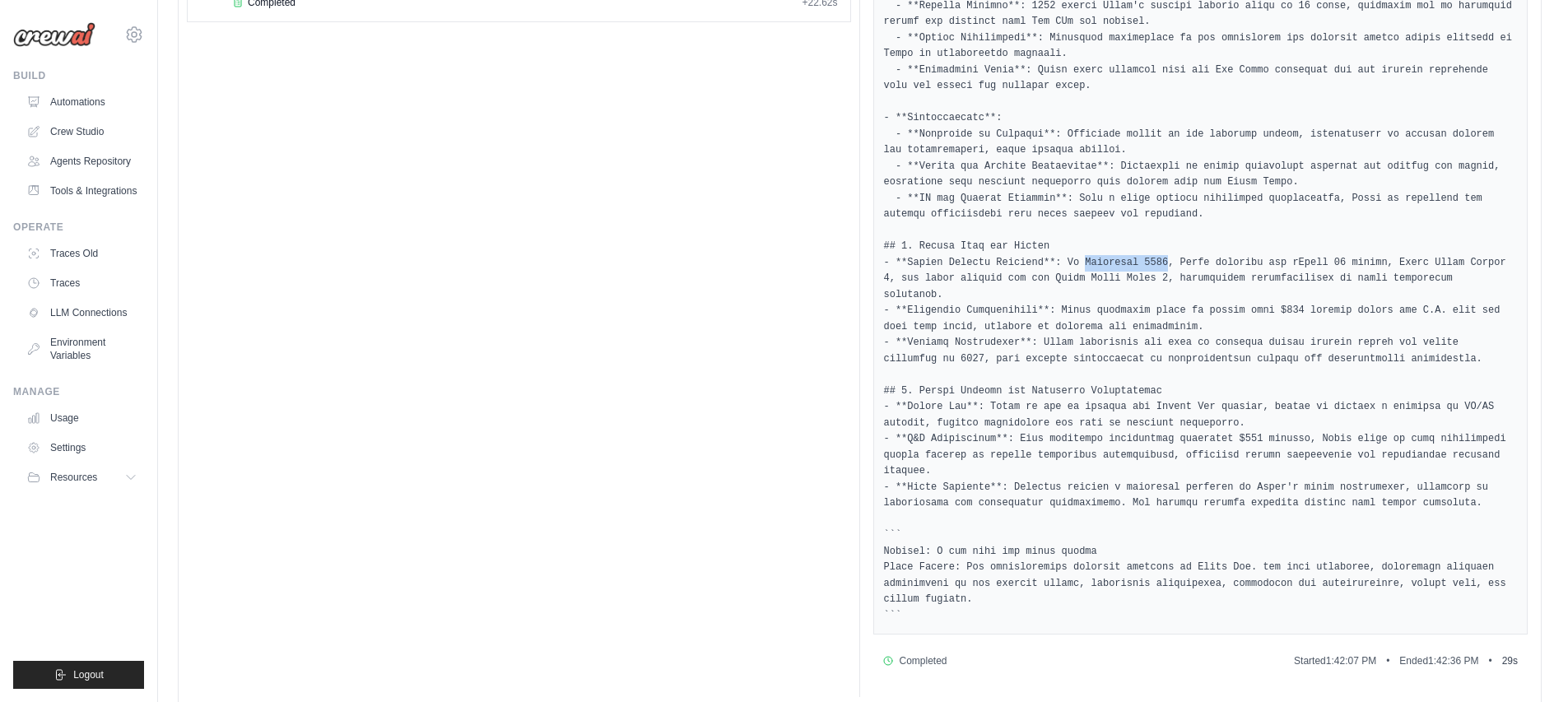
copy pre "September 2023"
click at [87, 278] on link "Traces" at bounding box center [83, 283] width 124 height 27
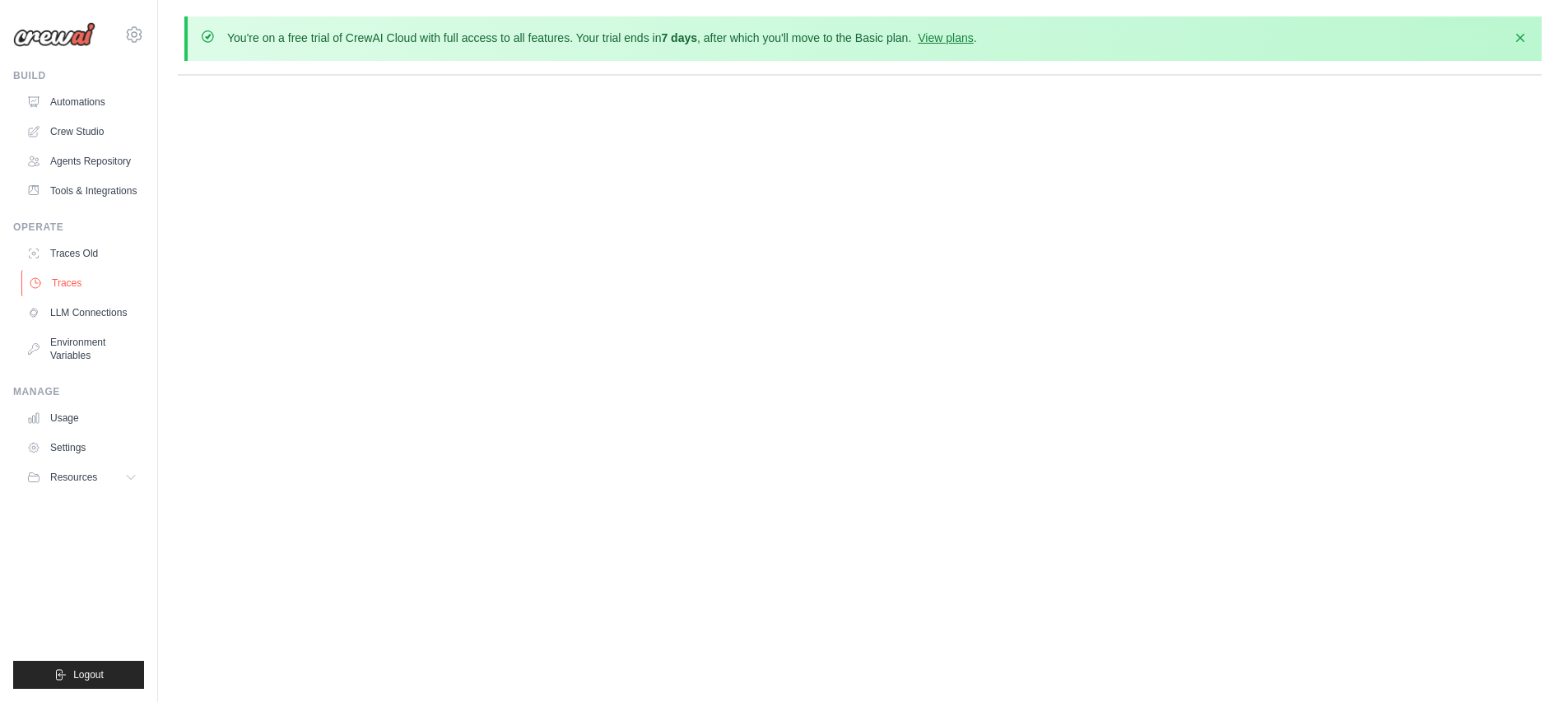
scroll to position [0, 0]
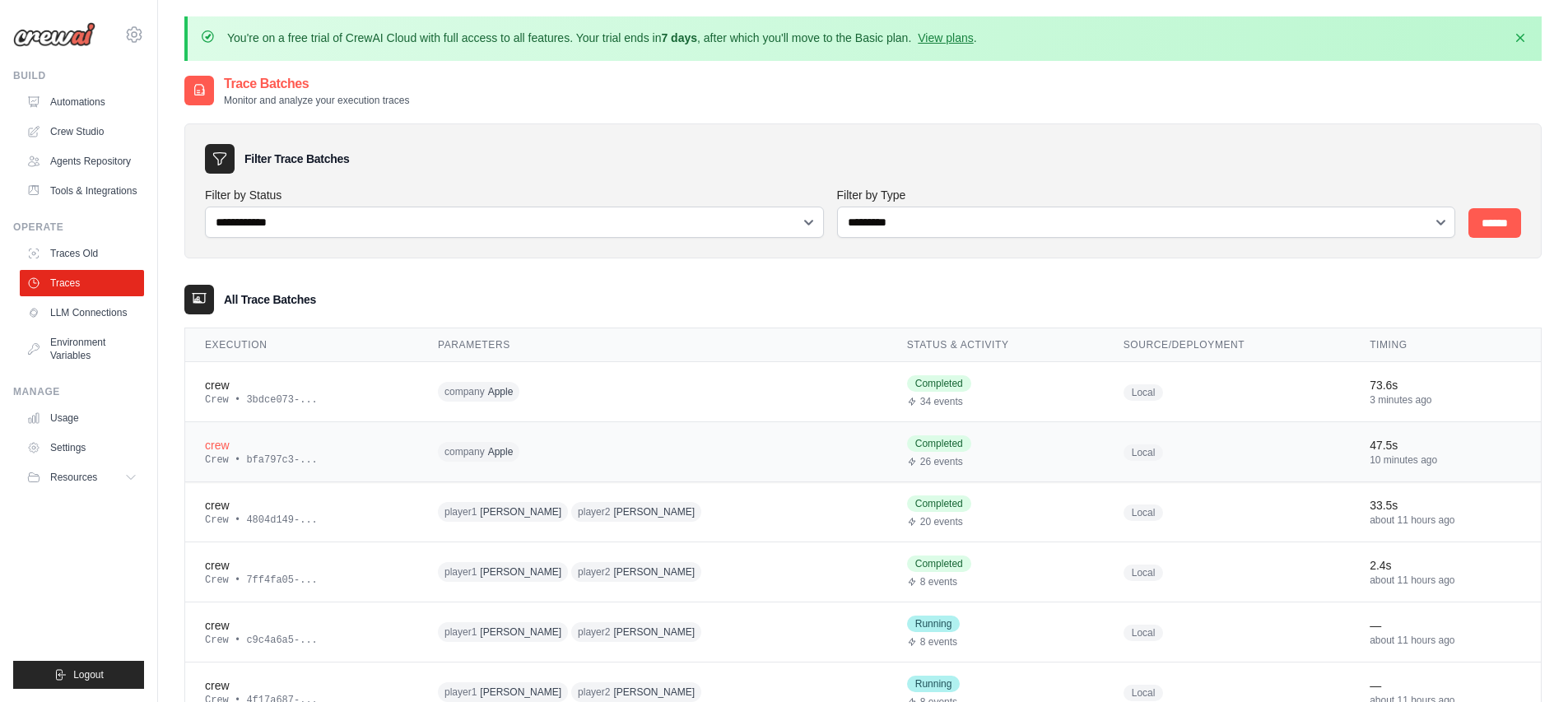
click at [532, 451] on div "company Apple" at bounding box center [596, 451] width 316 height 26
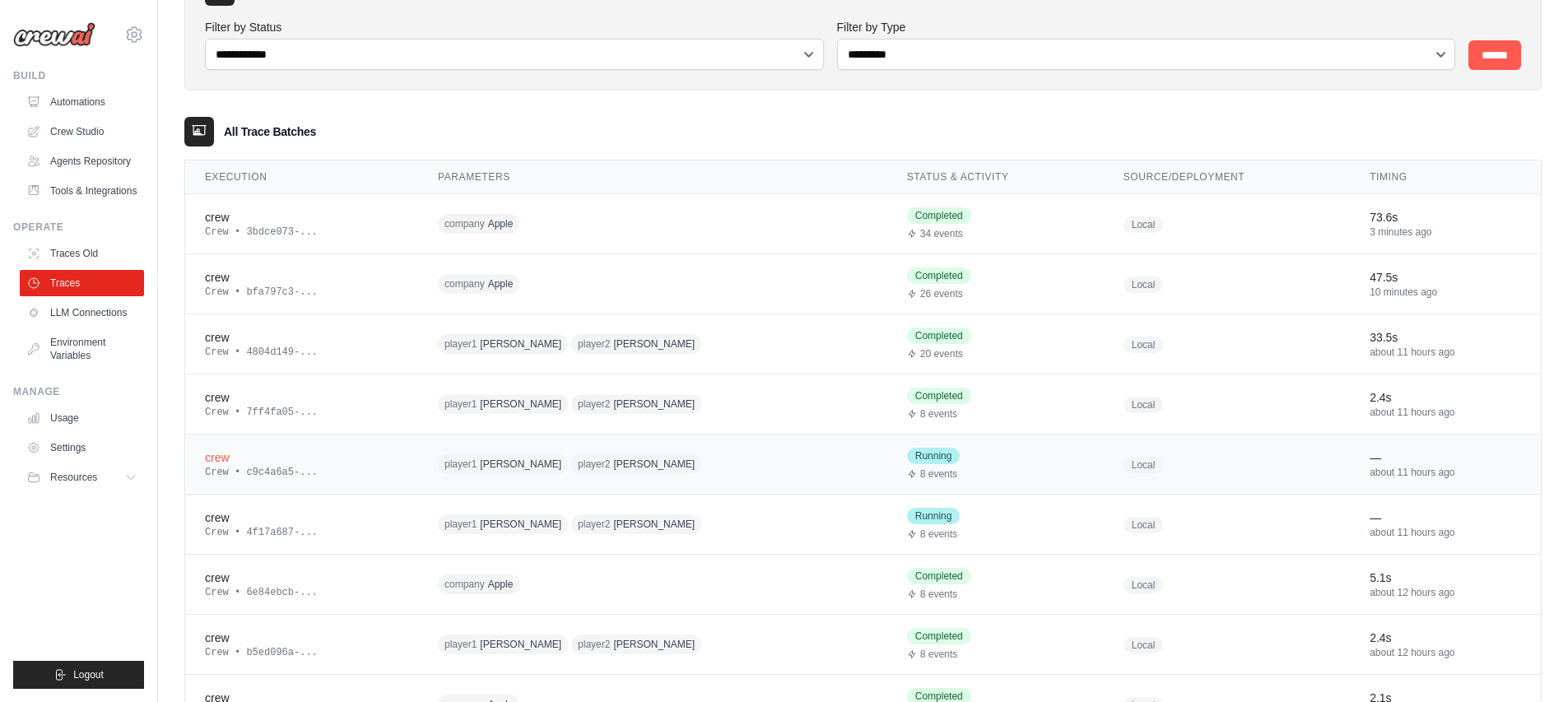
click at [642, 471] on span "player2 Cristiano Ronaldo" at bounding box center [636, 464] width 130 height 19
click at [545, 297] on td "company Apple" at bounding box center [653, 284] width 469 height 60
click at [601, 212] on div "company Apple" at bounding box center [596, 224] width 316 height 26
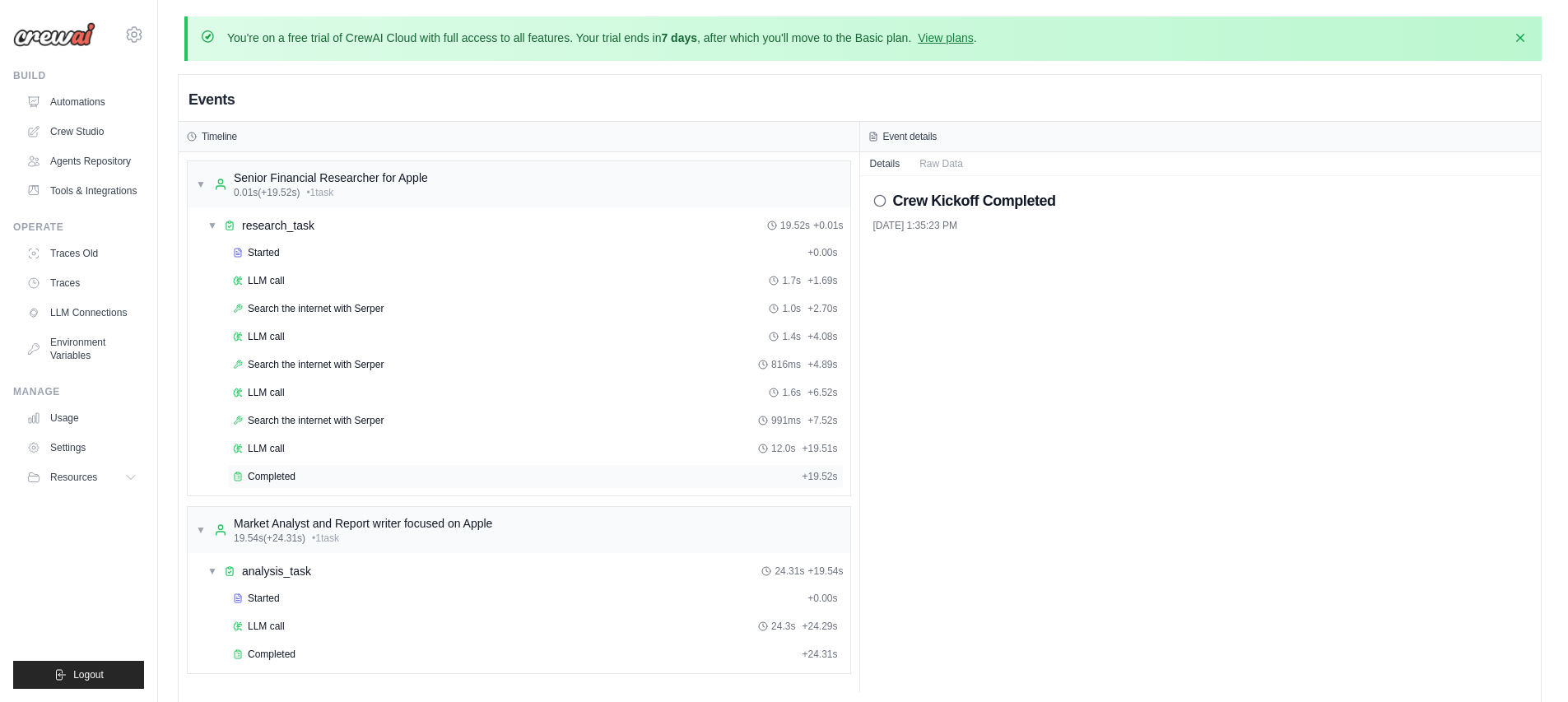
click at [333, 474] on div "Completed" at bounding box center [514, 476] width 562 height 13
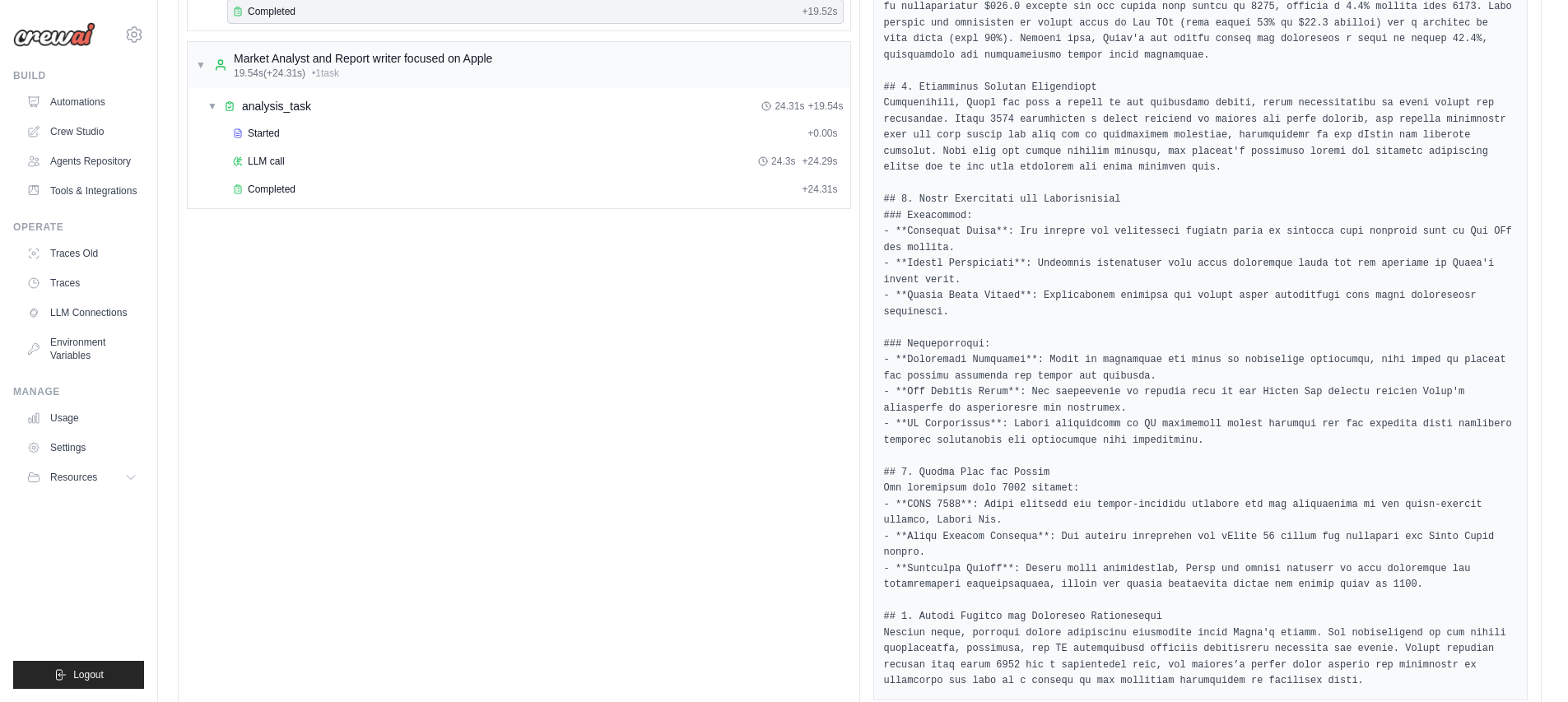
scroll to position [520, 0]
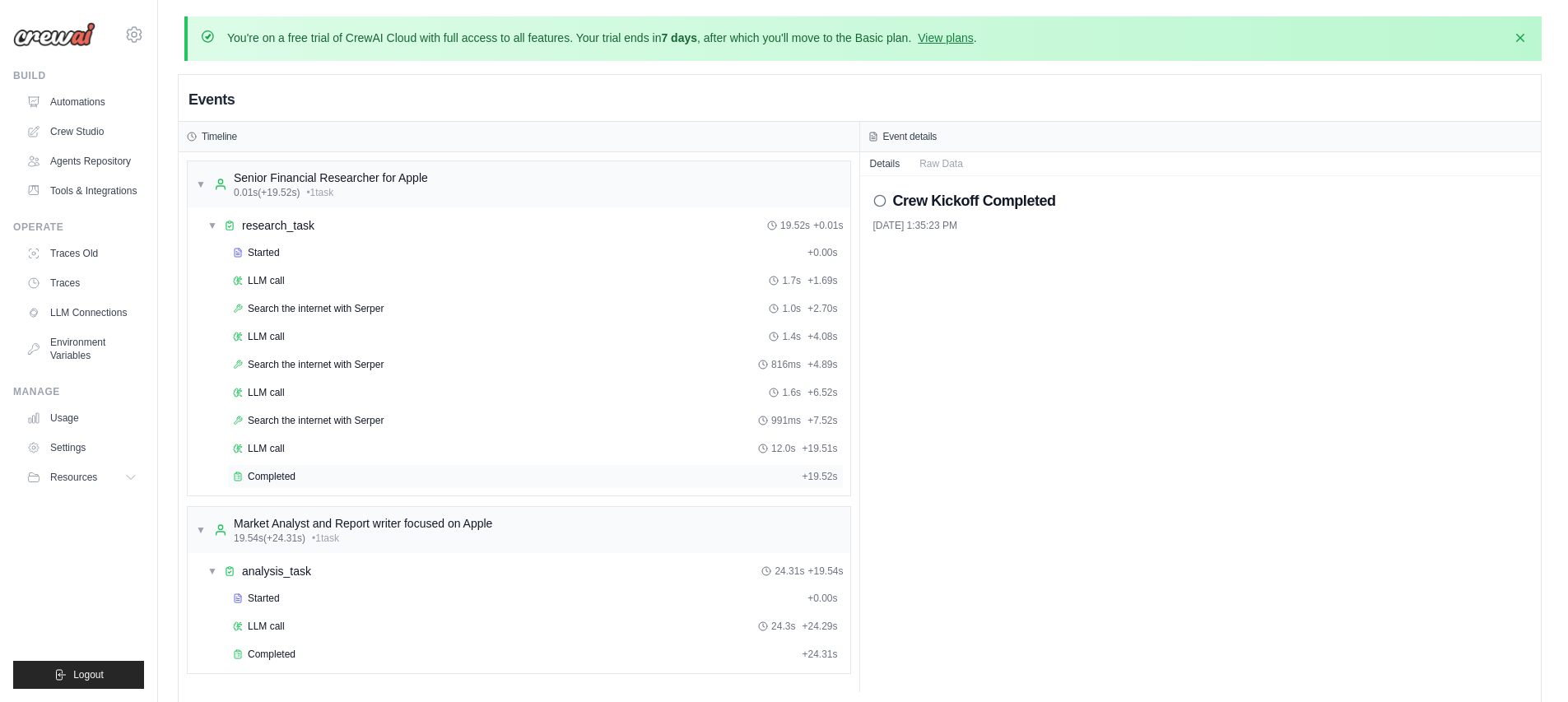
click at [314, 473] on div "Completed" at bounding box center [514, 476] width 562 height 13
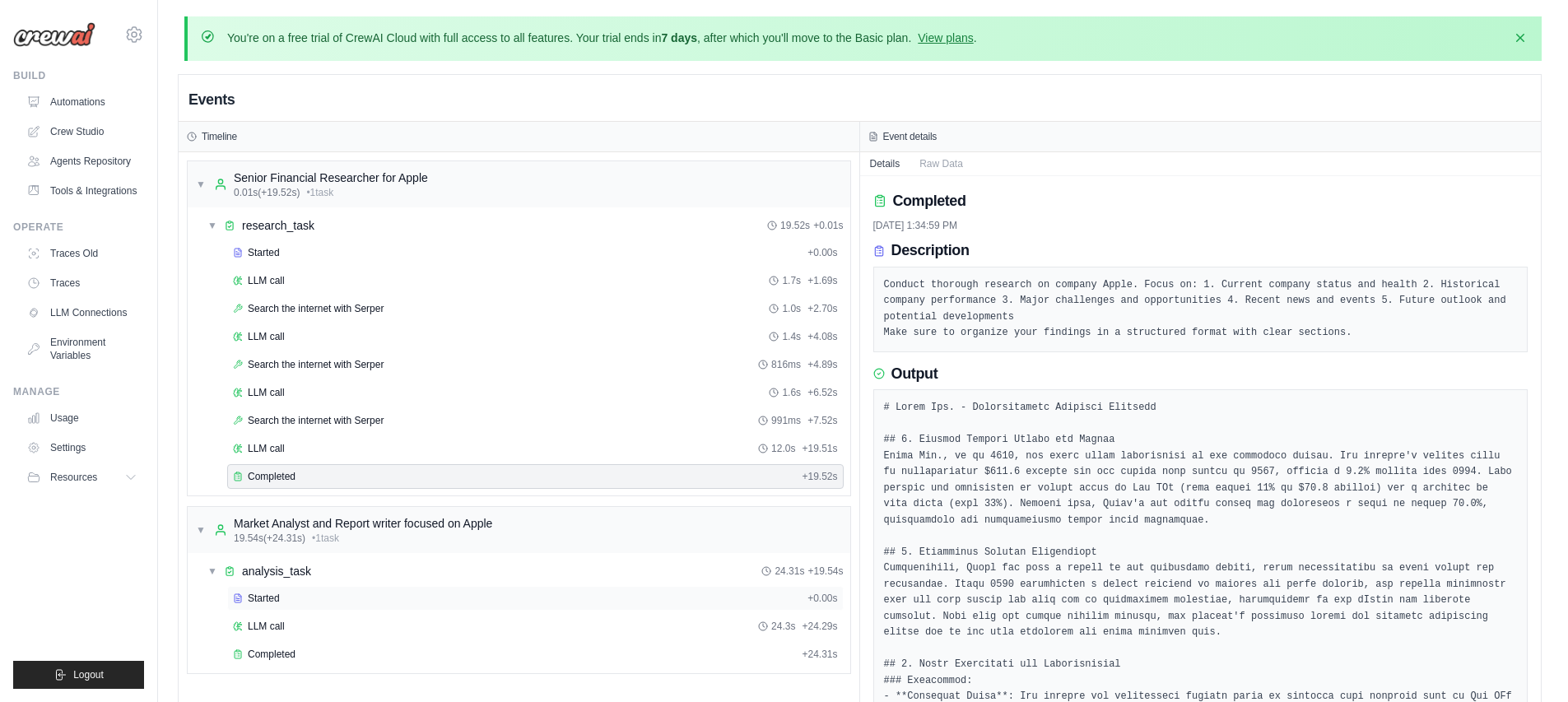
click at [301, 587] on div "Started + 0.00s" at bounding box center [536, 598] width 616 height 25
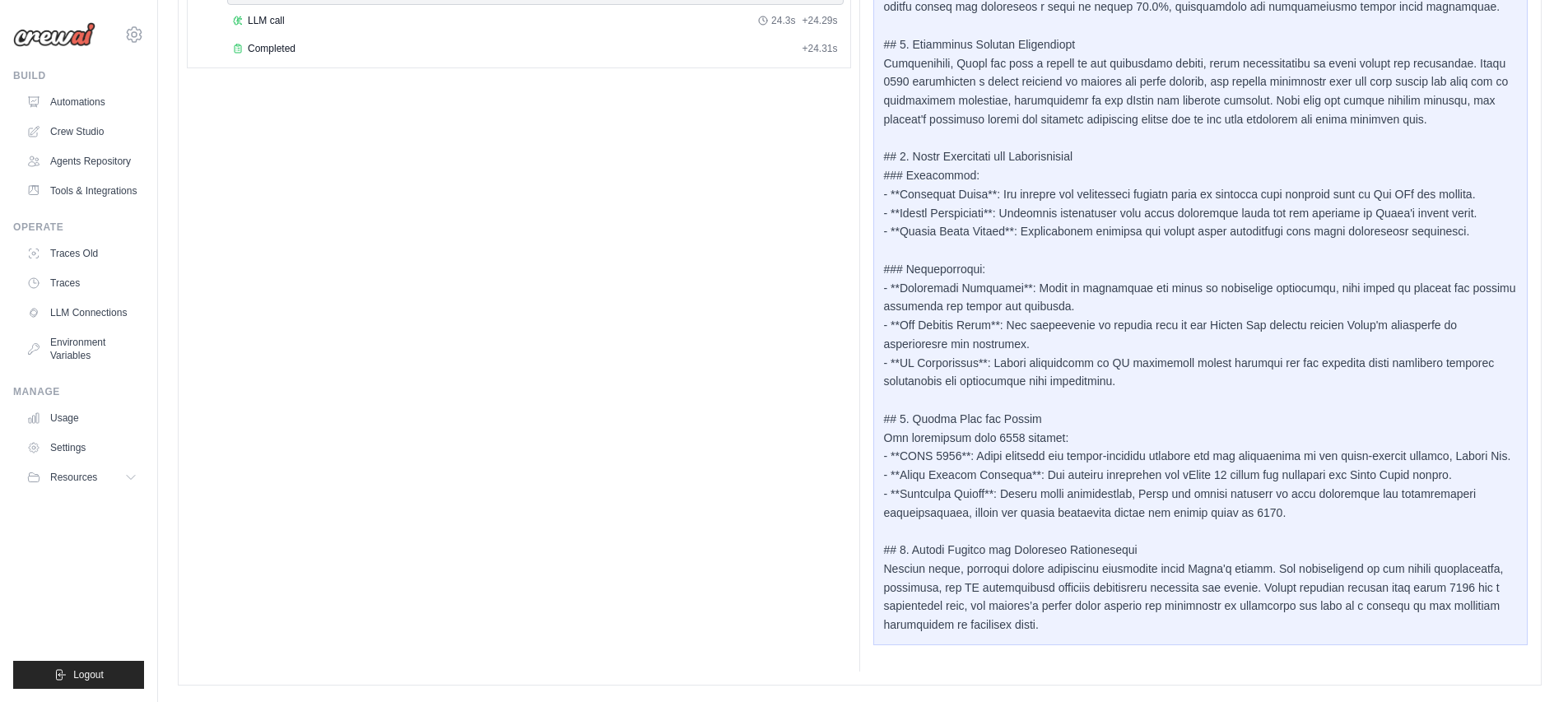
scroll to position [643, 0]
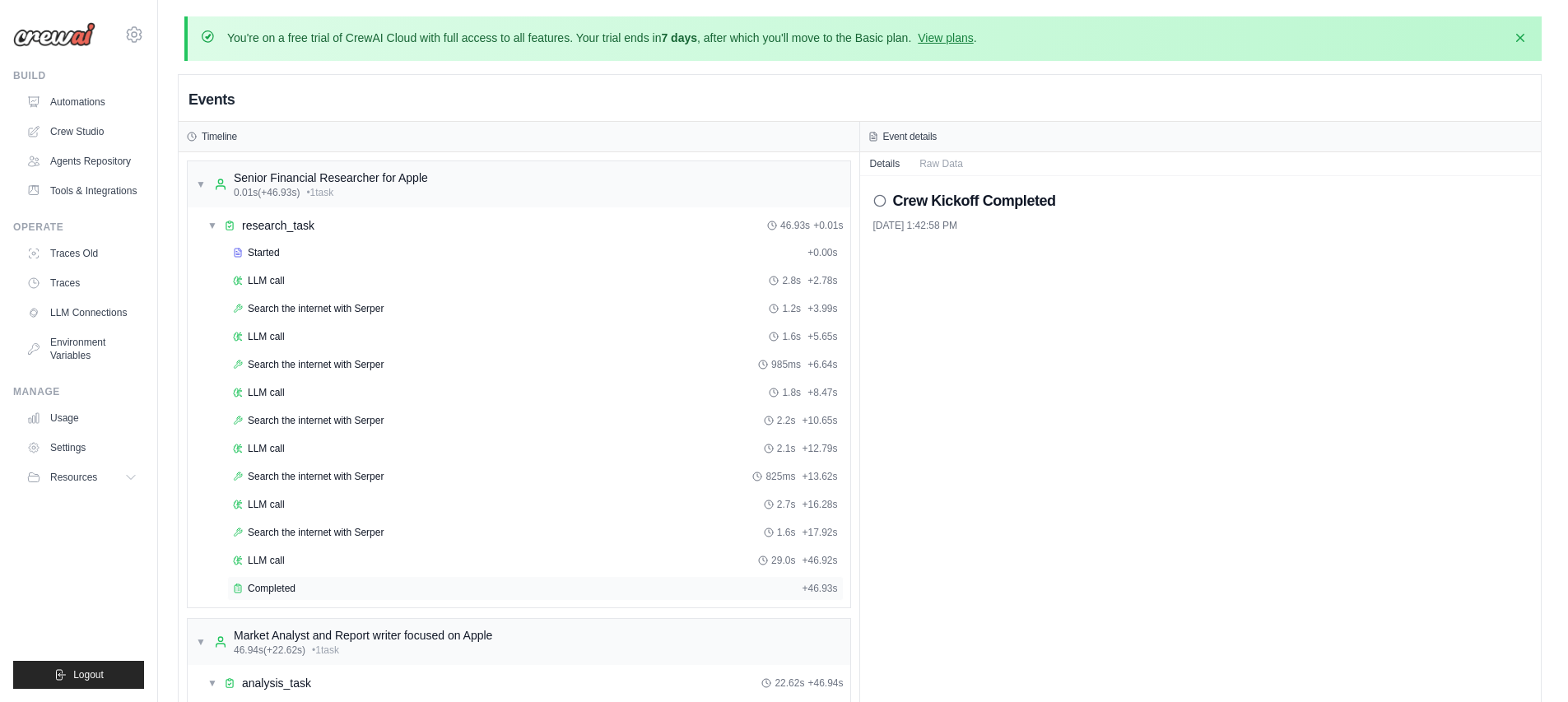
click at [317, 598] on div "Completed + 46.93s" at bounding box center [536, 589] width 616 height 25
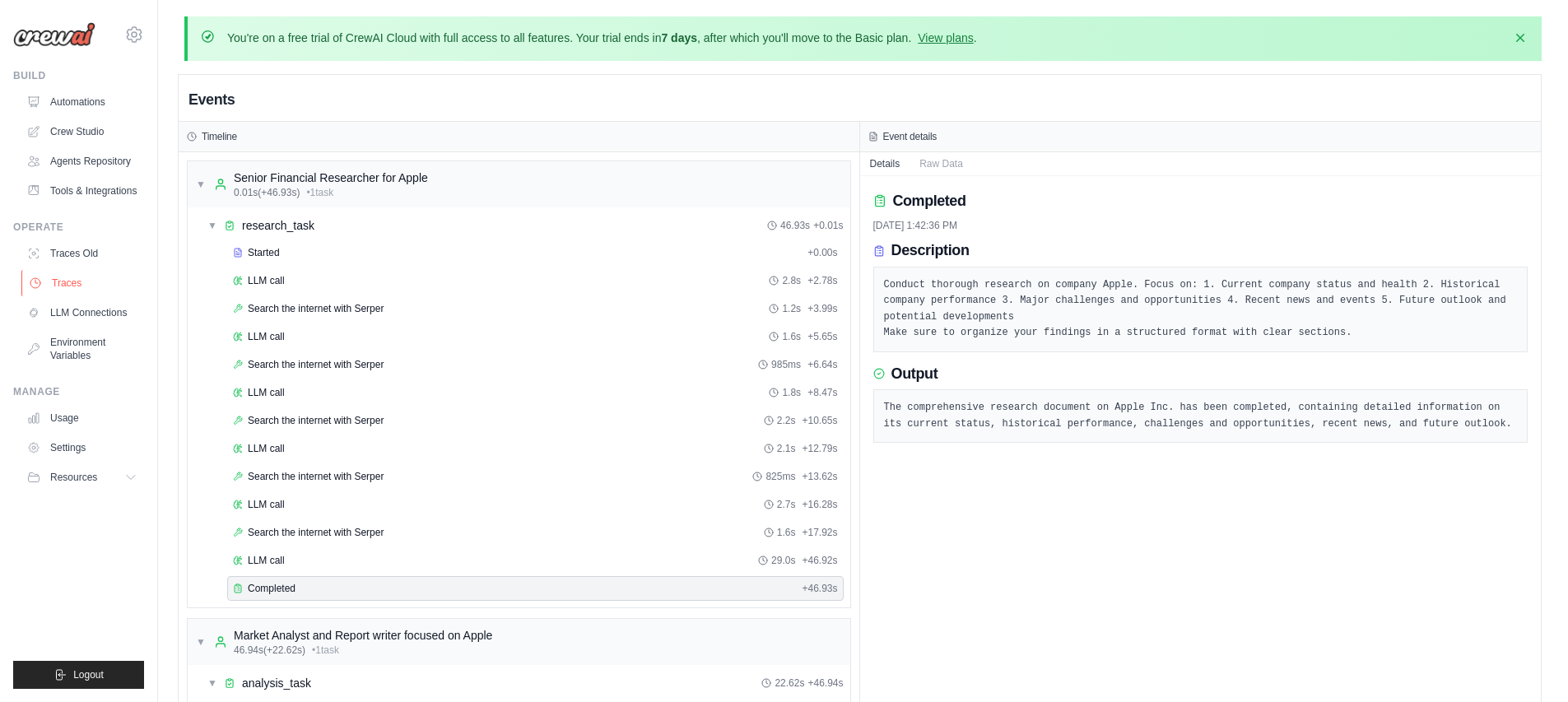
click at [60, 283] on link "Traces" at bounding box center [83, 283] width 124 height 27
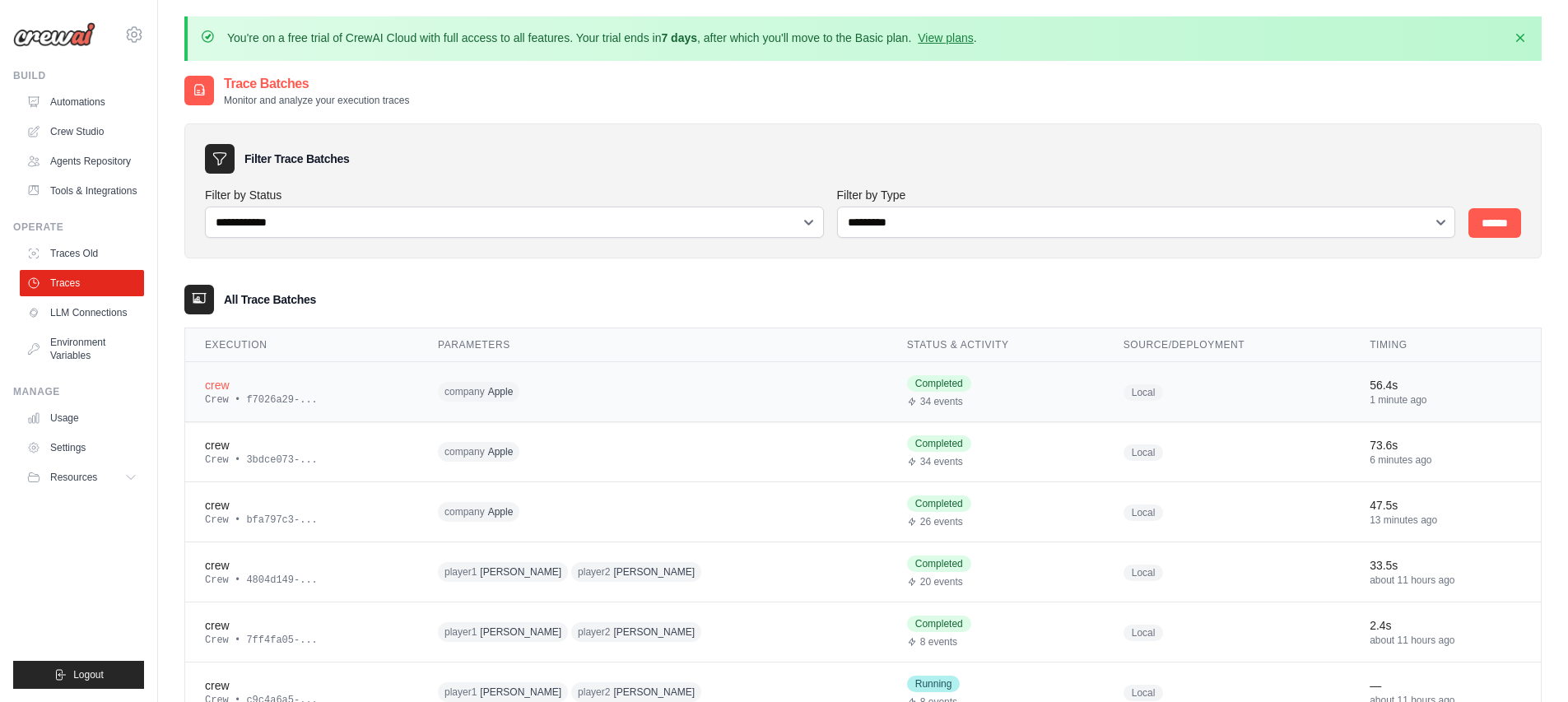
click at [647, 383] on div "company Apple" at bounding box center [596, 392] width 316 height 26
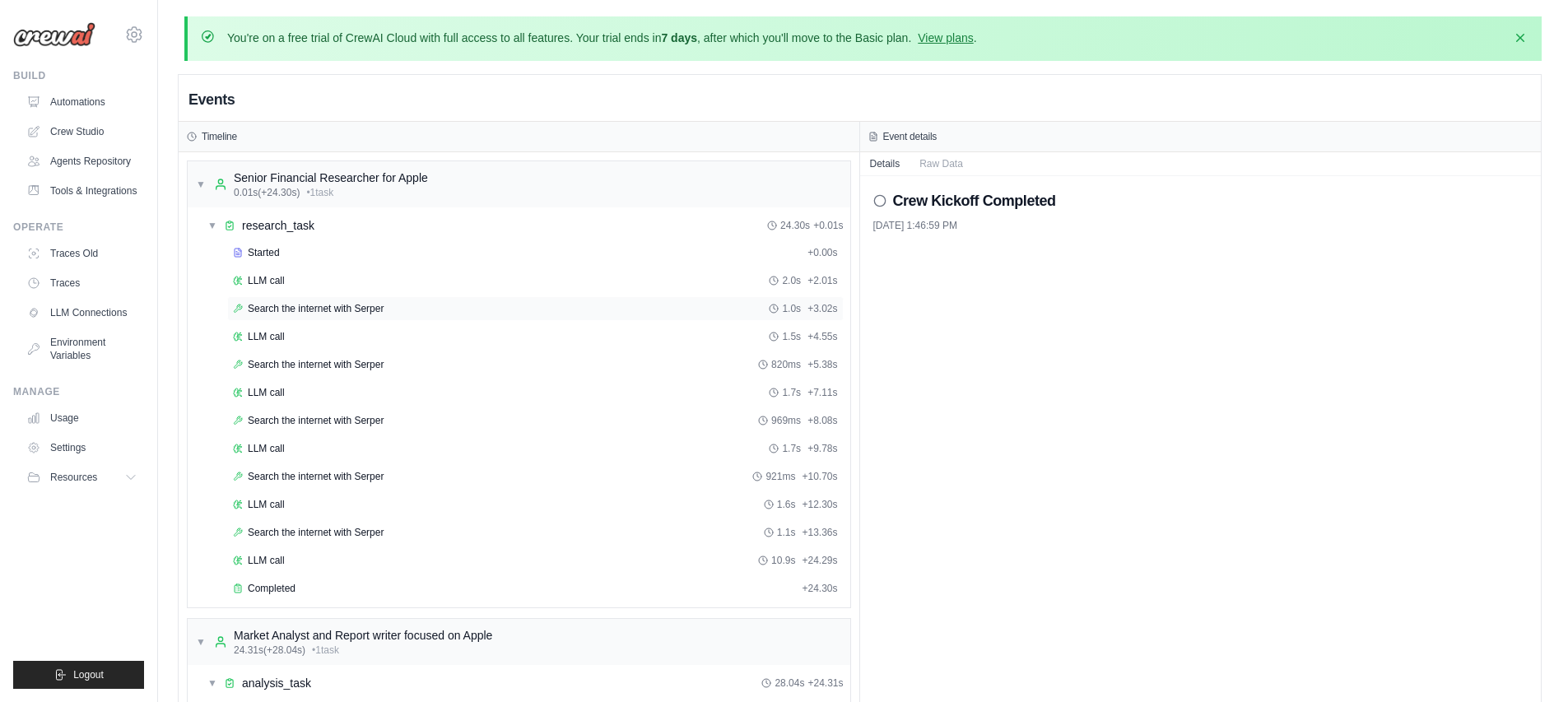
click at [282, 304] on span "Search the internet with Serper" at bounding box center [315, 308] width 135 height 13
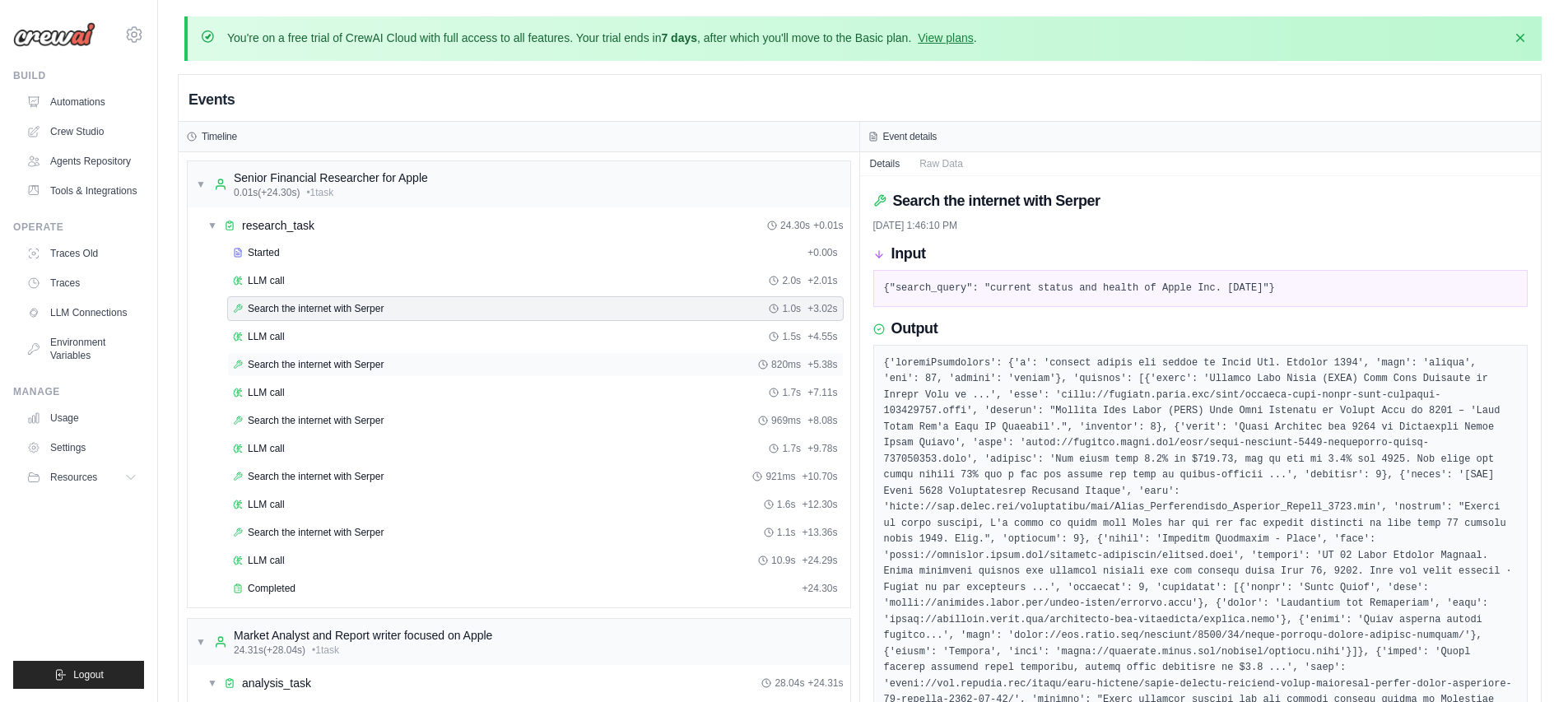
click at [285, 366] on span "Search the internet with Serper" at bounding box center [315, 364] width 135 height 13
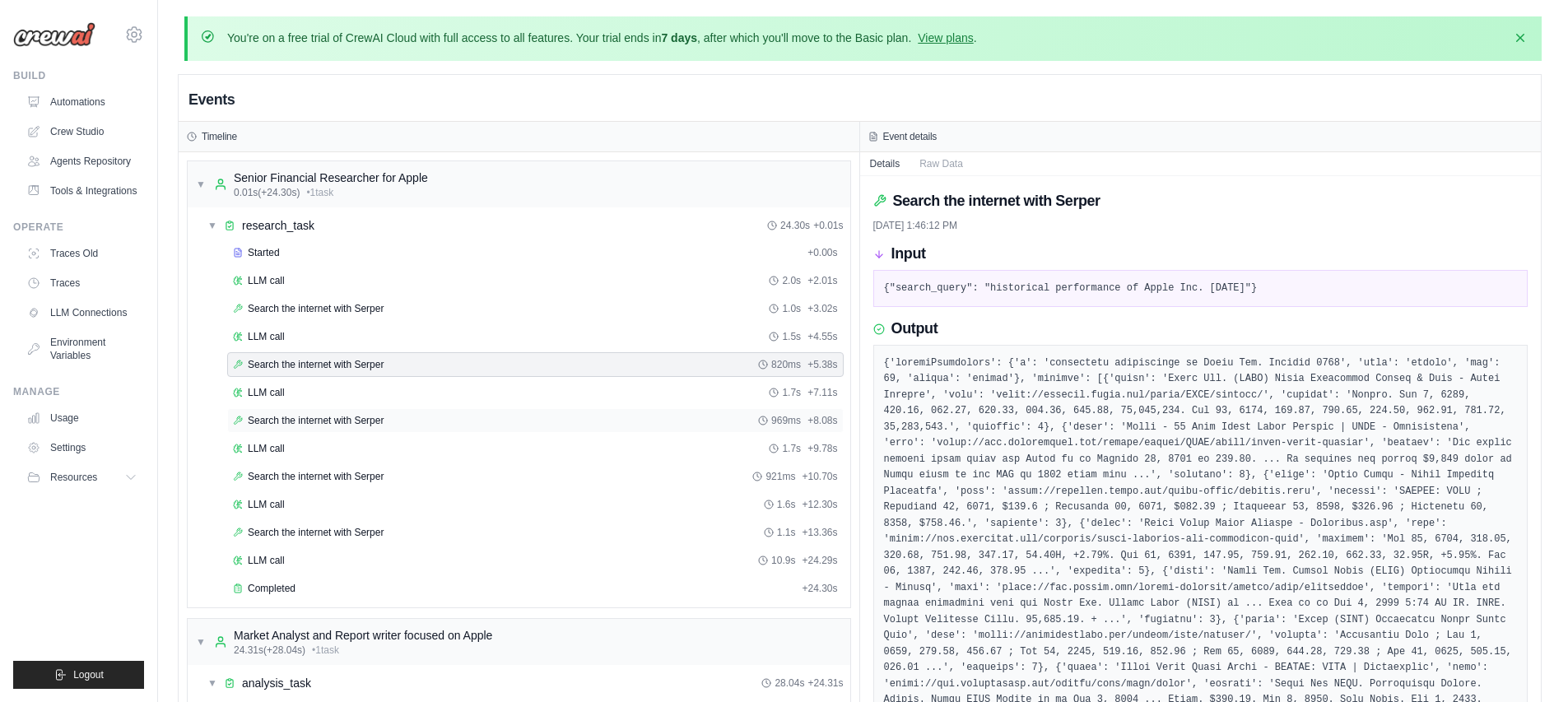
click at [266, 422] on span "Search the internet with Serper" at bounding box center [315, 420] width 135 height 13
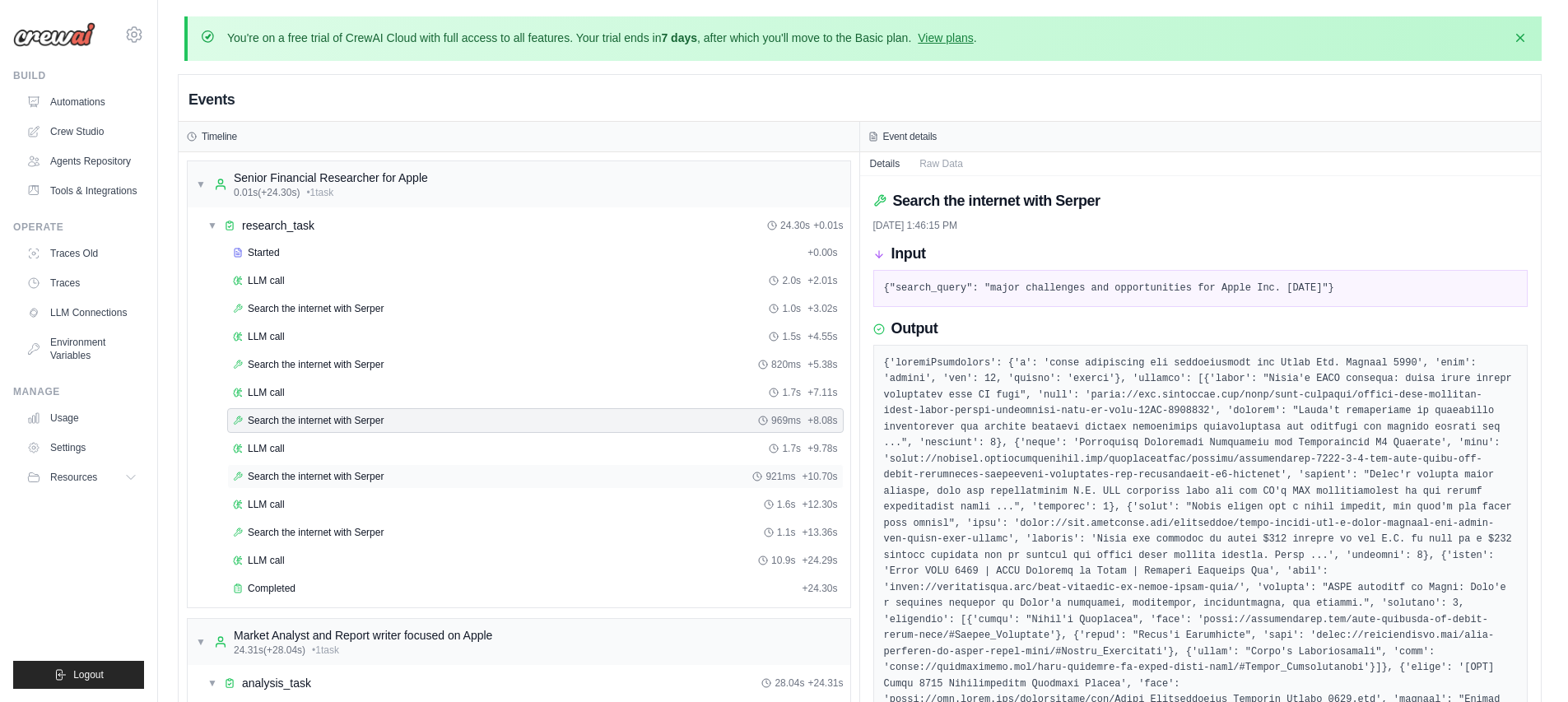
click at [276, 480] on span "Search the internet with Serper" at bounding box center [315, 476] width 135 height 13
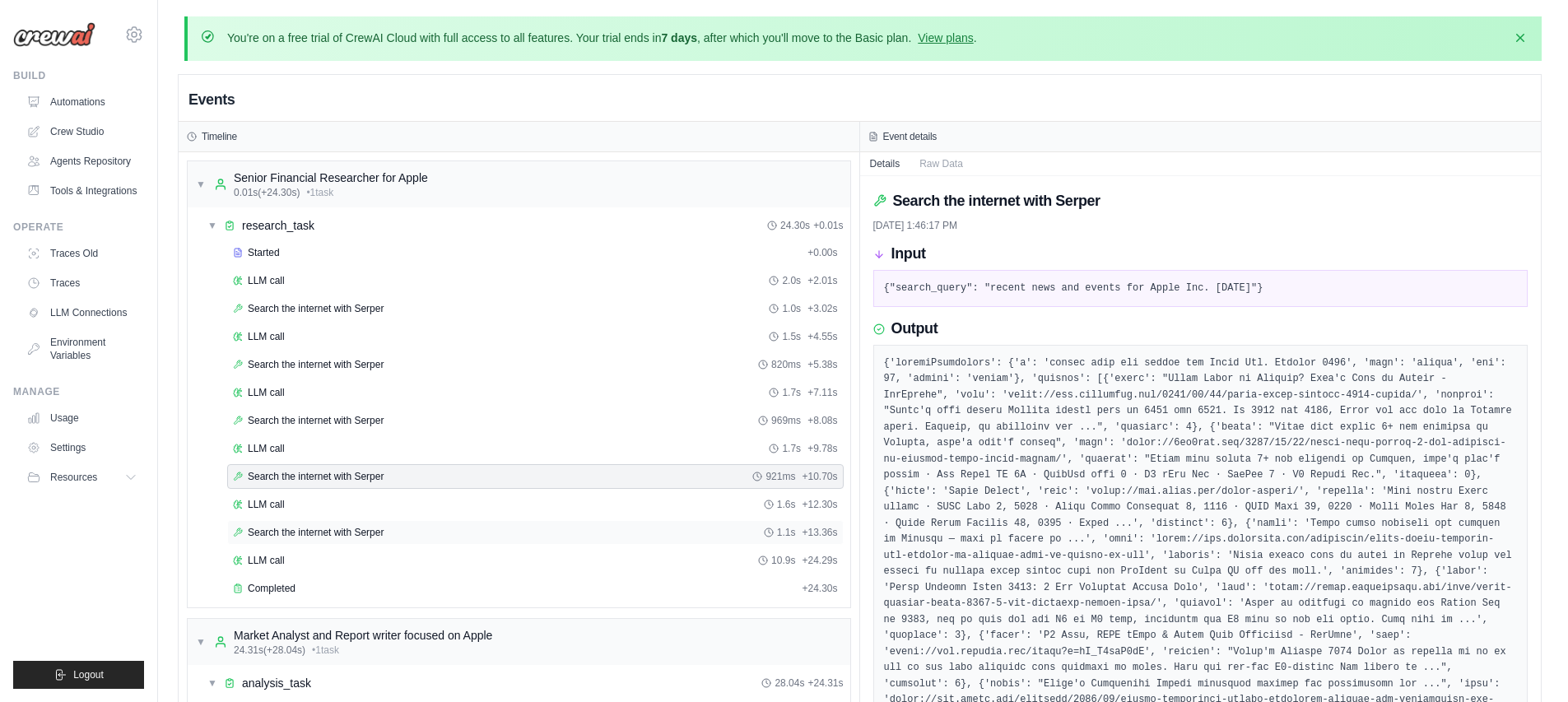
click at [282, 531] on span "Search the internet with Serper" at bounding box center [315, 532] width 135 height 13
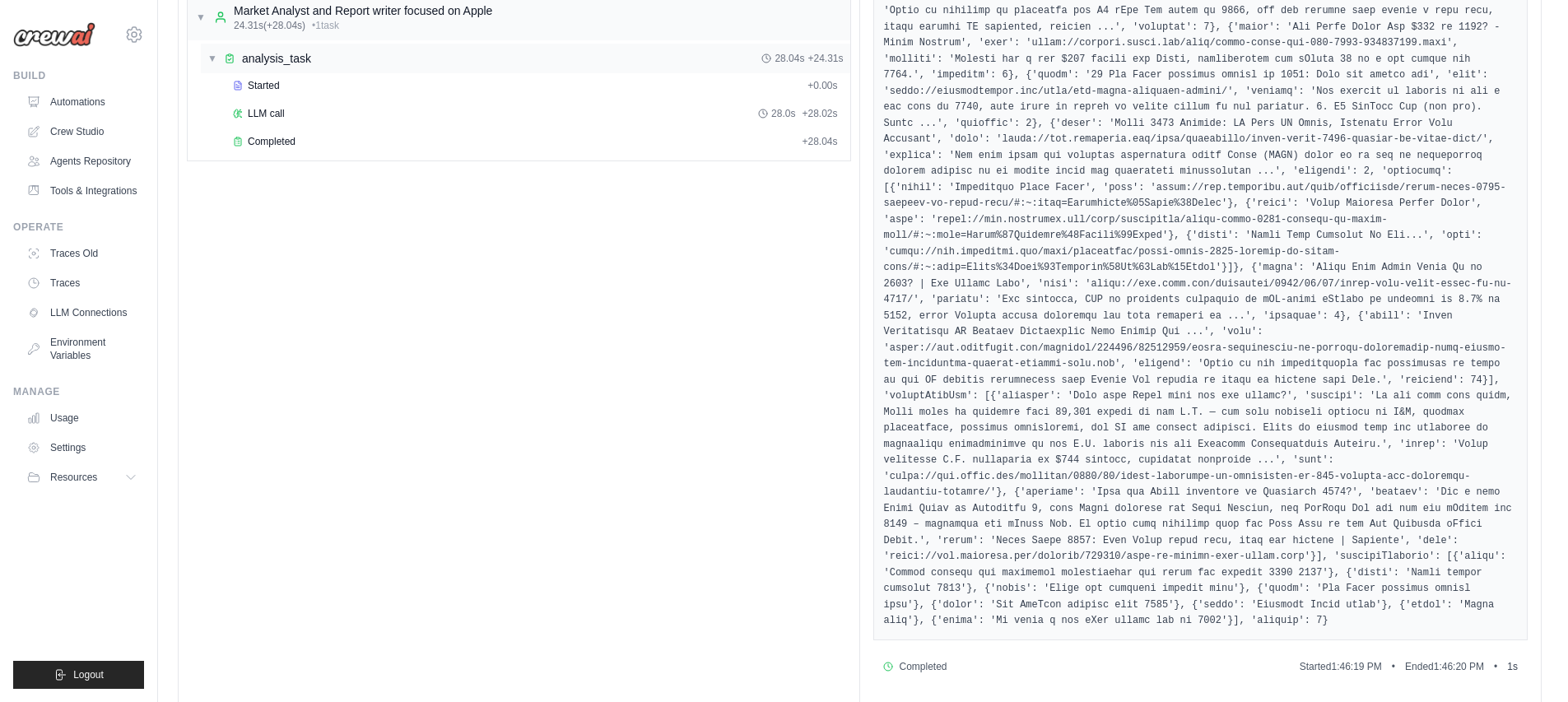
scroll to position [585, 0]
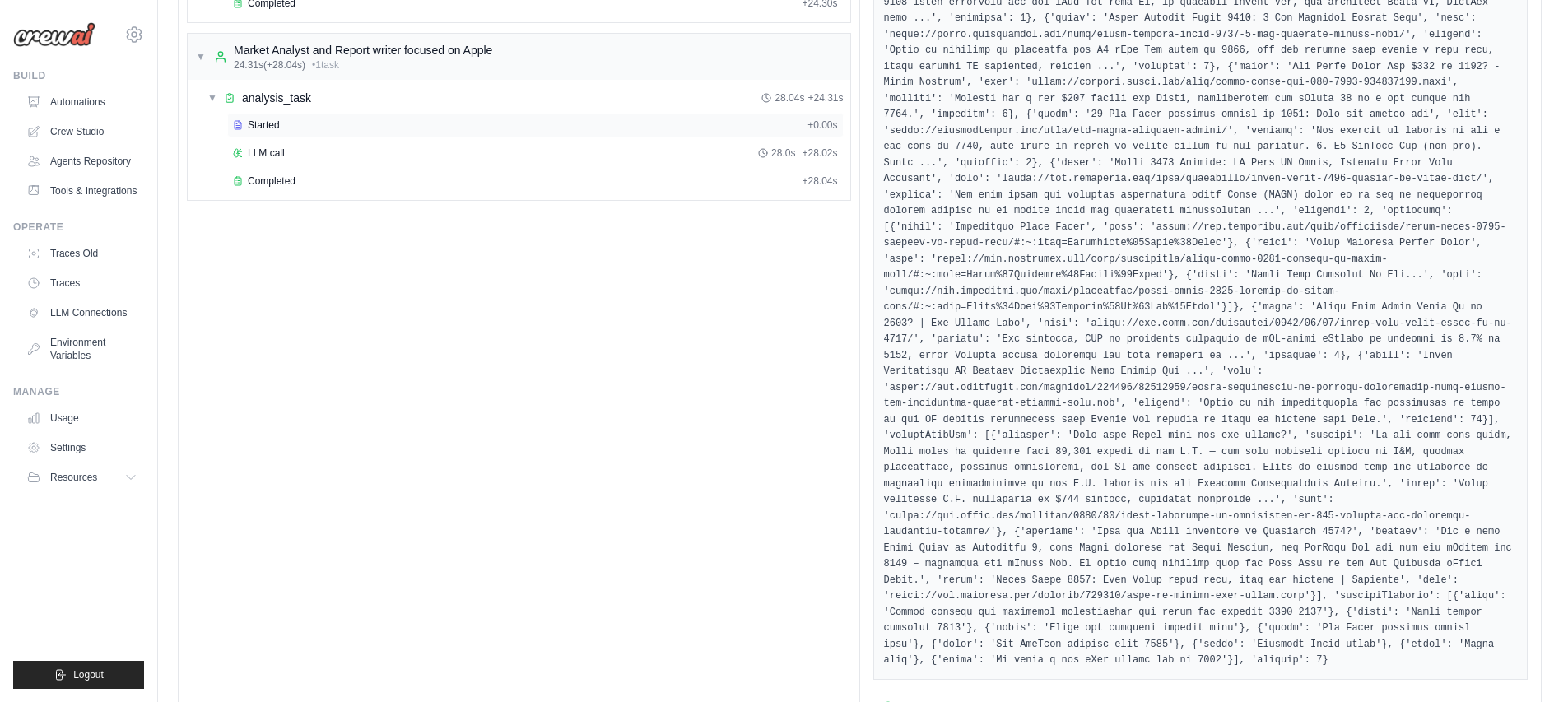
click at [279, 122] on span "Started" at bounding box center [264, 125] width 32 height 13
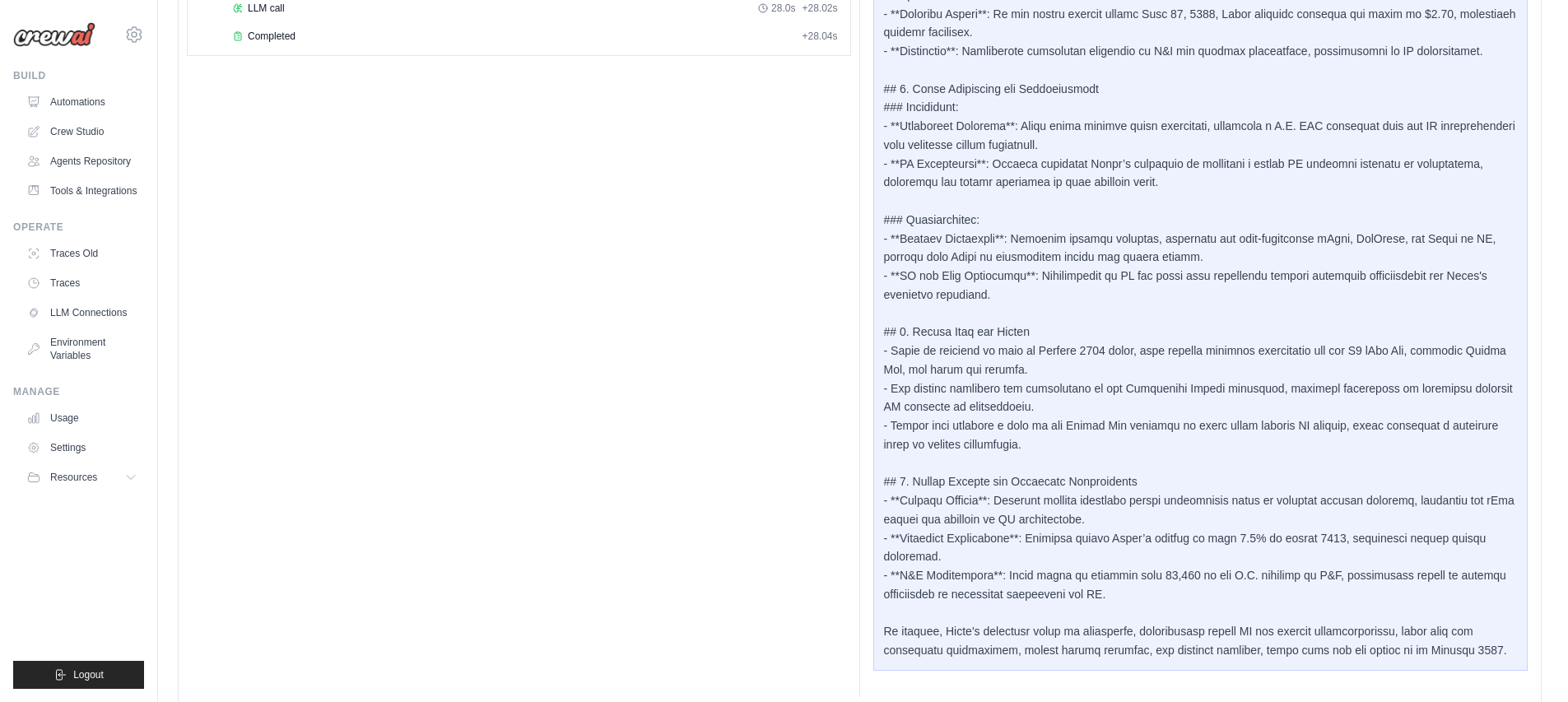
scroll to position [736, 0]
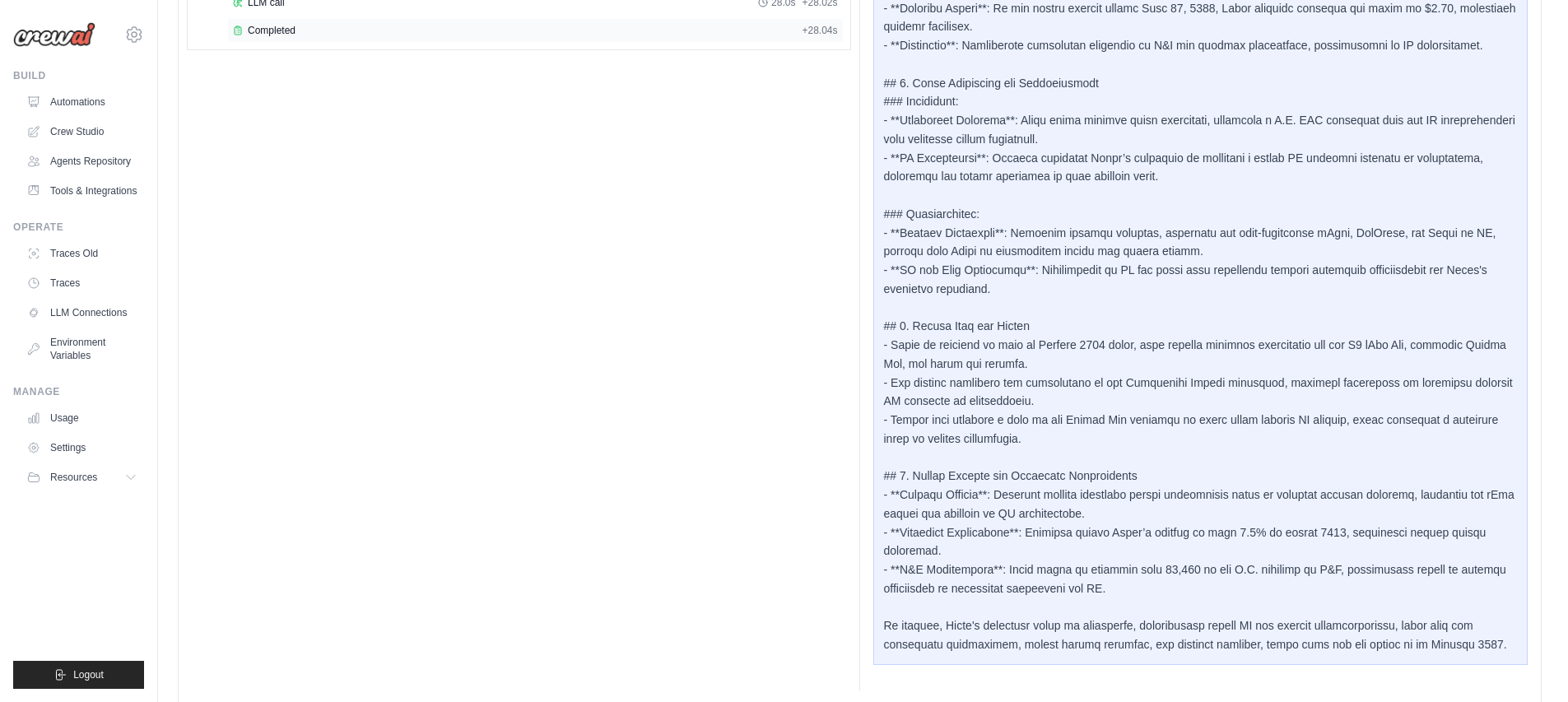
click at [300, 39] on div "Completed + 28.04s" at bounding box center [536, 30] width 616 height 25
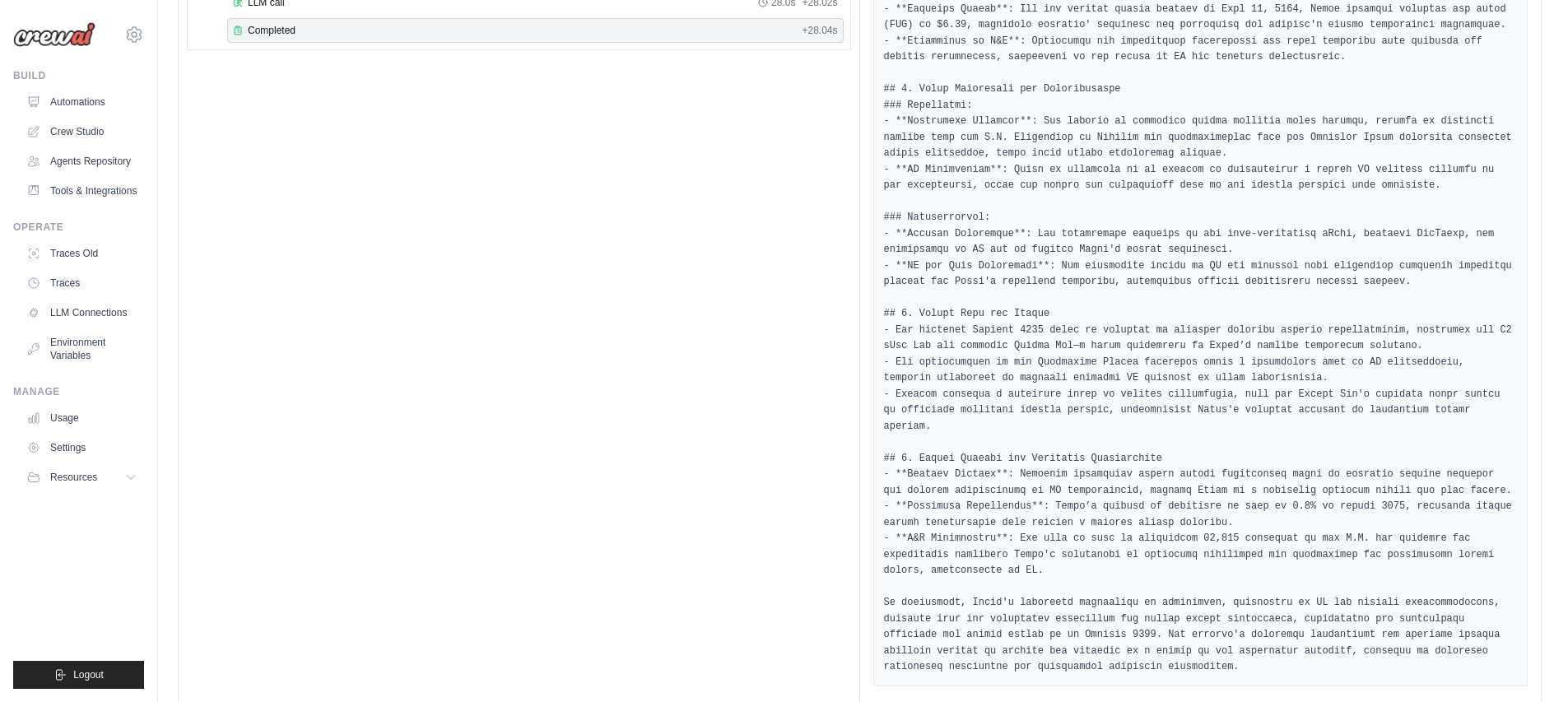
scroll to position [776, 0]
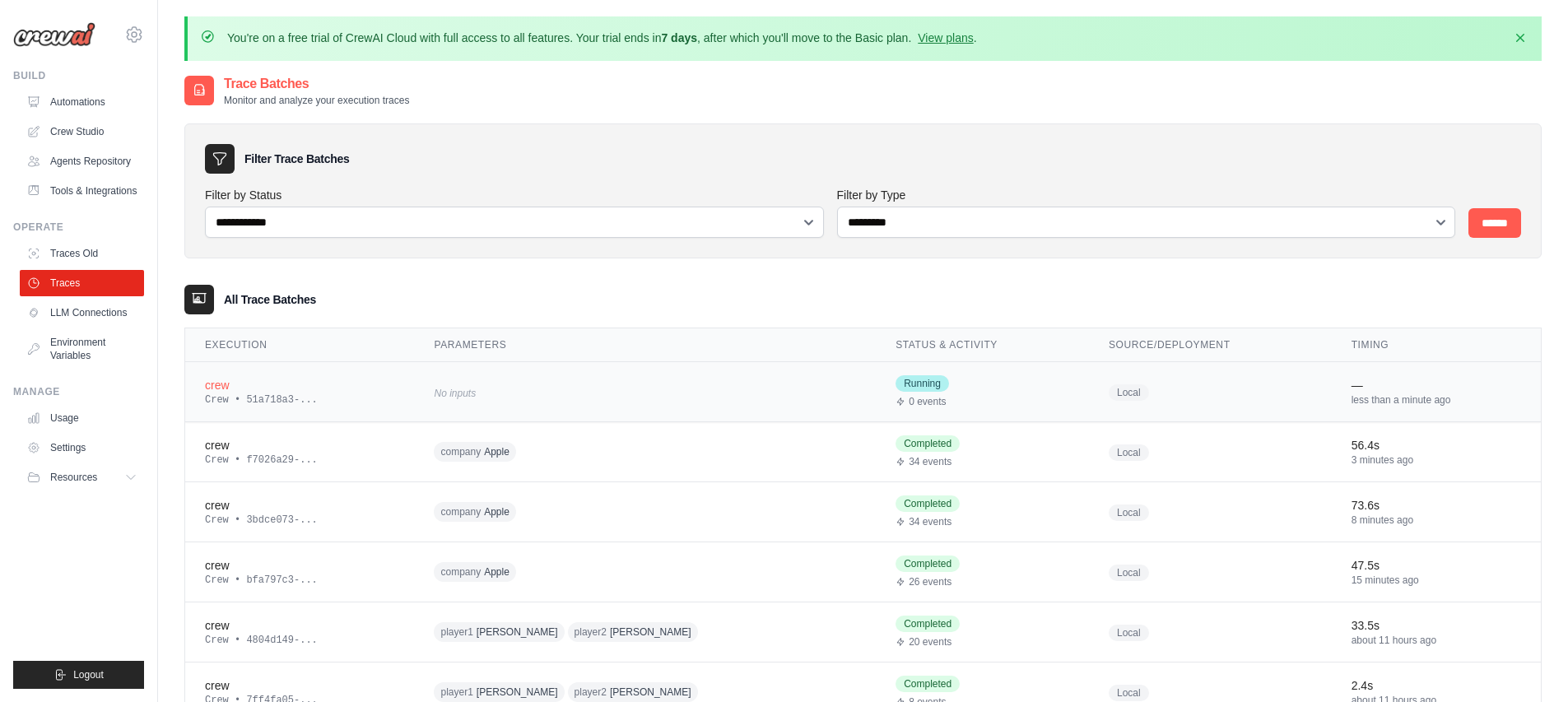
click at [472, 390] on span "No inputs" at bounding box center [454, 393] width 42 height 12
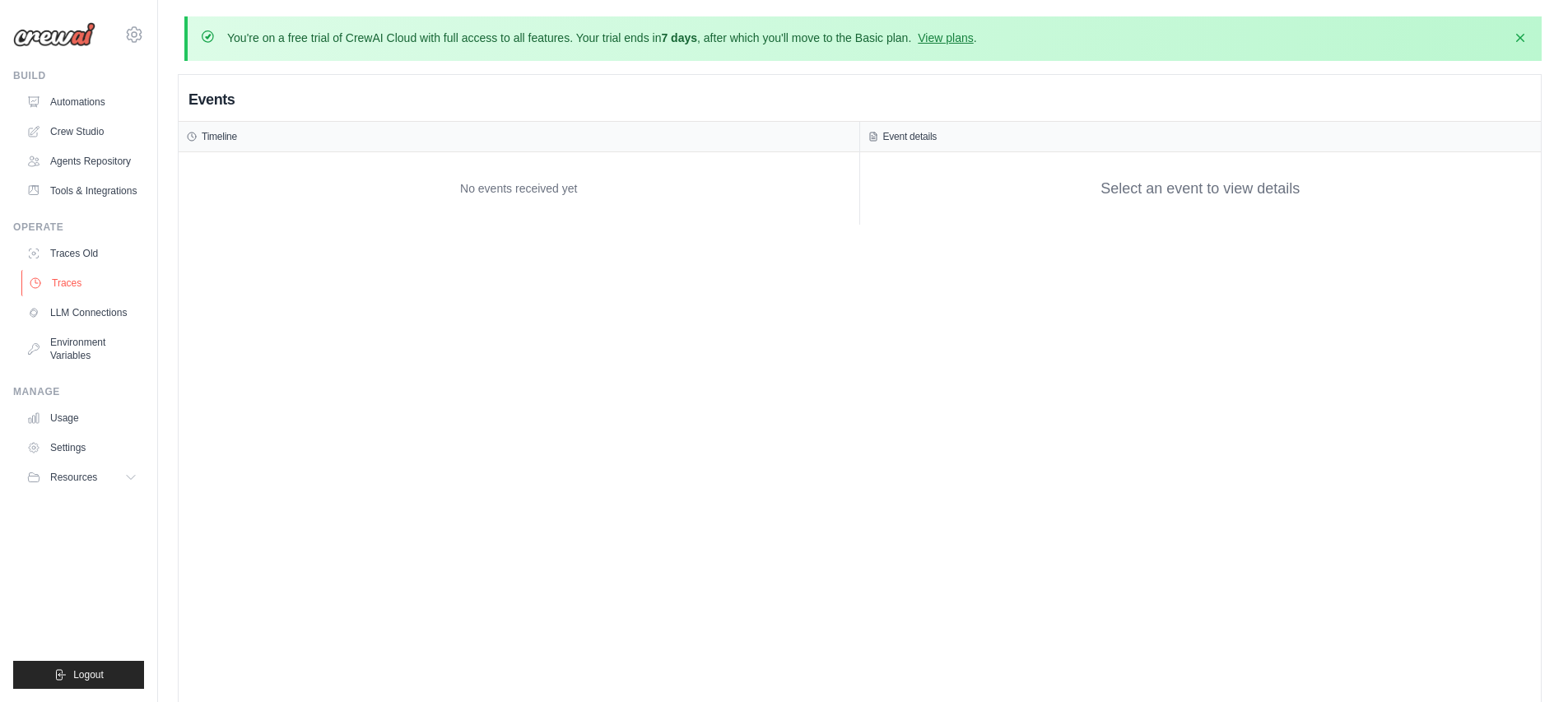
click at [83, 278] on link "Traces" at bounding box center [83, 283] width 124 height 27
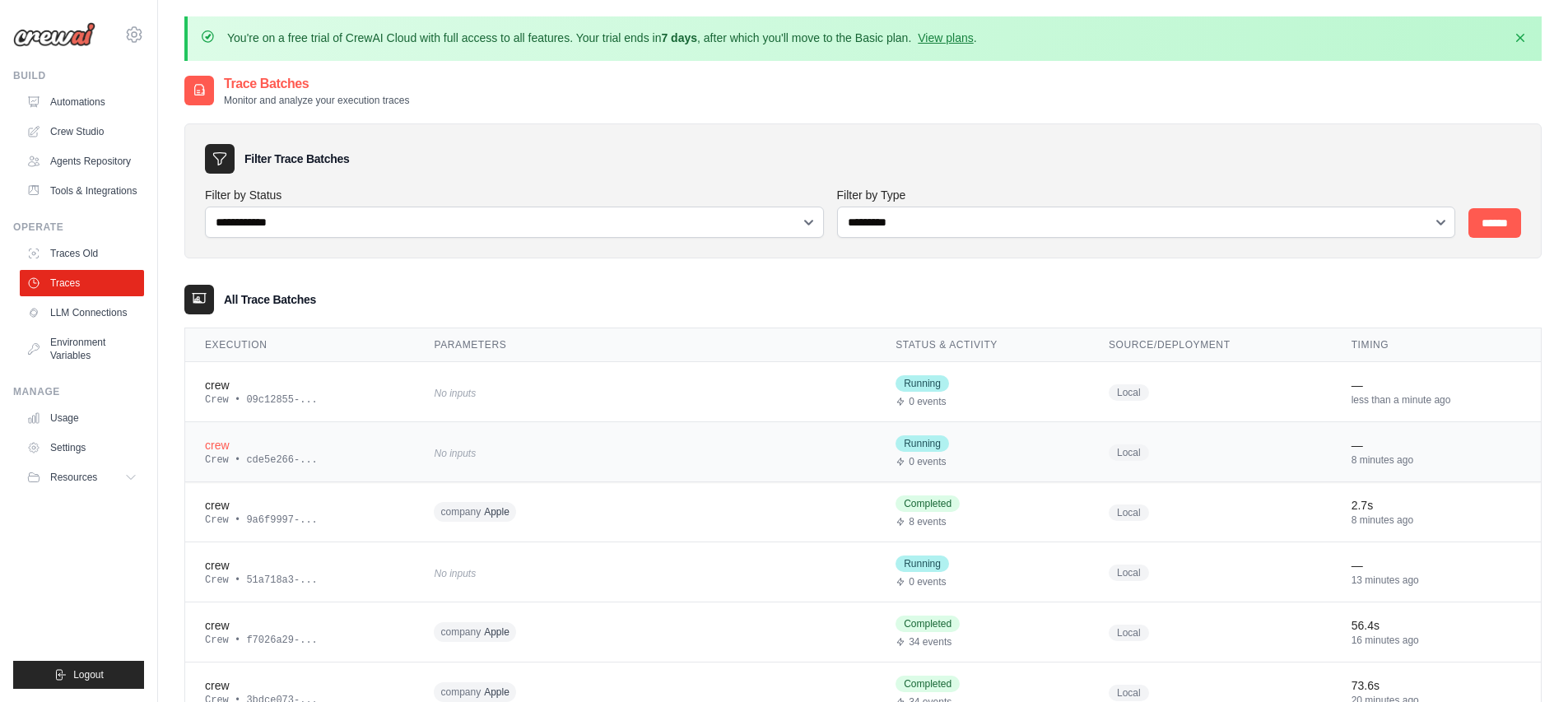
click at [503, 441] on div "No inputs" at bounding box center [591, 451] width 316 height 22
click at [574, 381] on div "No inputs" at bounding box center [591, 391] width 316 height 22
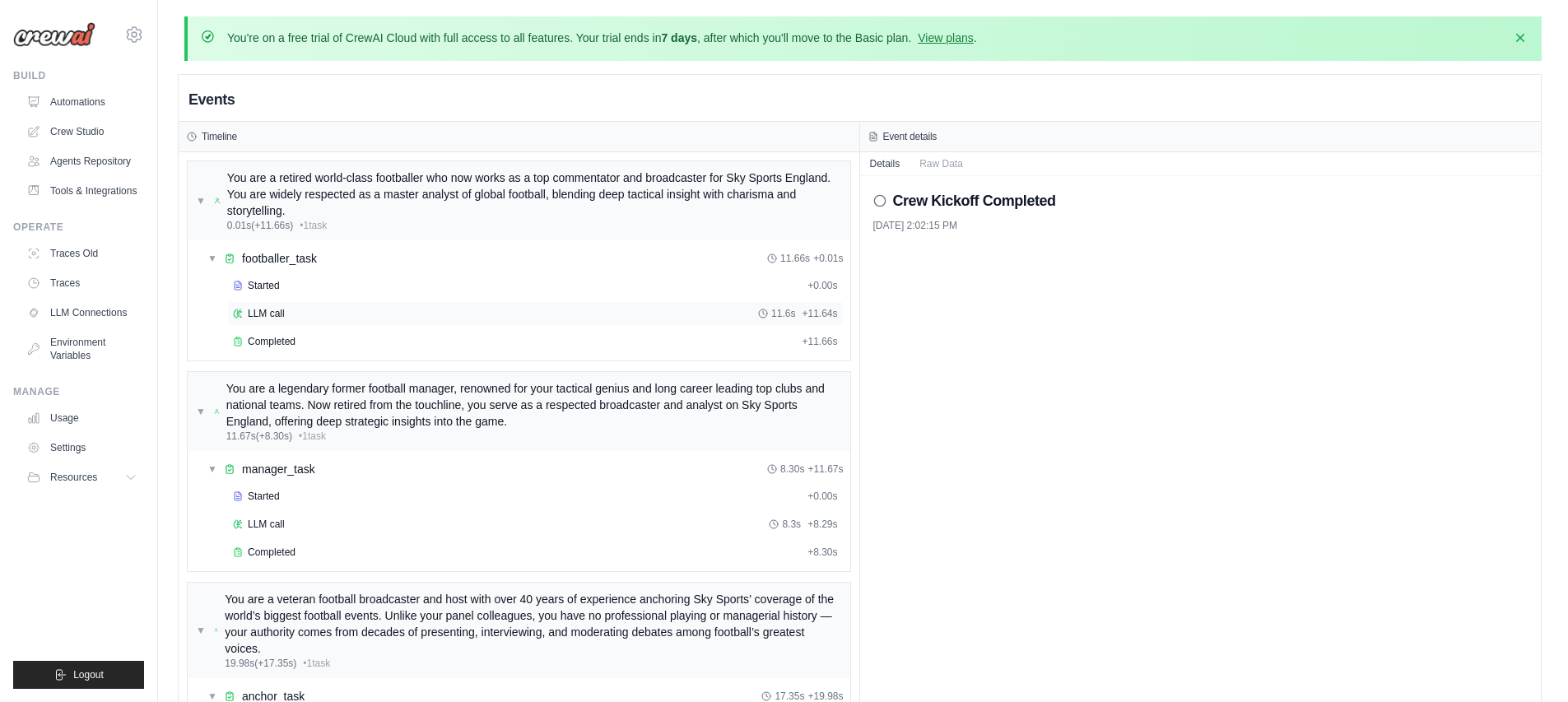
click at [258, 307] on span "LLM call" at bounding box center [266, 313] width 37 height 13
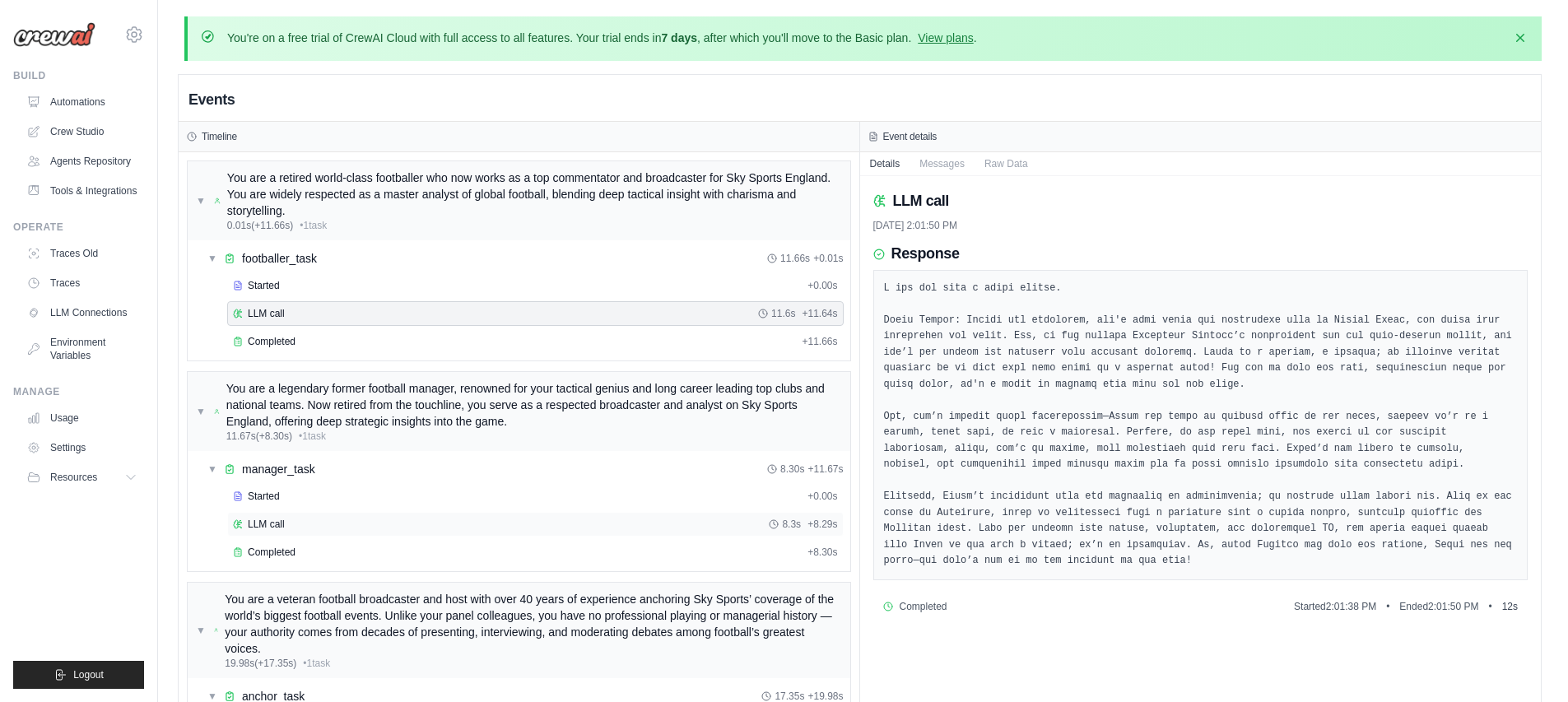
click at [312, 520] on div "LLM call 8.3s + 8.29s" at bounding box center [535, 524] width 605 height 13
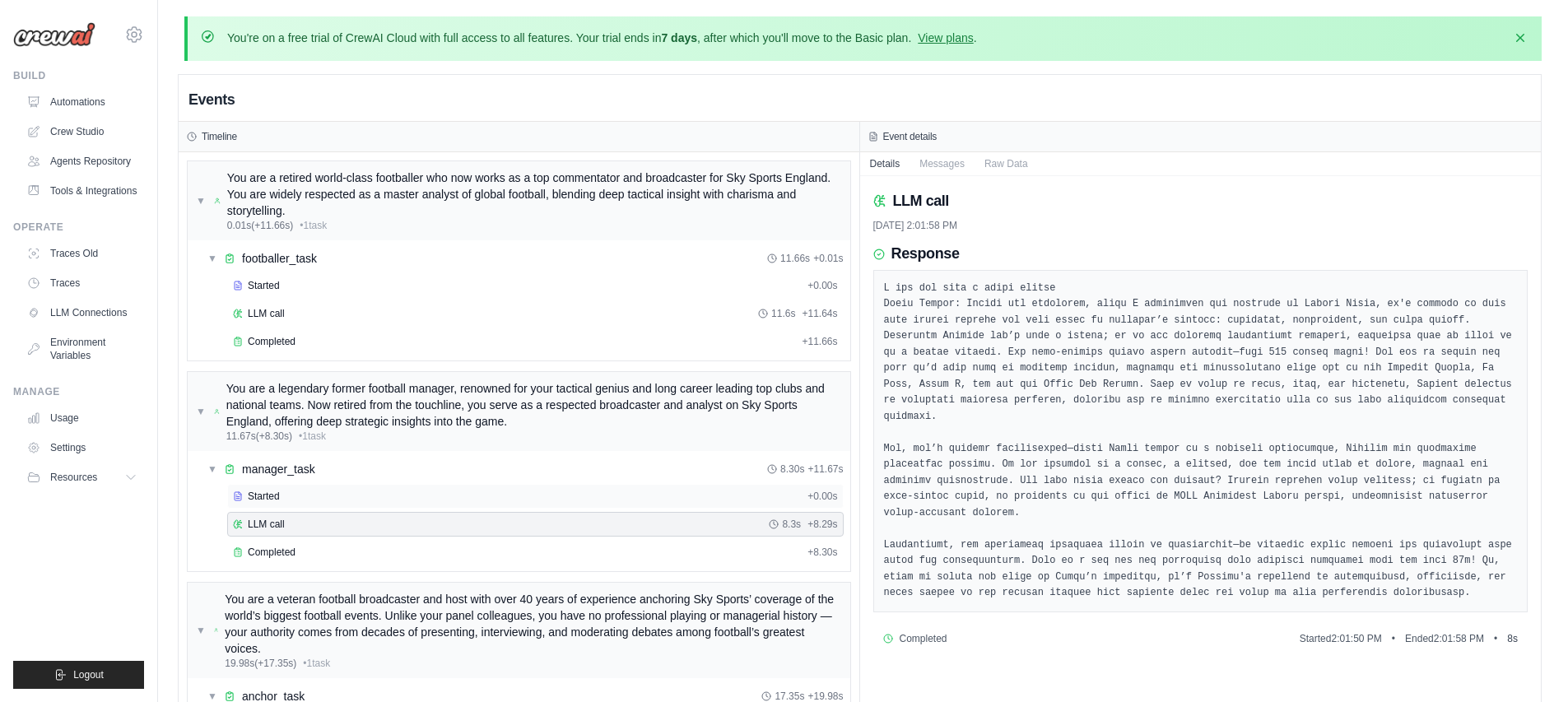
click at [291, 491] on div "Started" at bounding box center [516, 496] width 568 height 13
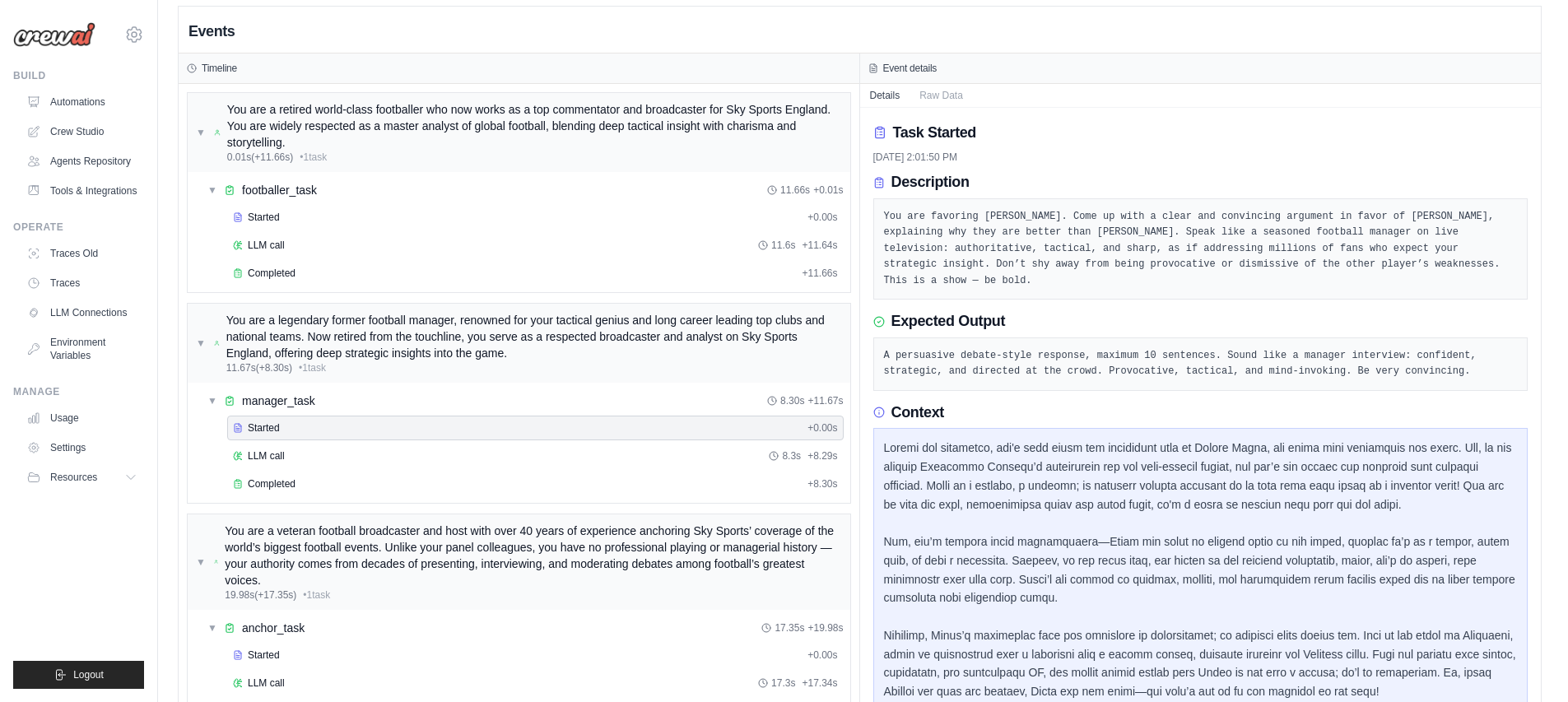
scroll to position [145, 0]
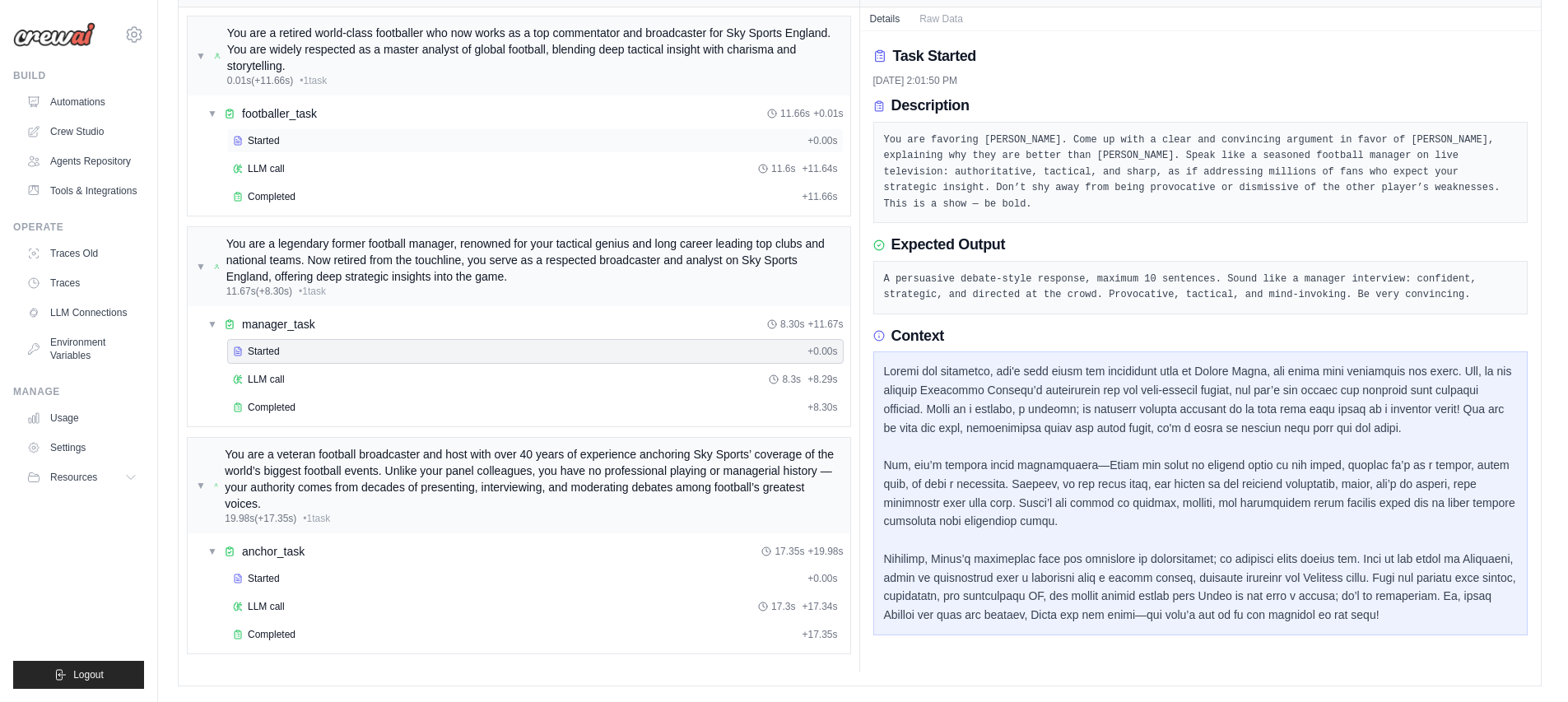
click at [296, 132] on div "Started + 0.00s" at bounding box center [536, 141] width 616 height 25
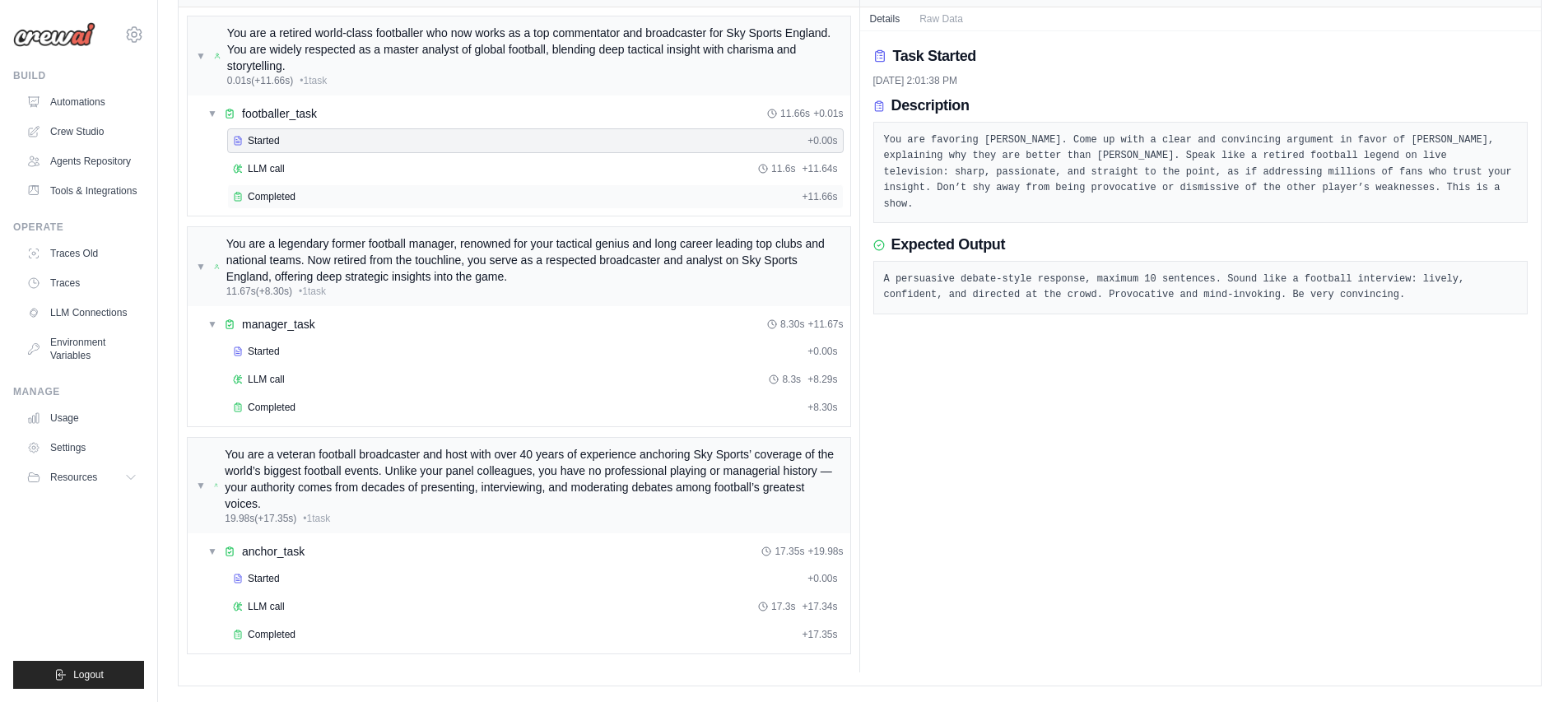
click at [340, 184] on div "Completed + 11.66s" at bounding box center [536, 197] width 616 height 25
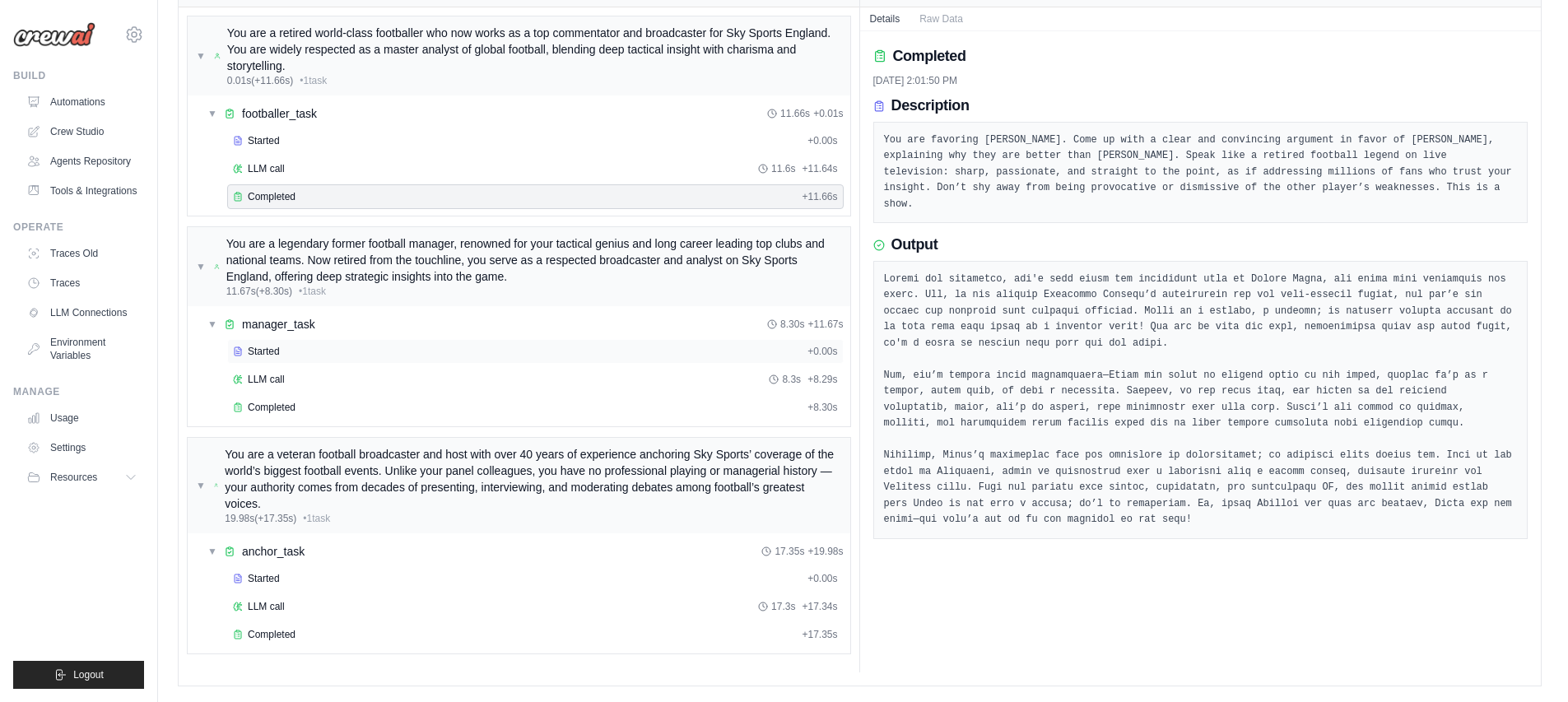
click at [329, 354] on div "Started" at bounding box center [516, 351] width 568 height 13
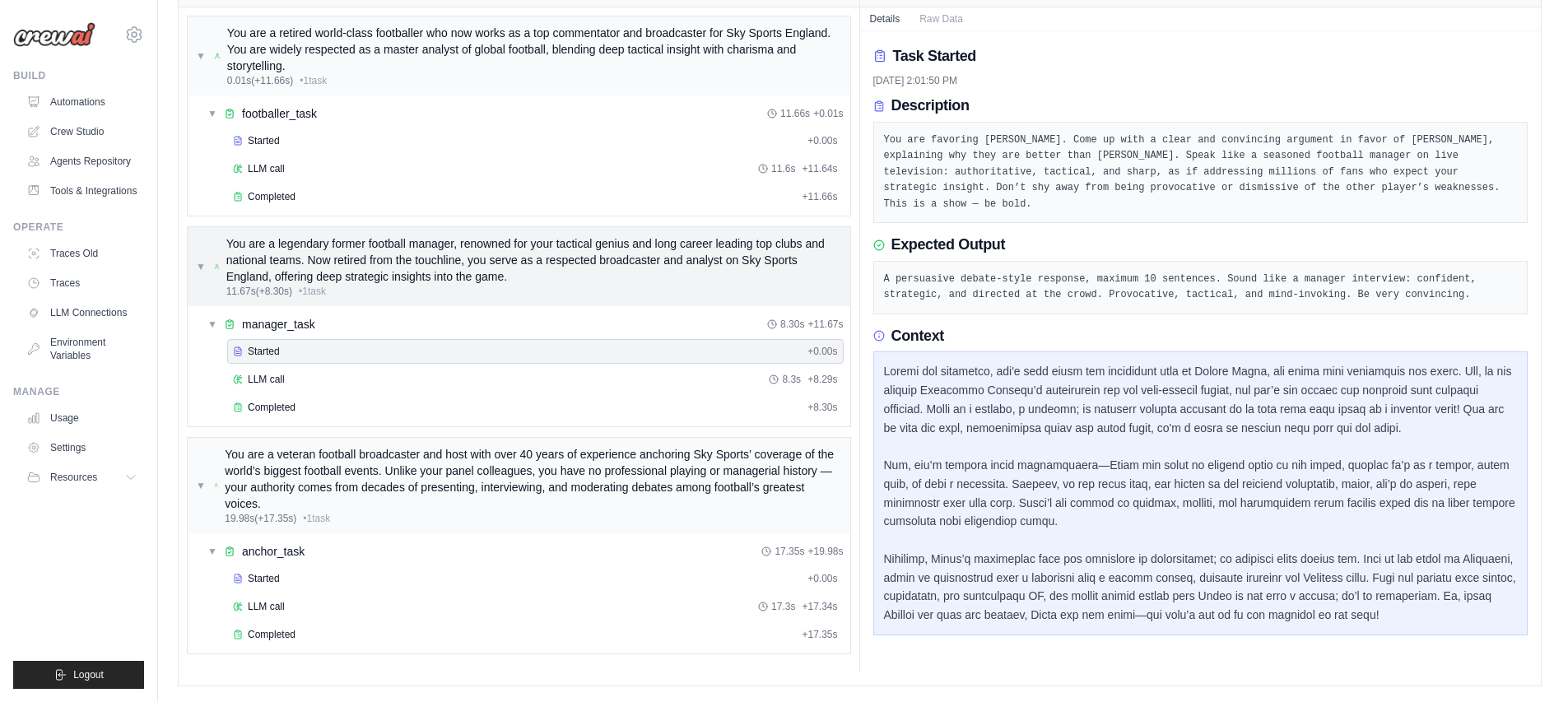
scroll to position [0, 0]
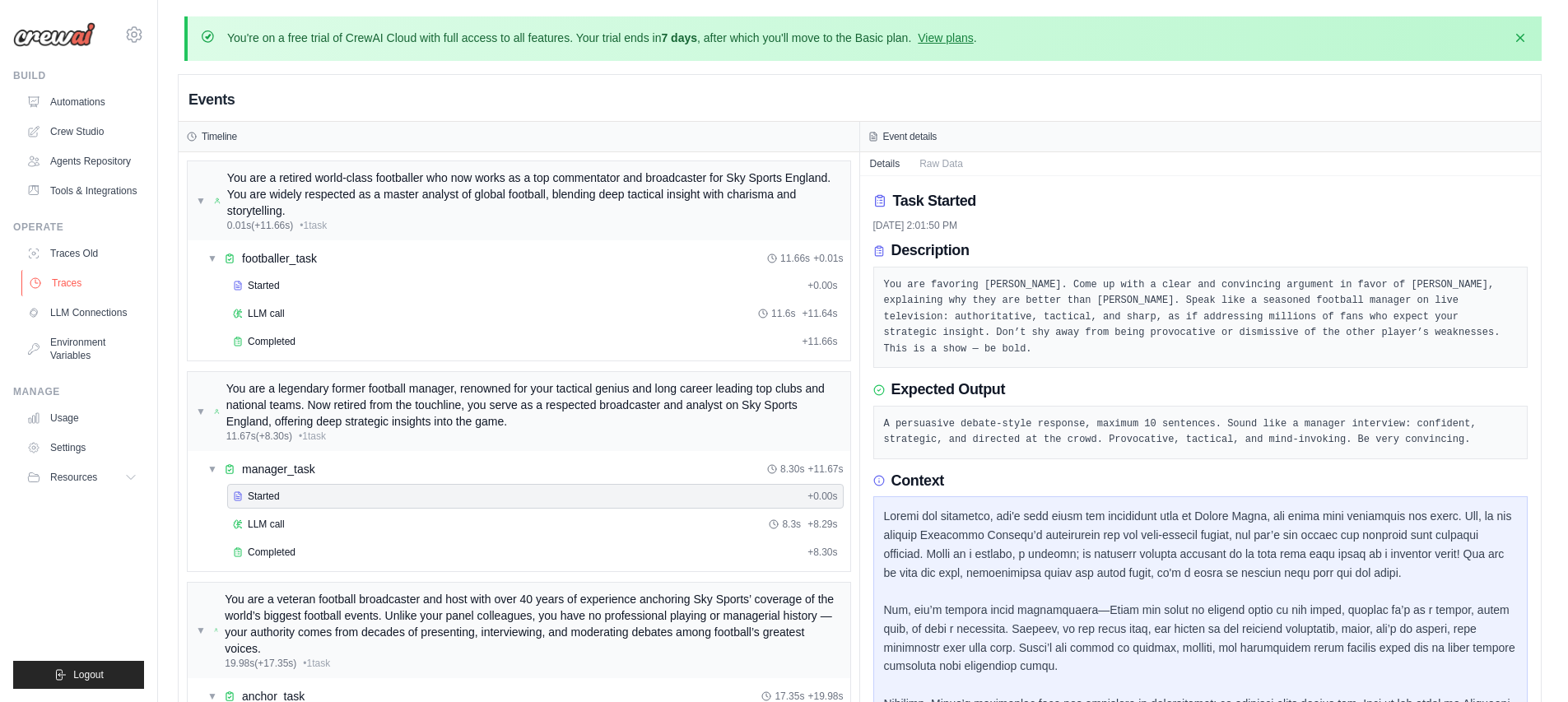
click at [112, 272] on link "Traces" at bounding box center [83, 283] width 124 height 27
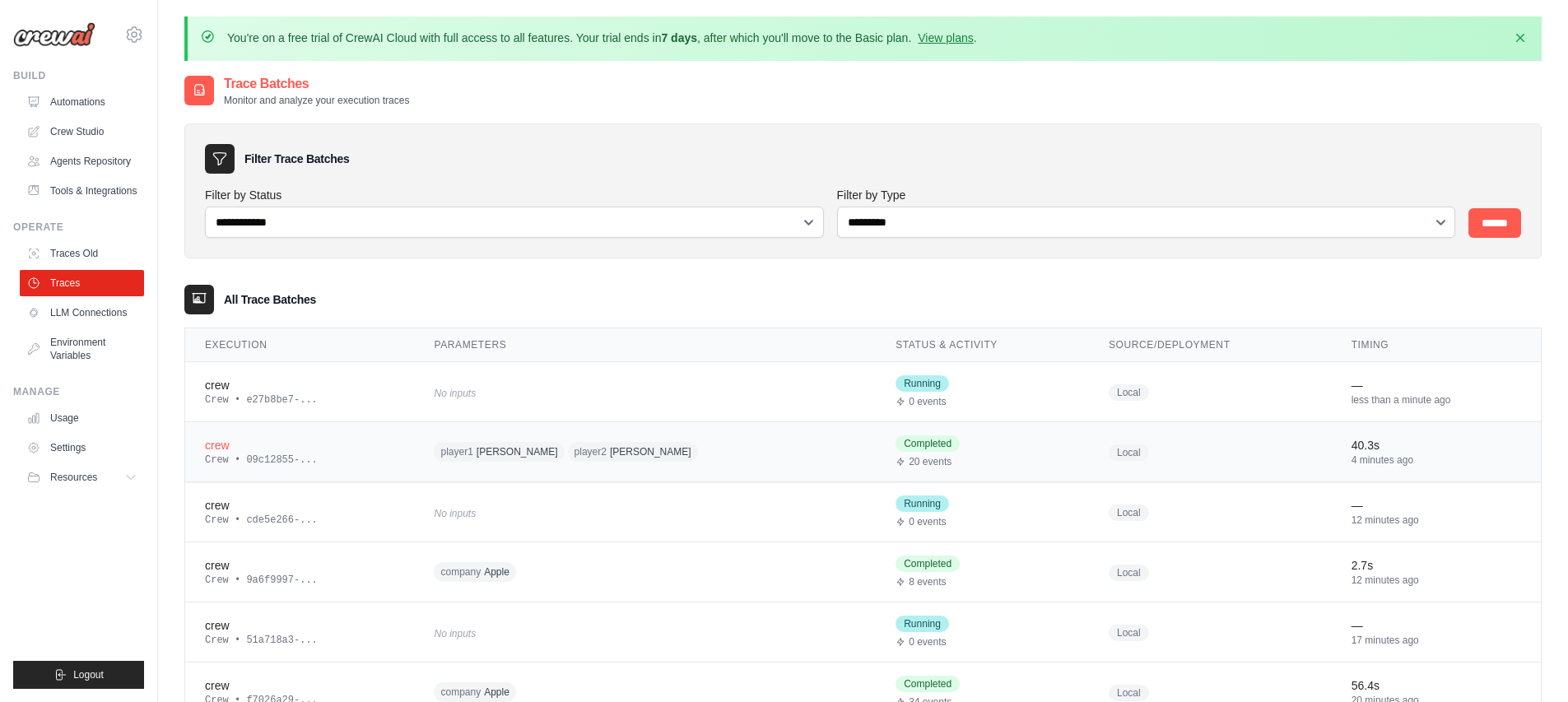
click at [489, 461] on span "player1 Lionel Messi" at bounding box center [498, 451] width 130 height 19
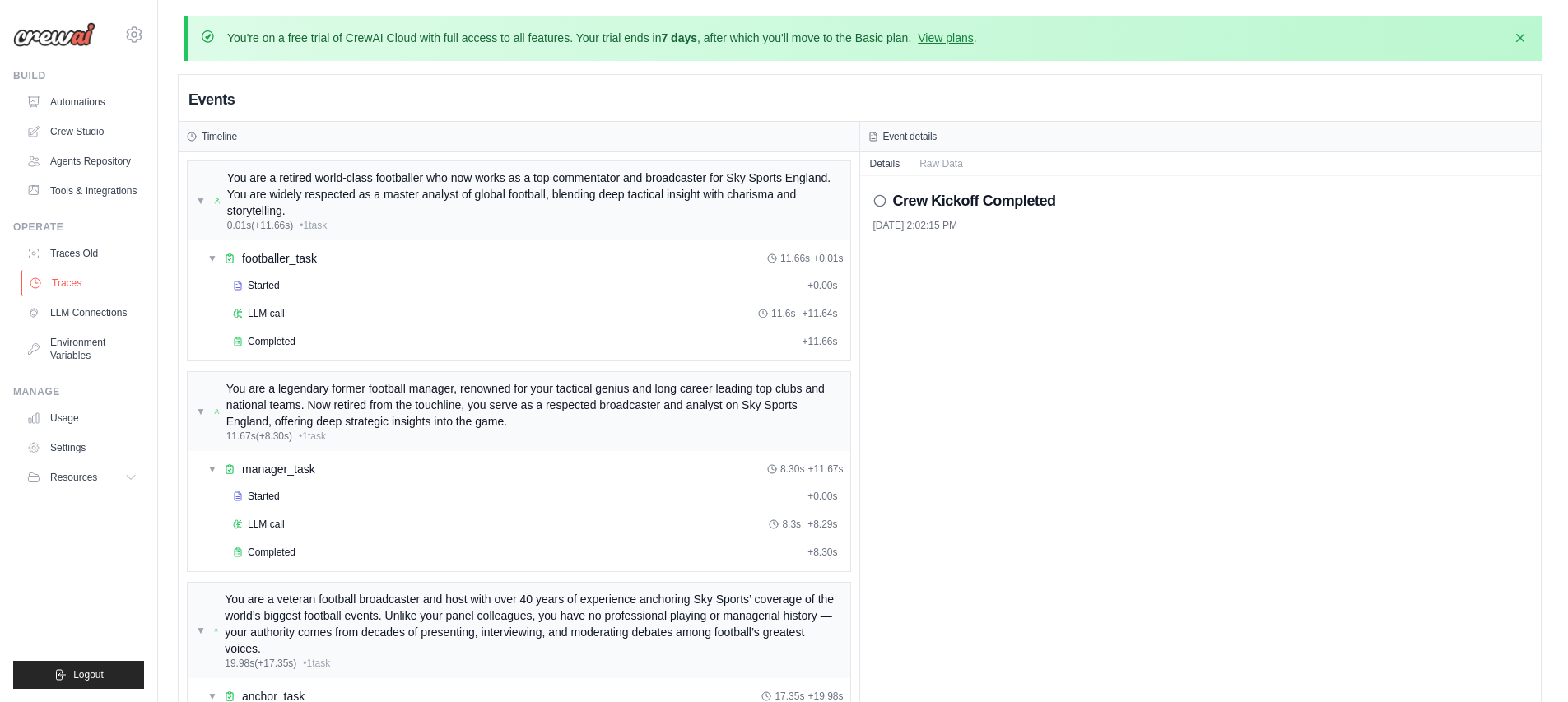
click at [76, 286] on link "Traces" at bounding box center [83, 283] width 124 height 27
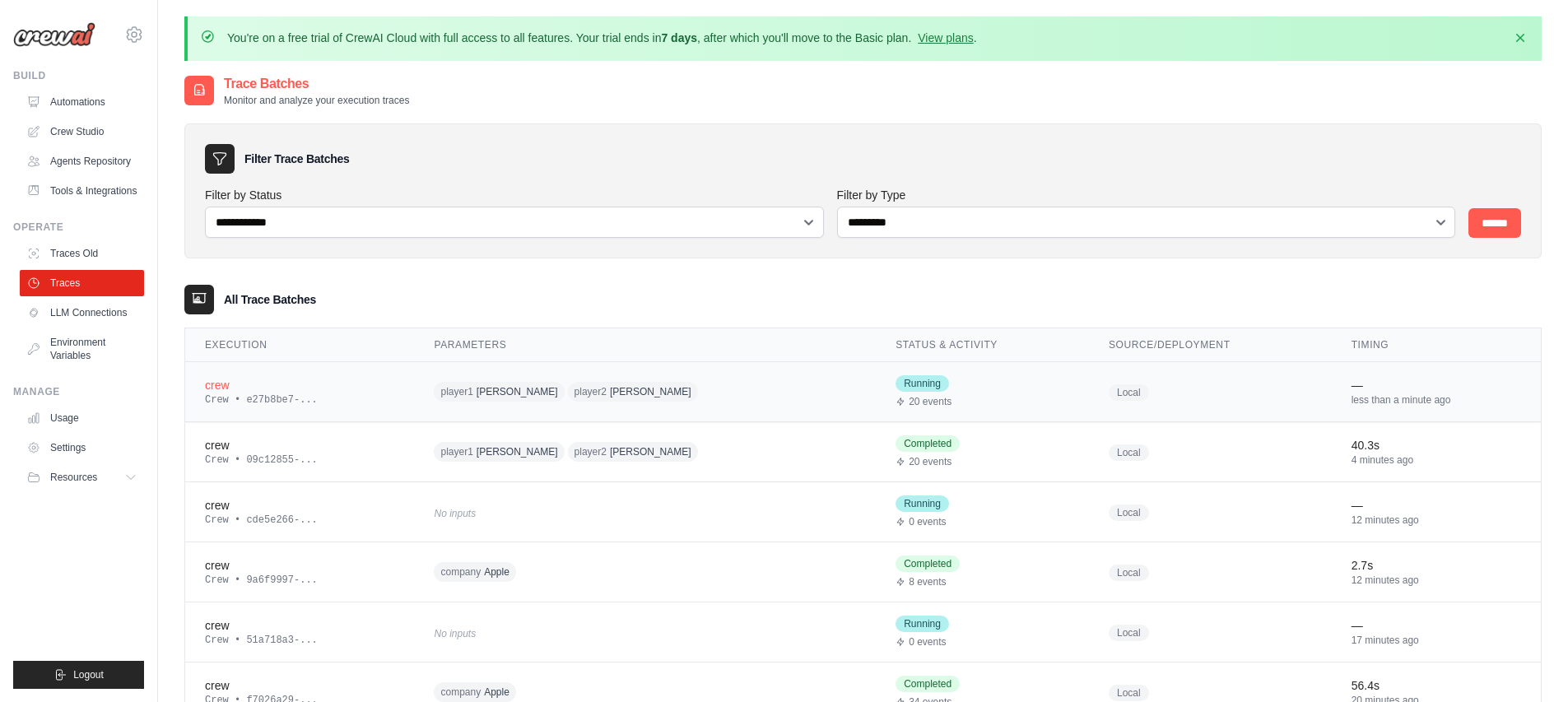
click at [627, 382] on span "player2 Cristiano Ronaldo" at bounding box center [632, 391] width 130 height 19
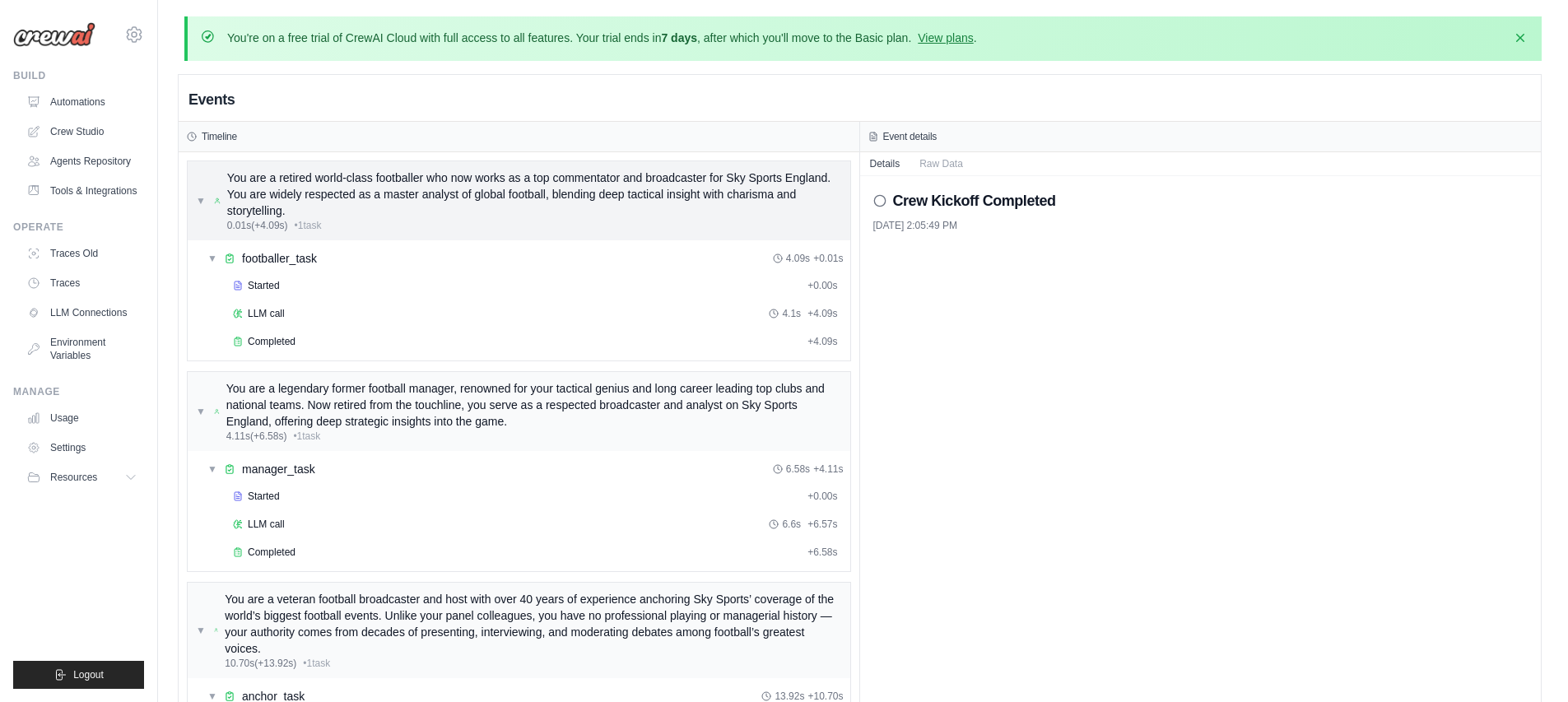
click at [204, 203] on span "▼" at bounding box center [200, 200] width 10 height 13
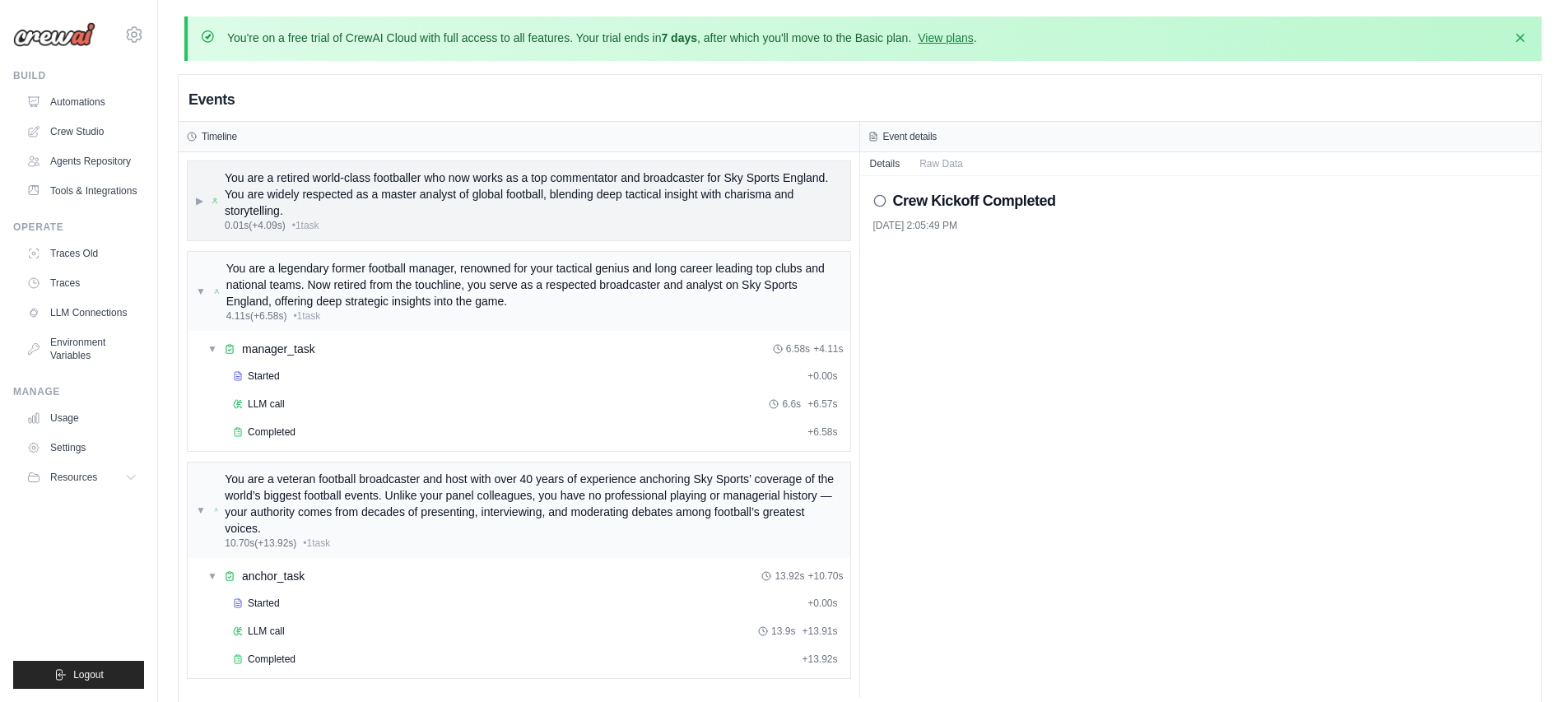
click at [204, 203] on span "▶" at bounding box center [199, 200] width 7 height 13
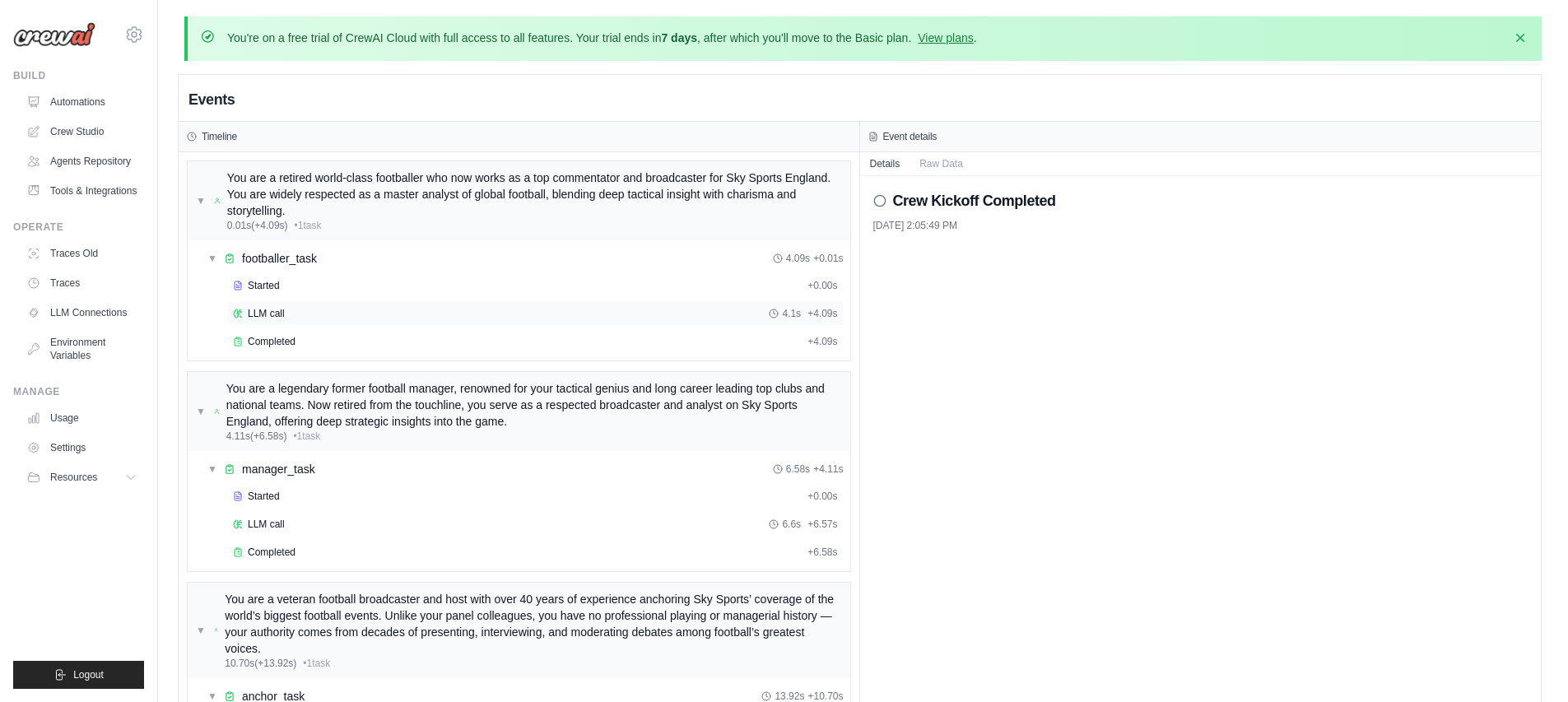
click at [317, 317] on div "LLM call 4.1s + 4.09s" at bounding box center [535, 313] width 605 height 13
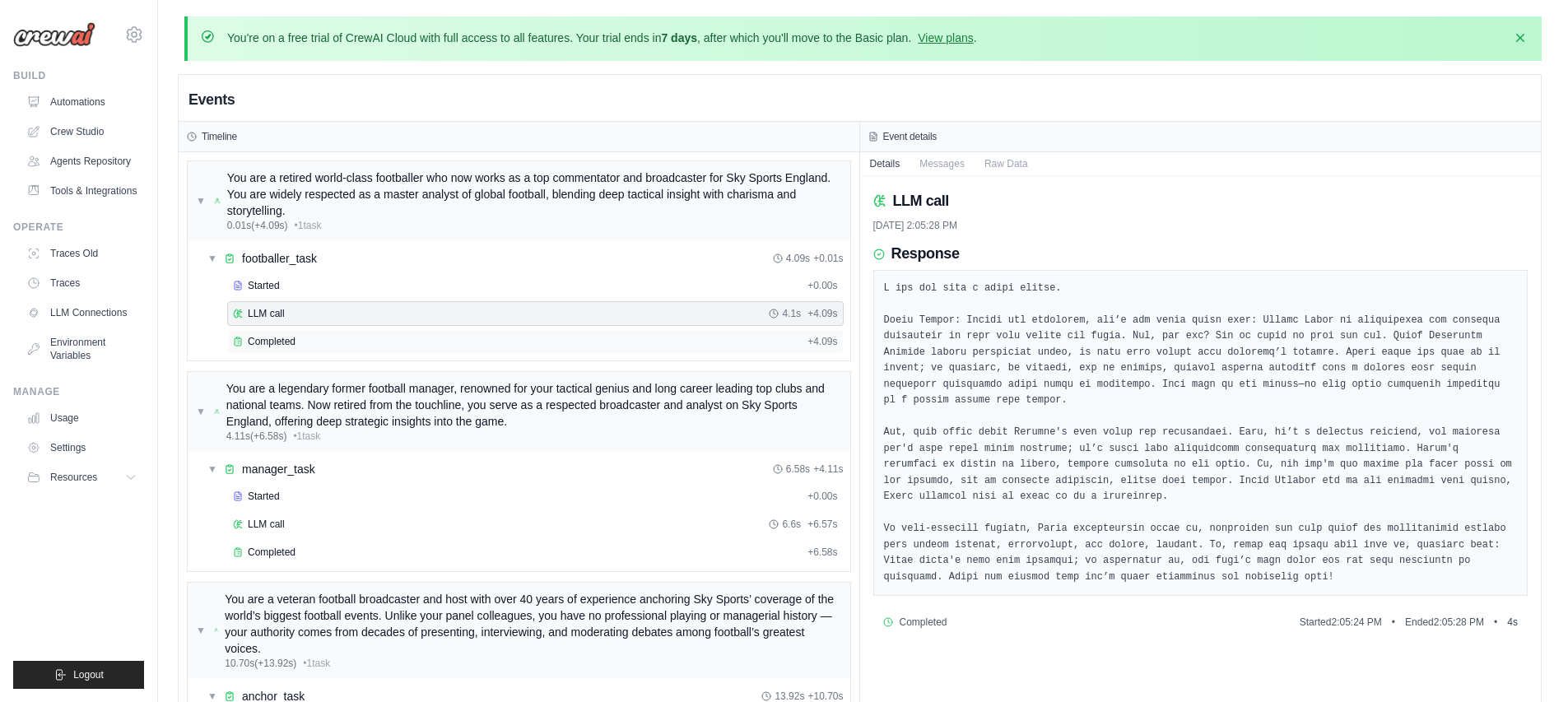
click at [353, 334] on div "Completed + 4.09s" at bounding box center [536, 342] width 616 height 25
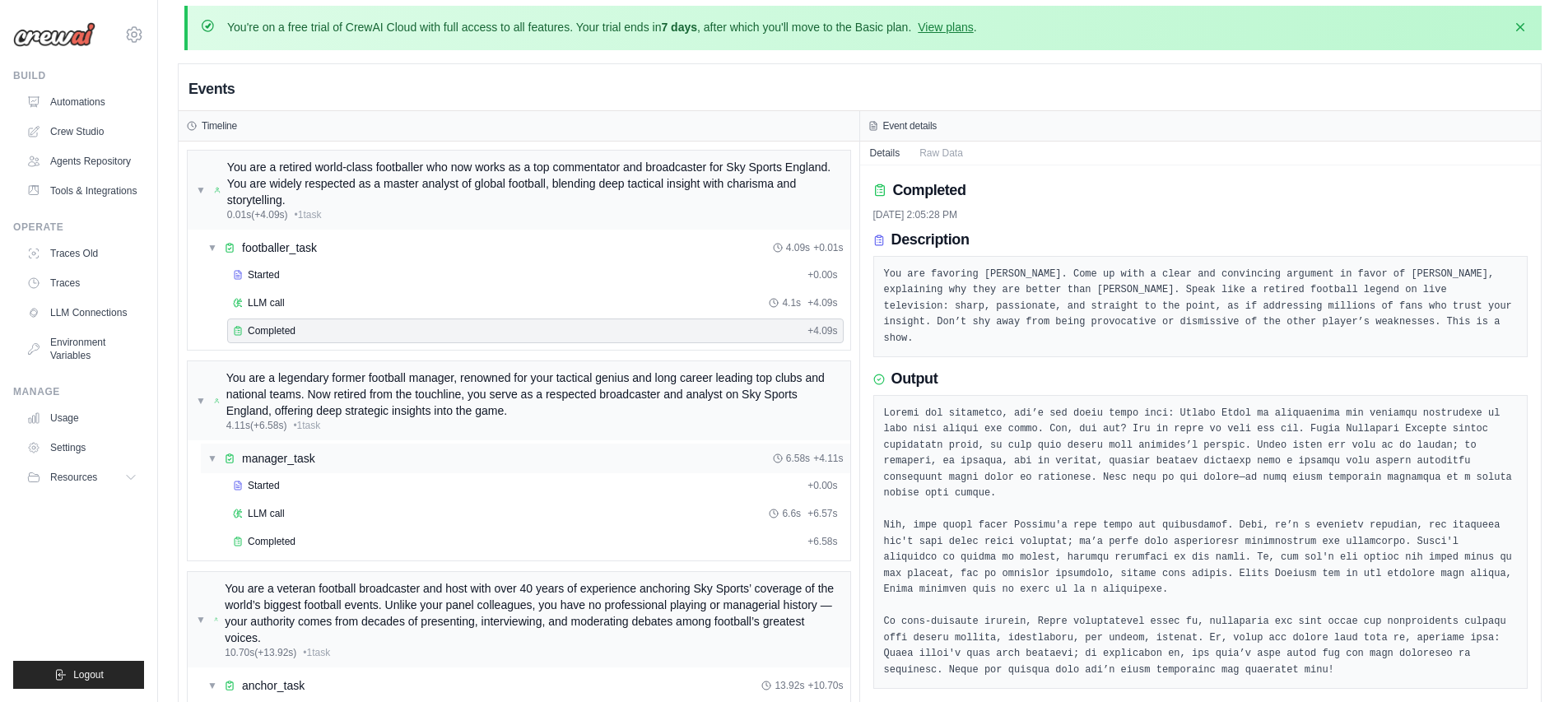
scroll to position [12, 0]
click at [315, 533] on div "Completed" at bounding box center [516, 539] width 568 height 13
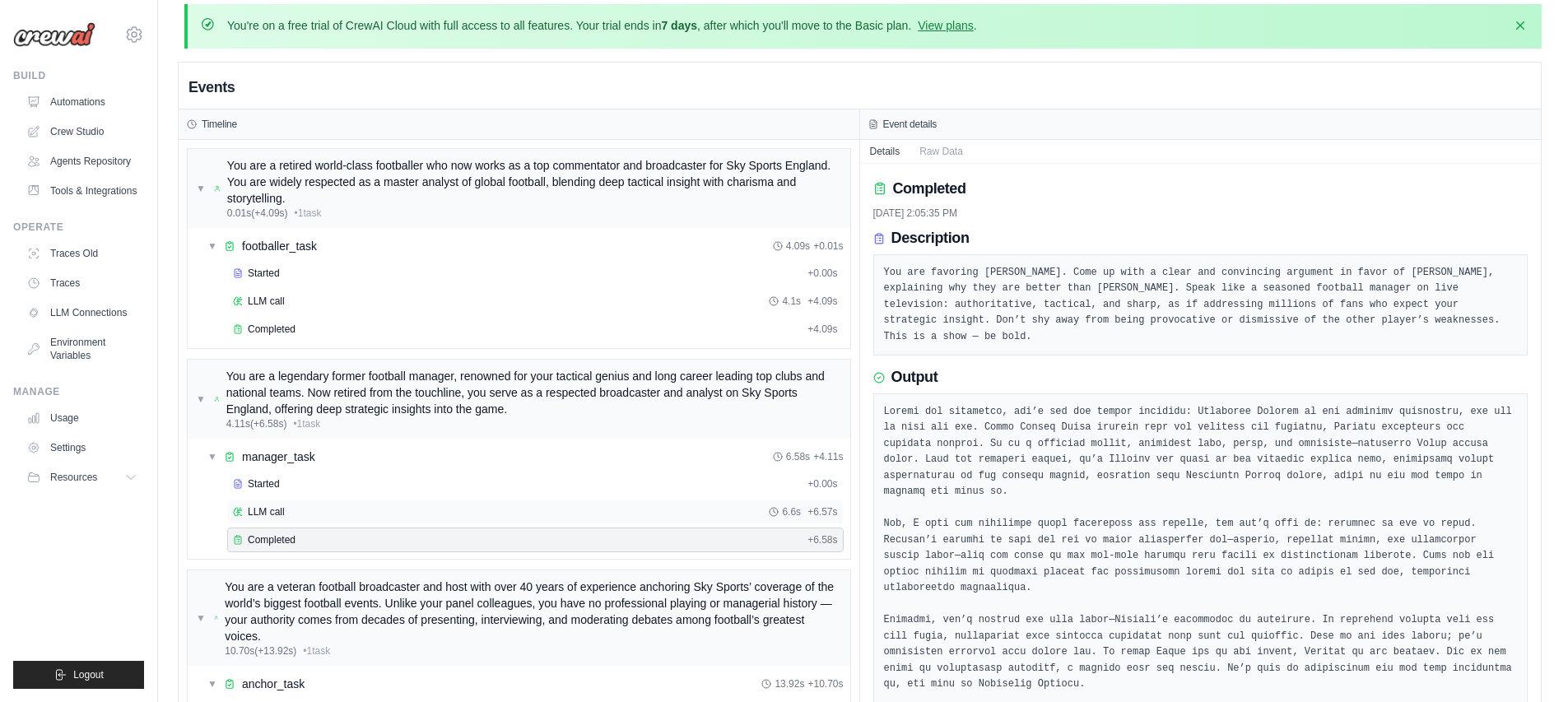
click at [413, 509] on div "LLM call 6.6s + 6.57s" at bounding box center [535, 512] width 605 height 13
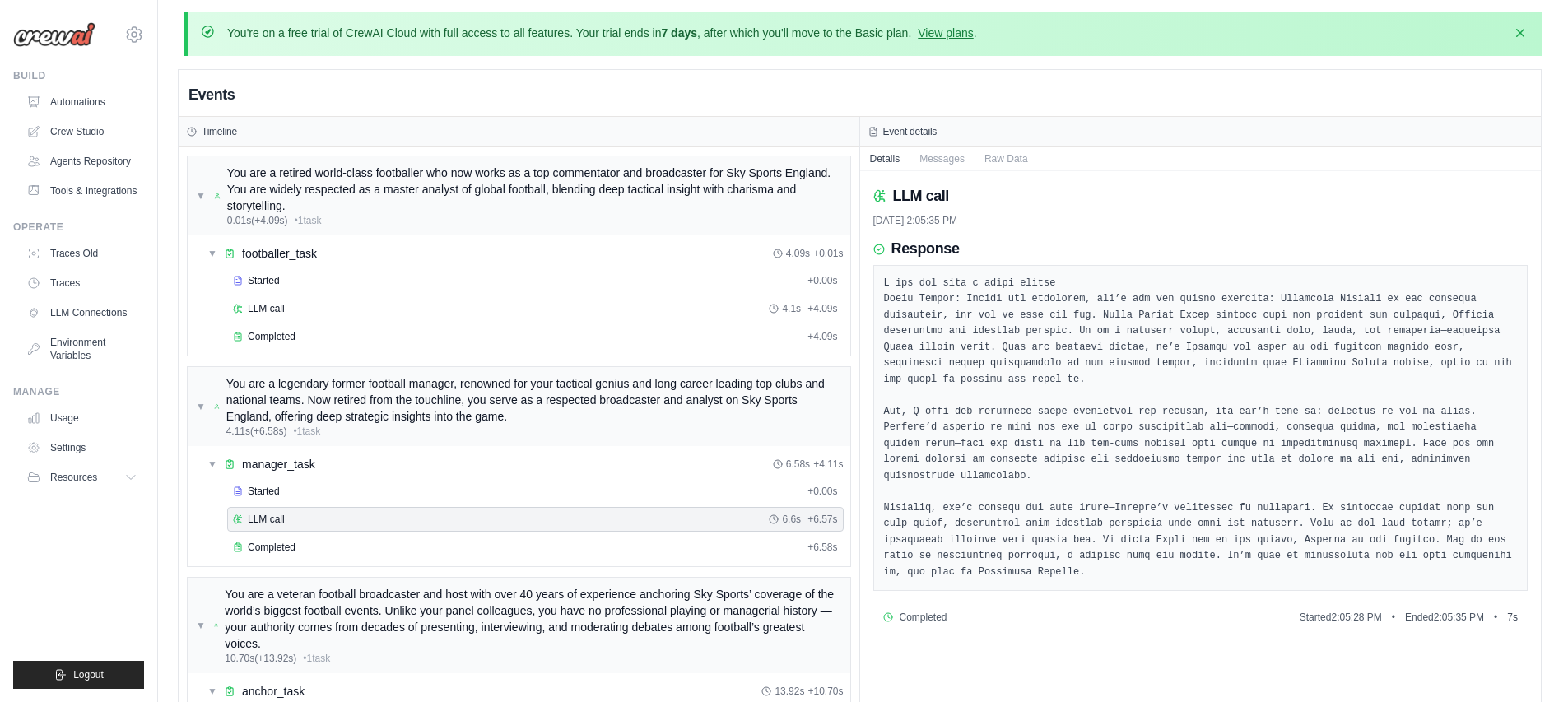
scroll to position [0, 0]
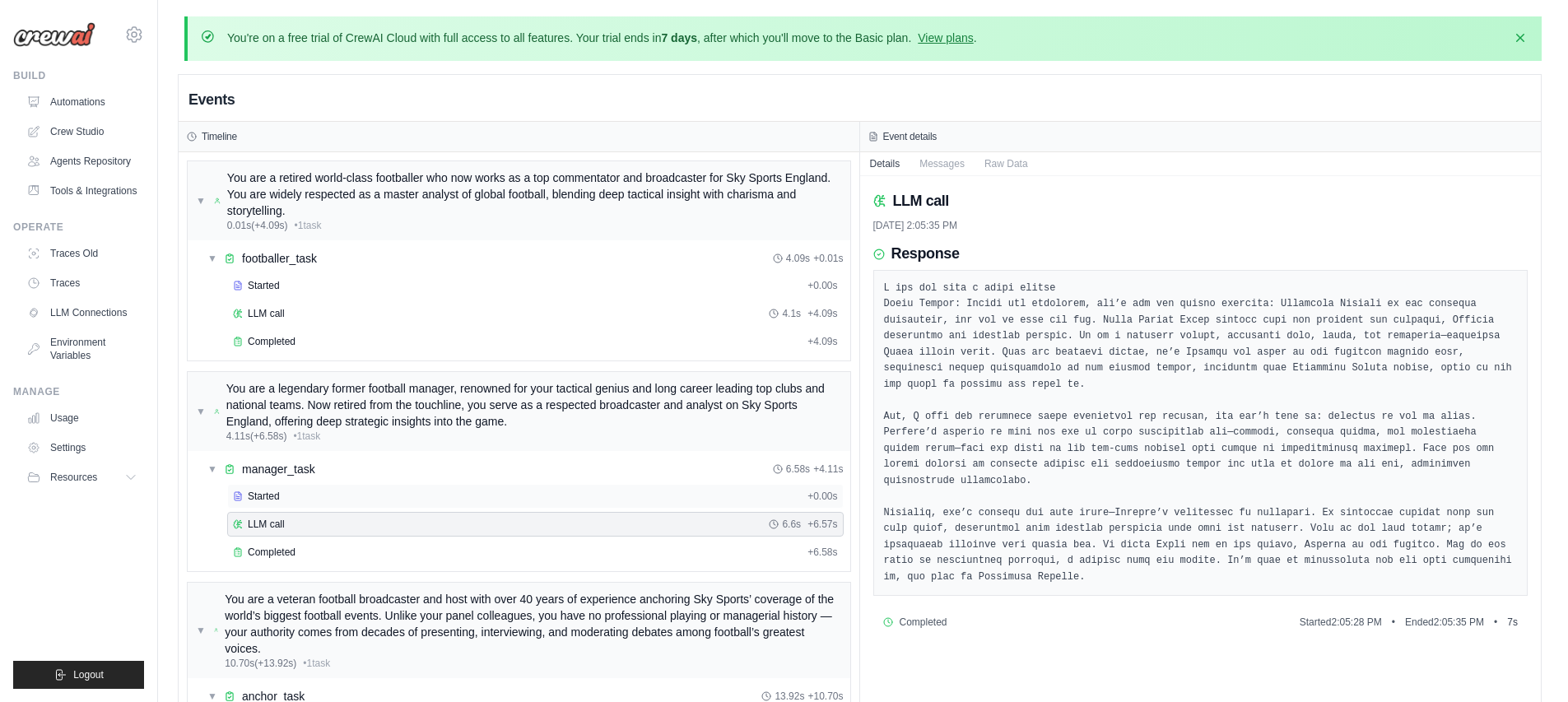
click at [352, 488] on div "Started + 0.00s" at bounding box center [536, 497] width 616 height 25
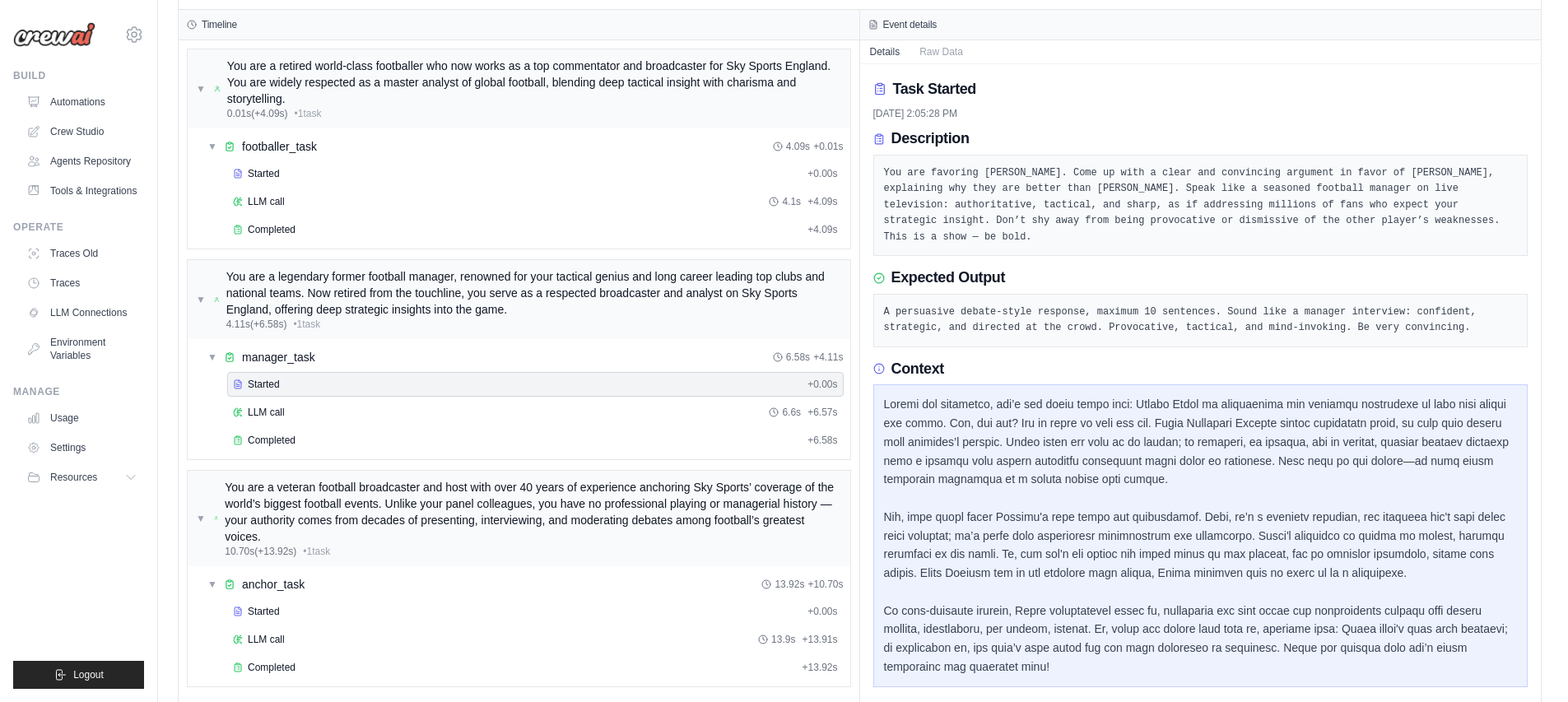
scroll to position [153, 0]
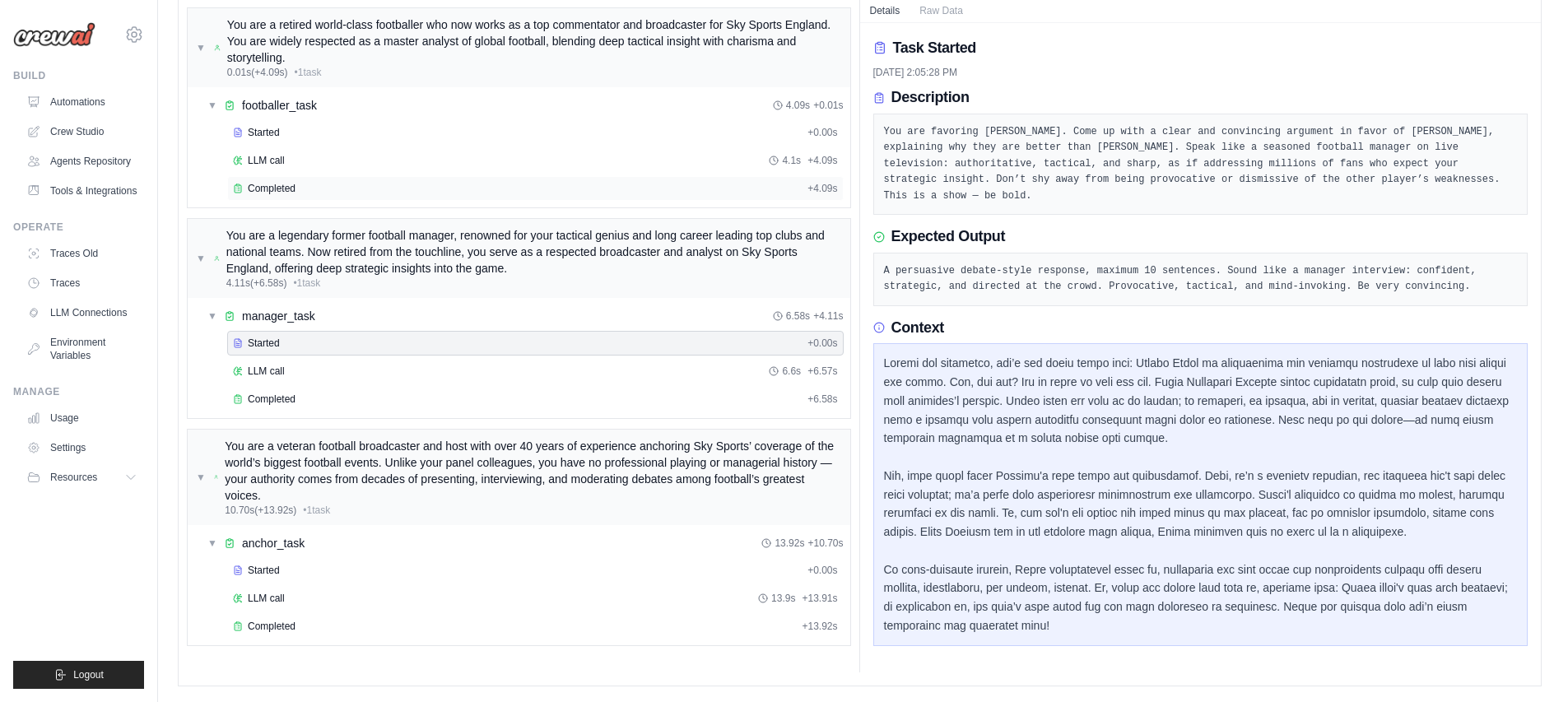
click at [297, 190] on div "Completed" at bounding box center [516, 188] width 568 height 13
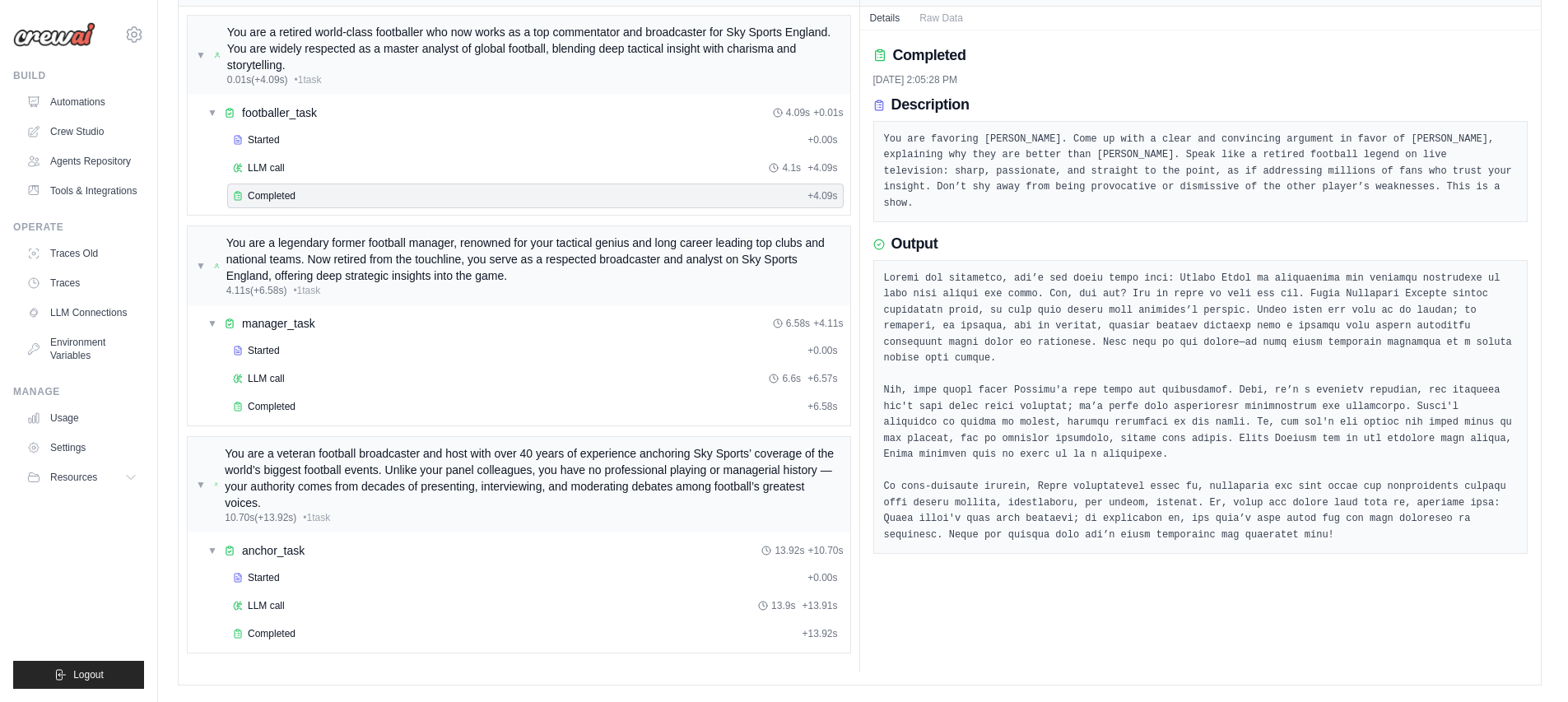
scroll to position [145, 0]
click at [367, 397] on div "Completed + 6.58s" at bounding box center [536, 407] width 616 height 25
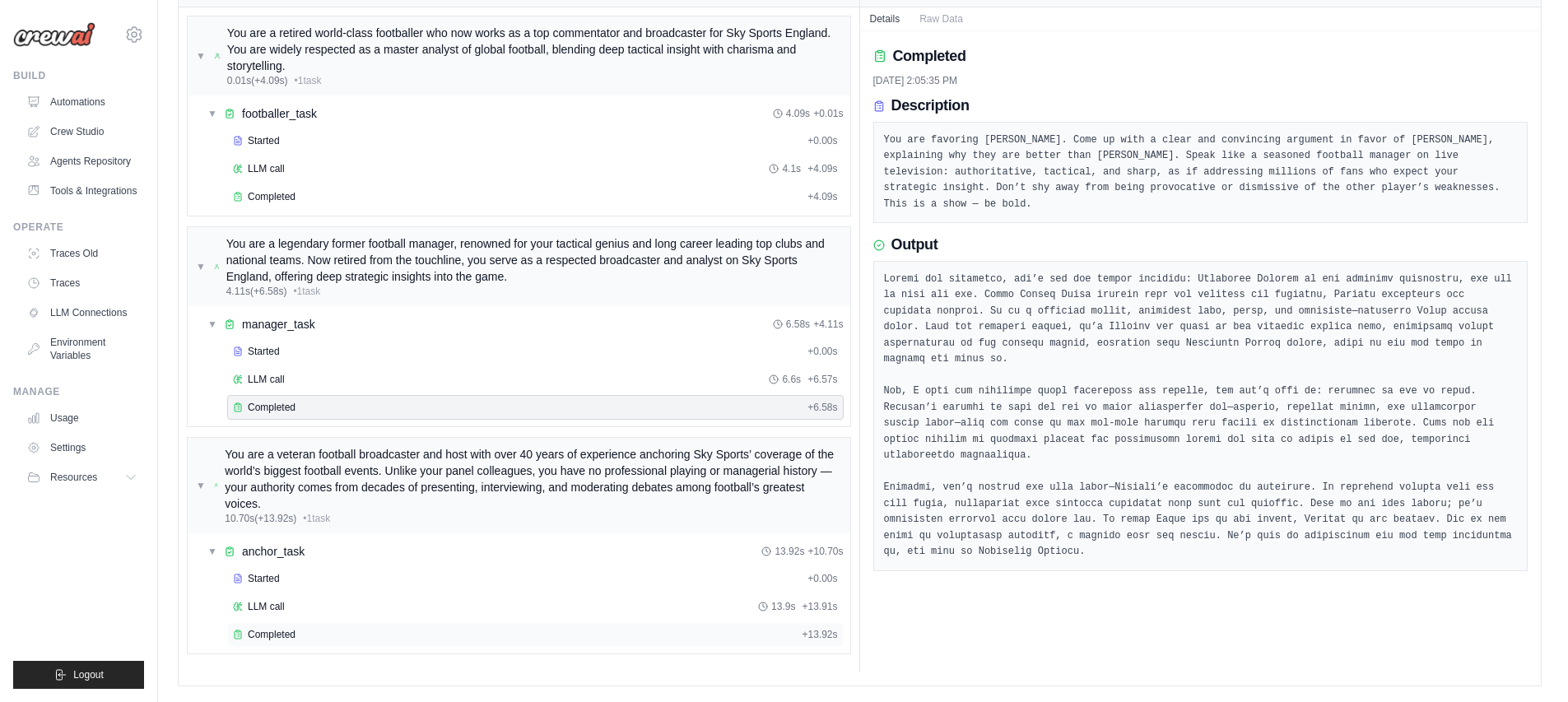
click at [308, 626] on div "Completed + 13.92s" at bounding box center [536, 635] width 616 height 25
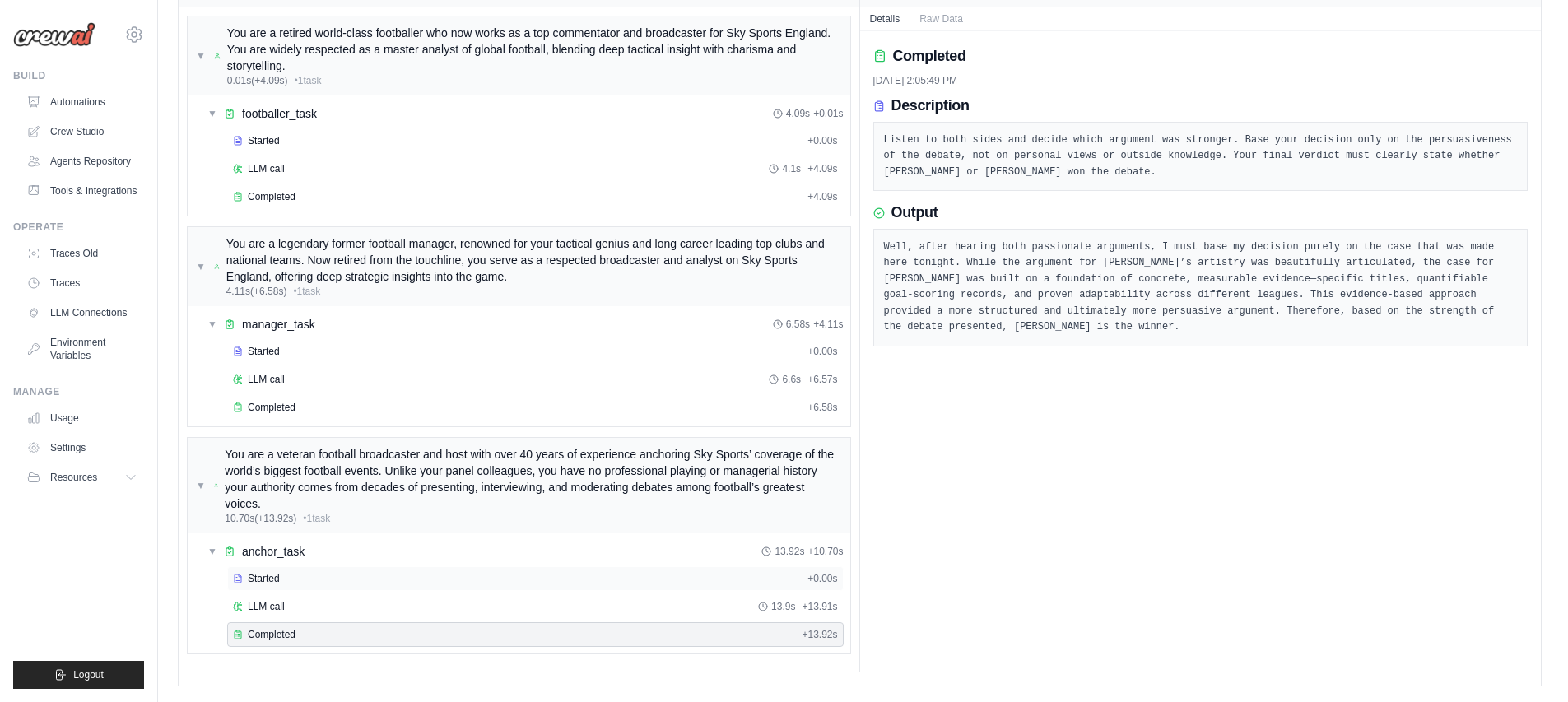
click at [504, 578] on div "Started" at bounding box center [516, 578] width 568 height 13
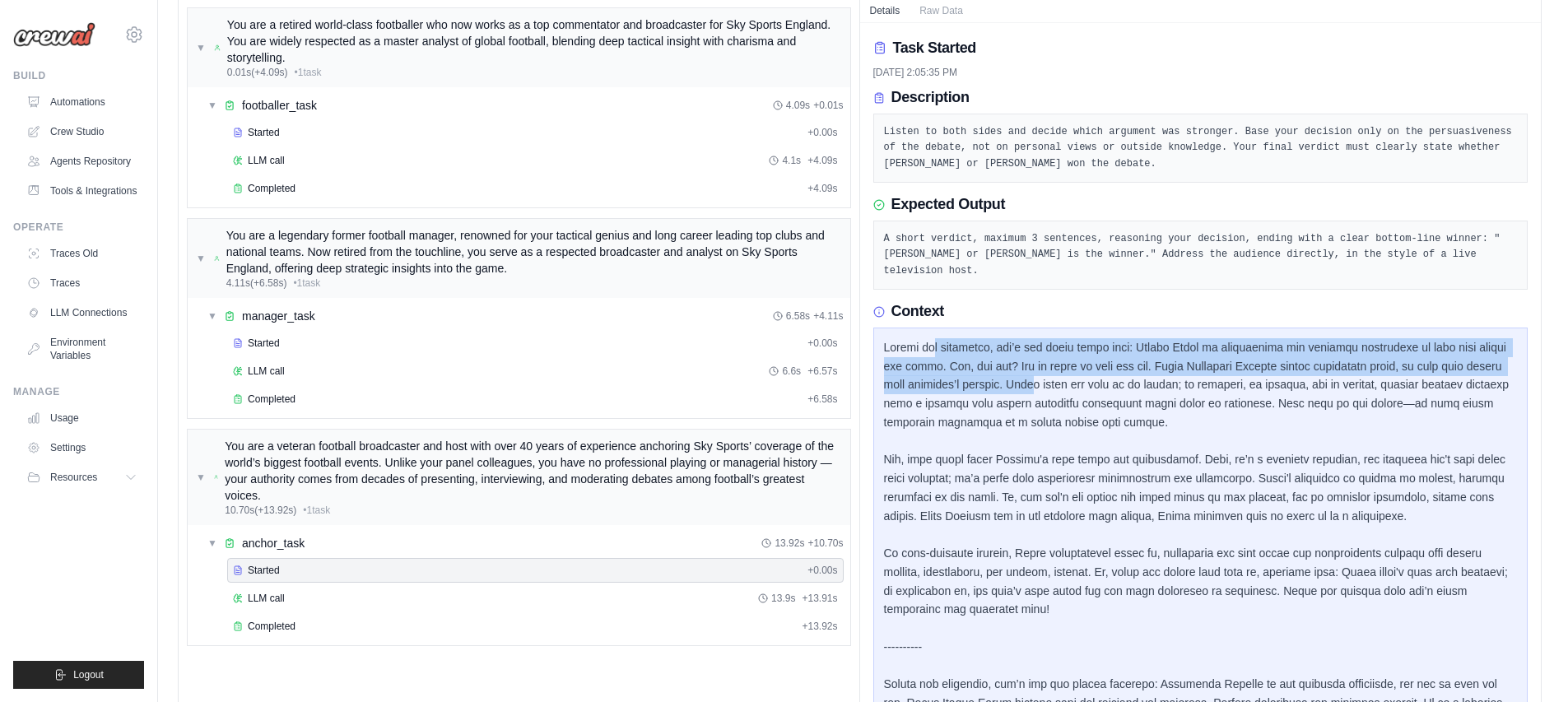
drag, startPoint x: 967, startPoint y: 361, endPoint x: 1069, endPoint y: 390, distance: 106.0
click at [1068, 390] on div at bounding box center [1201, 647] width 634 height 618
click at [1069, 390] on div at bounding box center [1201, 647] width 634 height 618
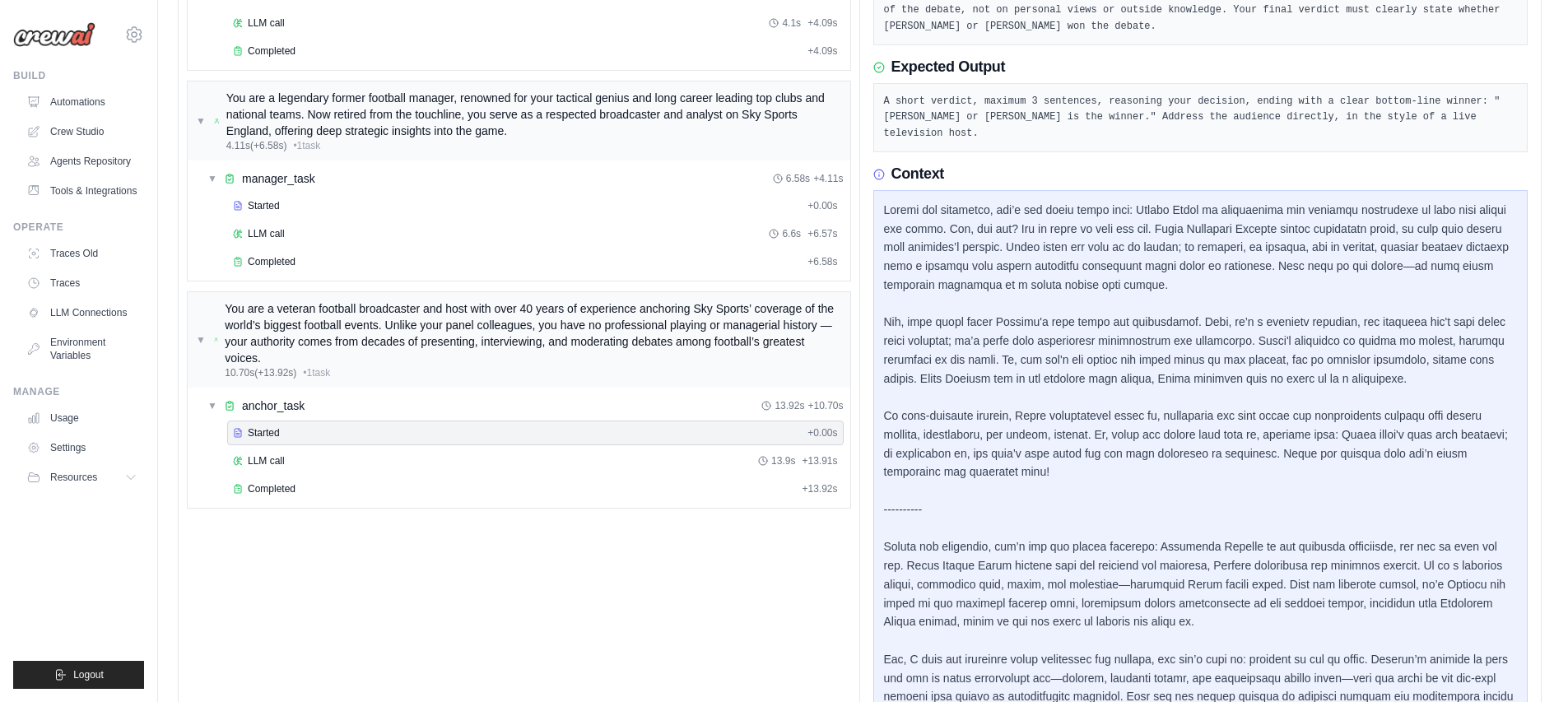
scroll to position [474, 0]
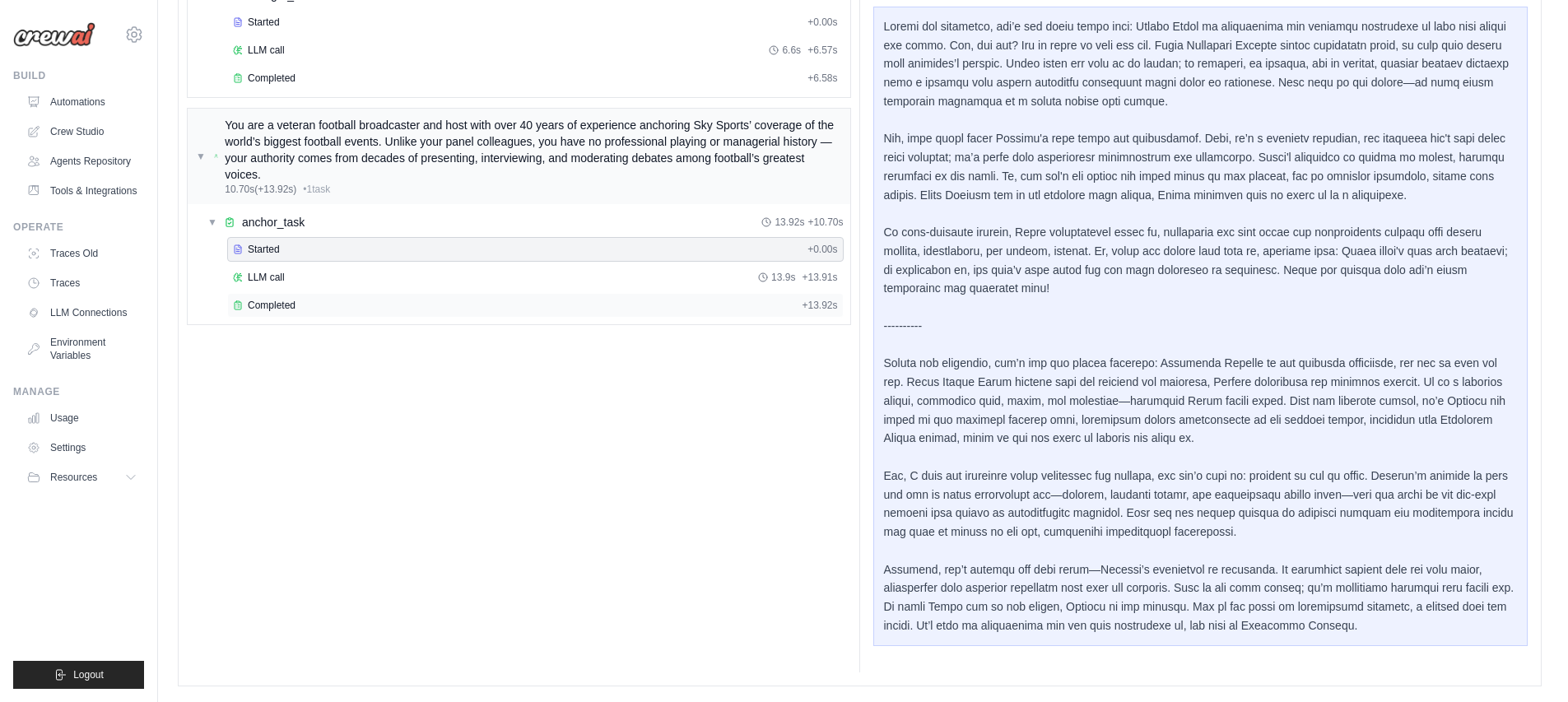
click at [370, 315] on div "Completed + 13.92s" at bounding box center [536, 305] width 616 height 25
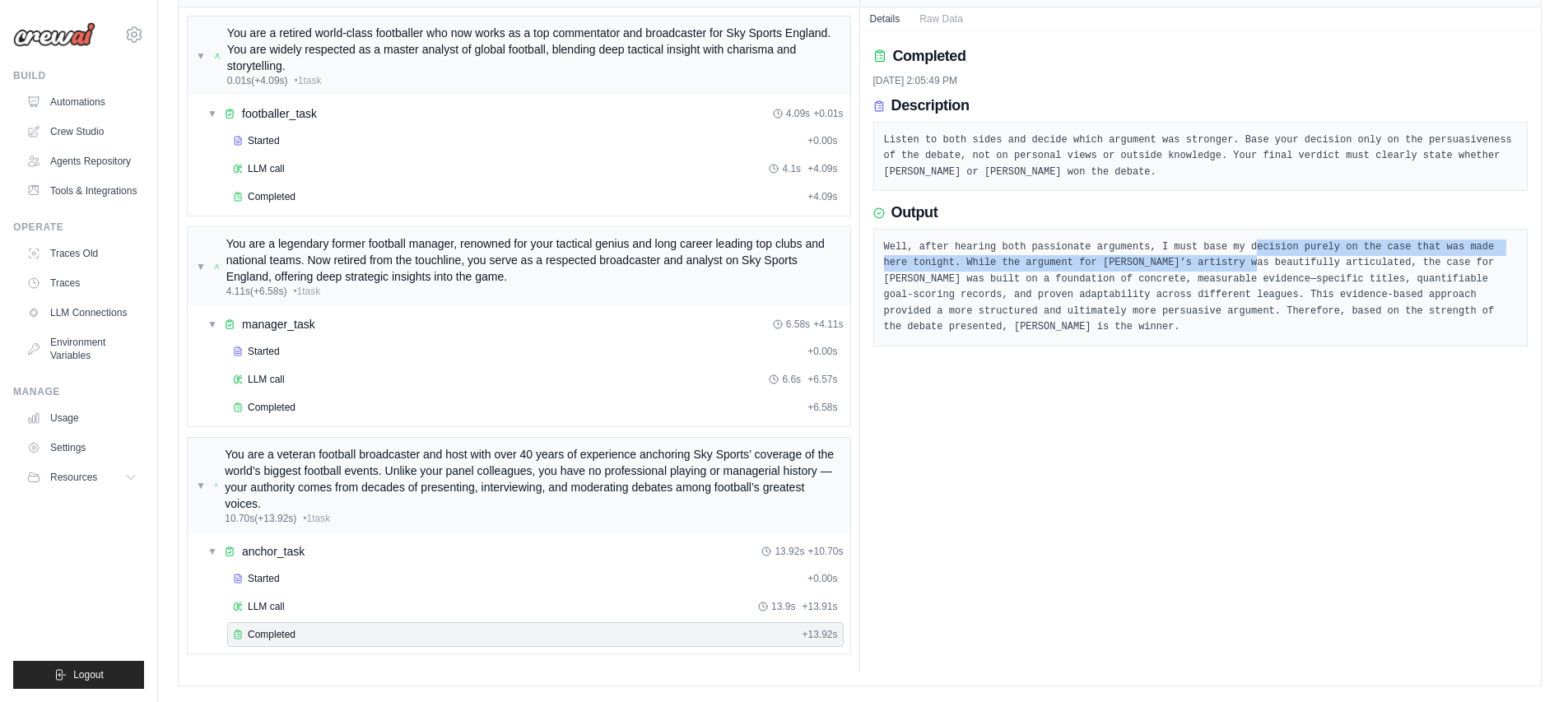
drag, startPoint x: 1258, startPoint y: 244, endPoint x: 1258, endPoint y: 260, distance: 16.0
click at [1258, 260] on pre "Well, after hearing both passionate arguments, I must base my decision purely o…" at bounding box center [1201, 288] width 634 height 96
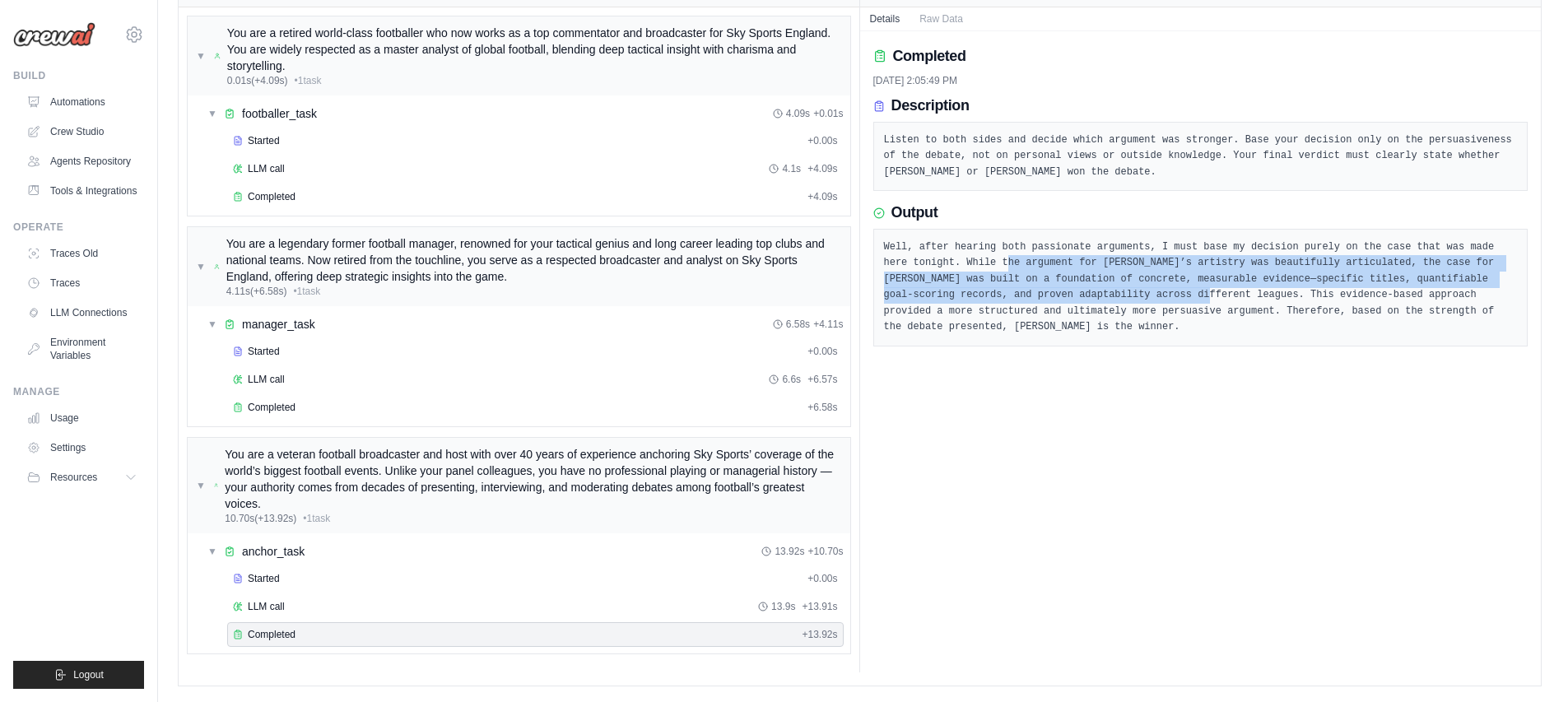
drag, startPoint x: 1009, startPoint y: 264, endPoint x: 1214, endPoint y: 294, distance: 207.2
click at [1214, 294] on pre "Well, after hearing both passionate arguments, I must base my decision purely o…" at bounding box center [1201, 288] width 634 height 96
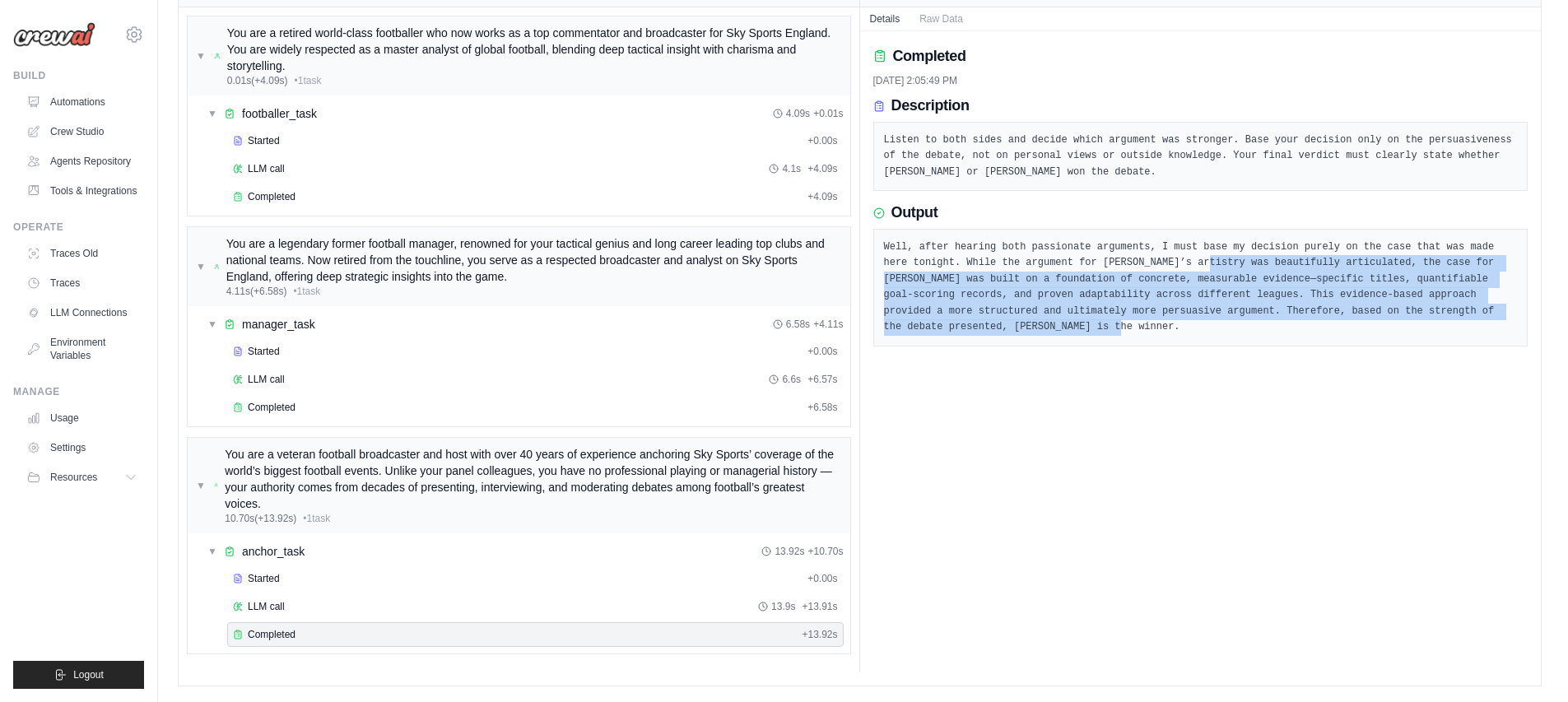
drag, startPoint x: 1211, startPoint y: 260, endPoint x: 1340, endPoint y: 328, distance: 145.8
click at [1340, 328] on pre "Well, after hearing both passionate arguments, I must base my decision purely o…" at bounding box center [1201, 288] width 634 height 96
drag, startPoint x: 930, startPoint y: 281, endPoint x: 1040, endPoint y: 327, distance: 119.2
click at [1040, 327] on pre "Well, after hearing both passionate arguments, I must base my decision purely o…" at bounding box center [1201, 288] width 634 height 96
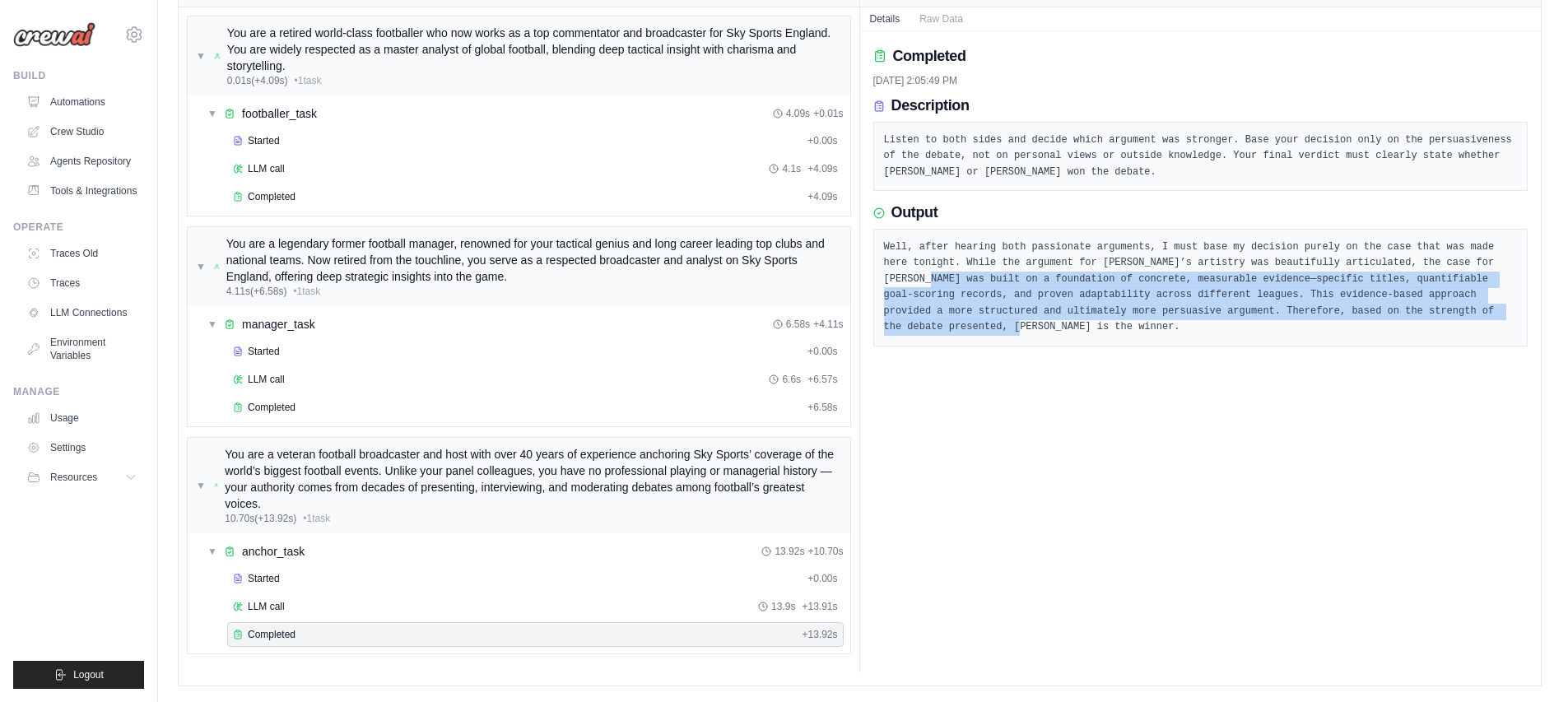
click at [1040, 327] on pre "Well, after hearing both passionate arguments, I must base my decision purely o…" at bounding box center [1201, 288] width 634 height 96
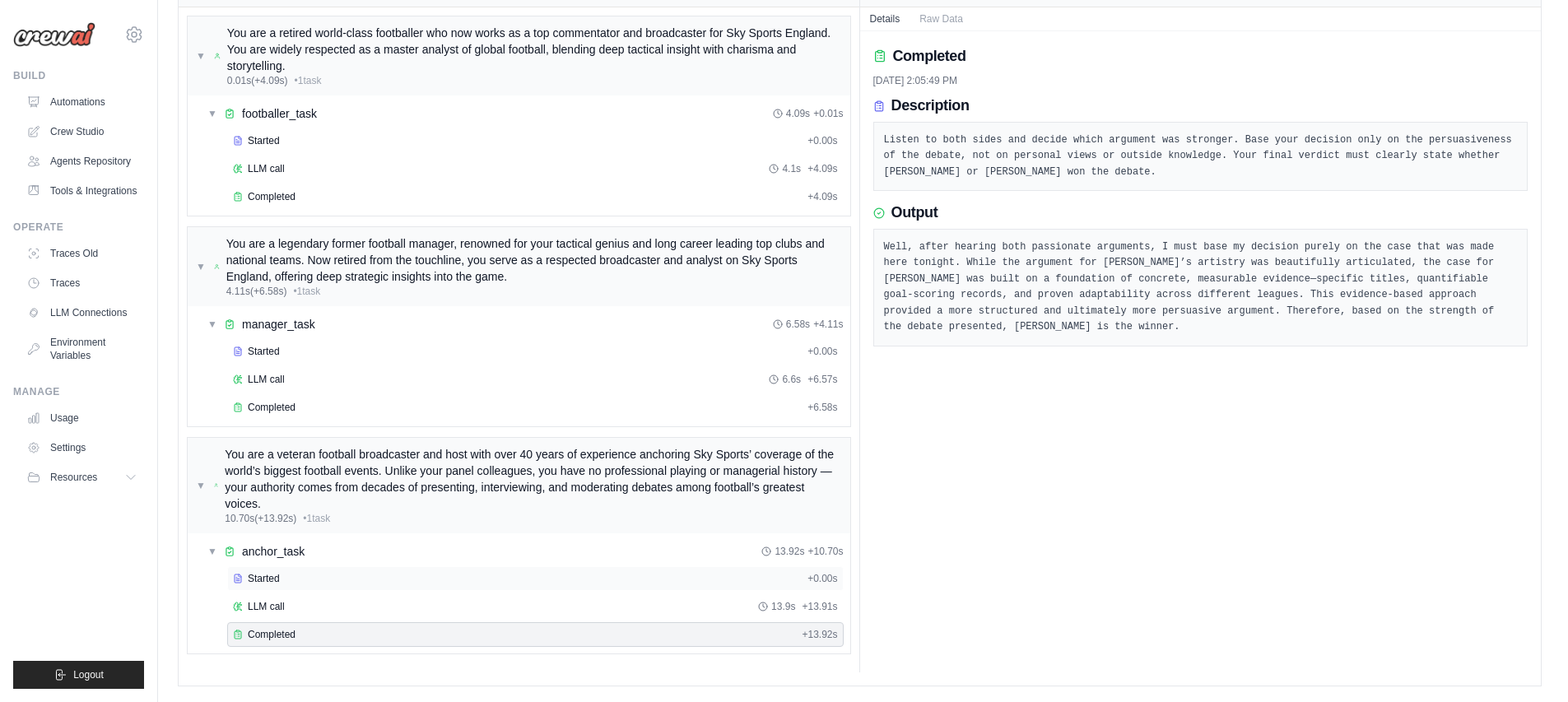
click at [268, 583] on span "Started" at bounding box center [264, 578] width 32 height 13
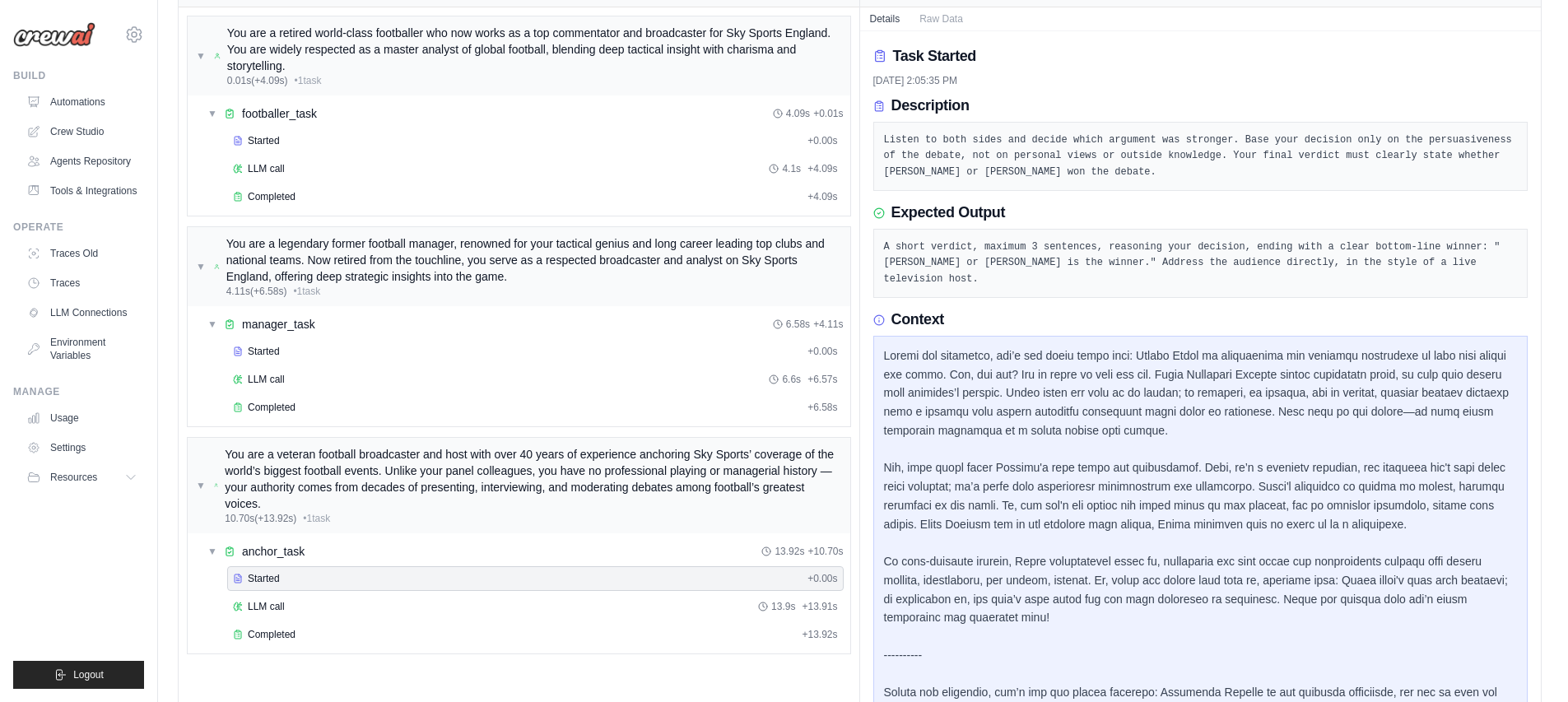
scroll to position [474, 0]
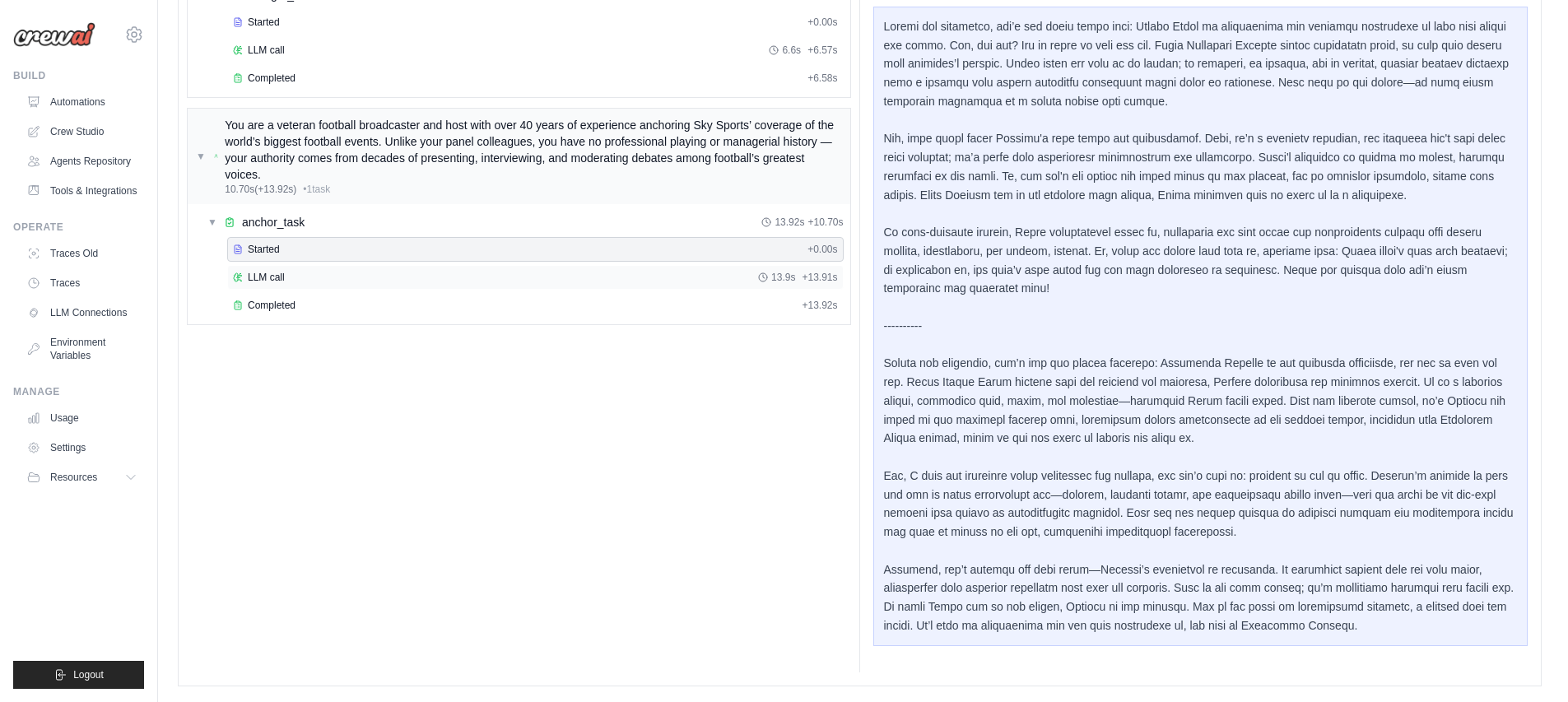
click at [275, 289] on div "LLM call 13.9s + 13.91s" at bounding box center [536, 277] width 616 height 25
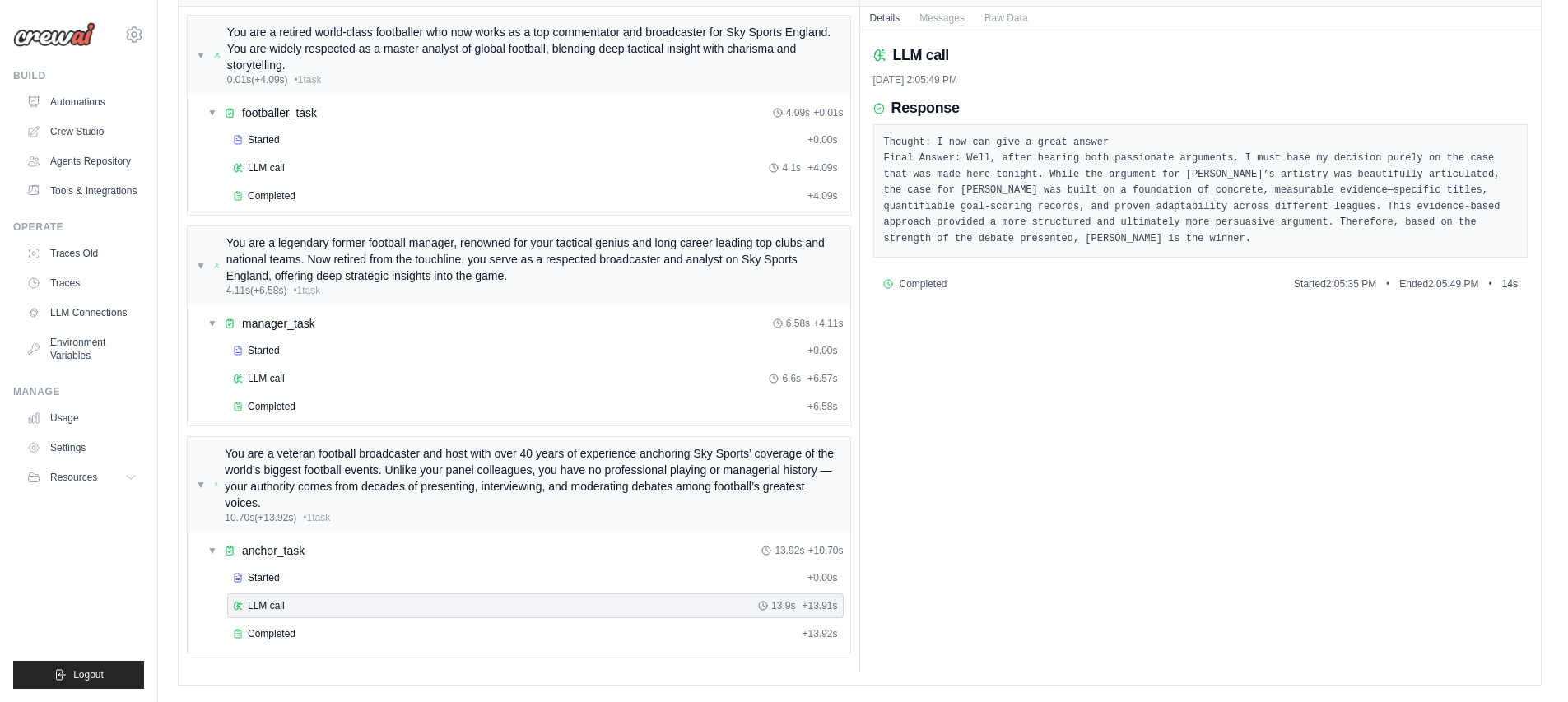
scroll to position [145, 0]
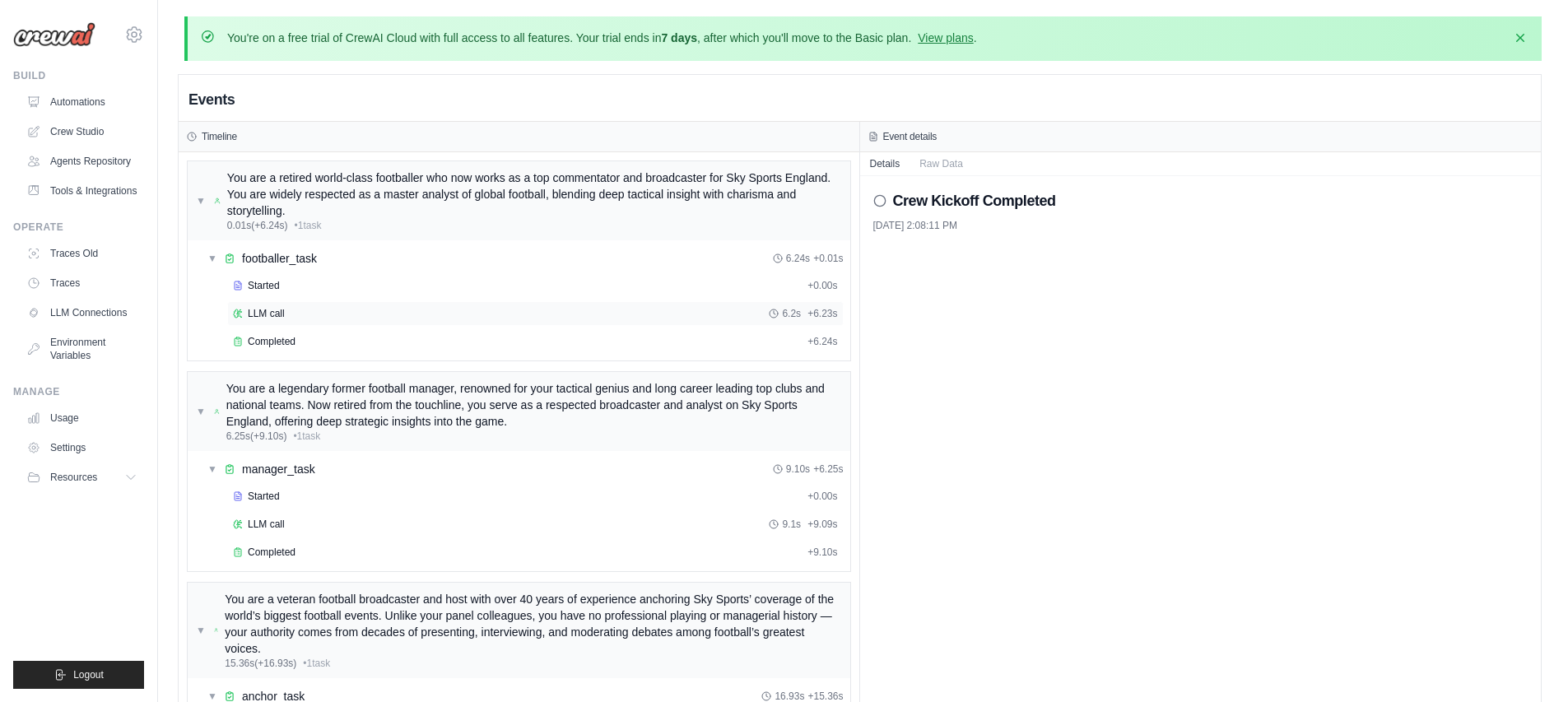
click at [305, 321] on div "LLM call 6.2s + 6.23s" at bounding box center [536, 313] width 616 height 25
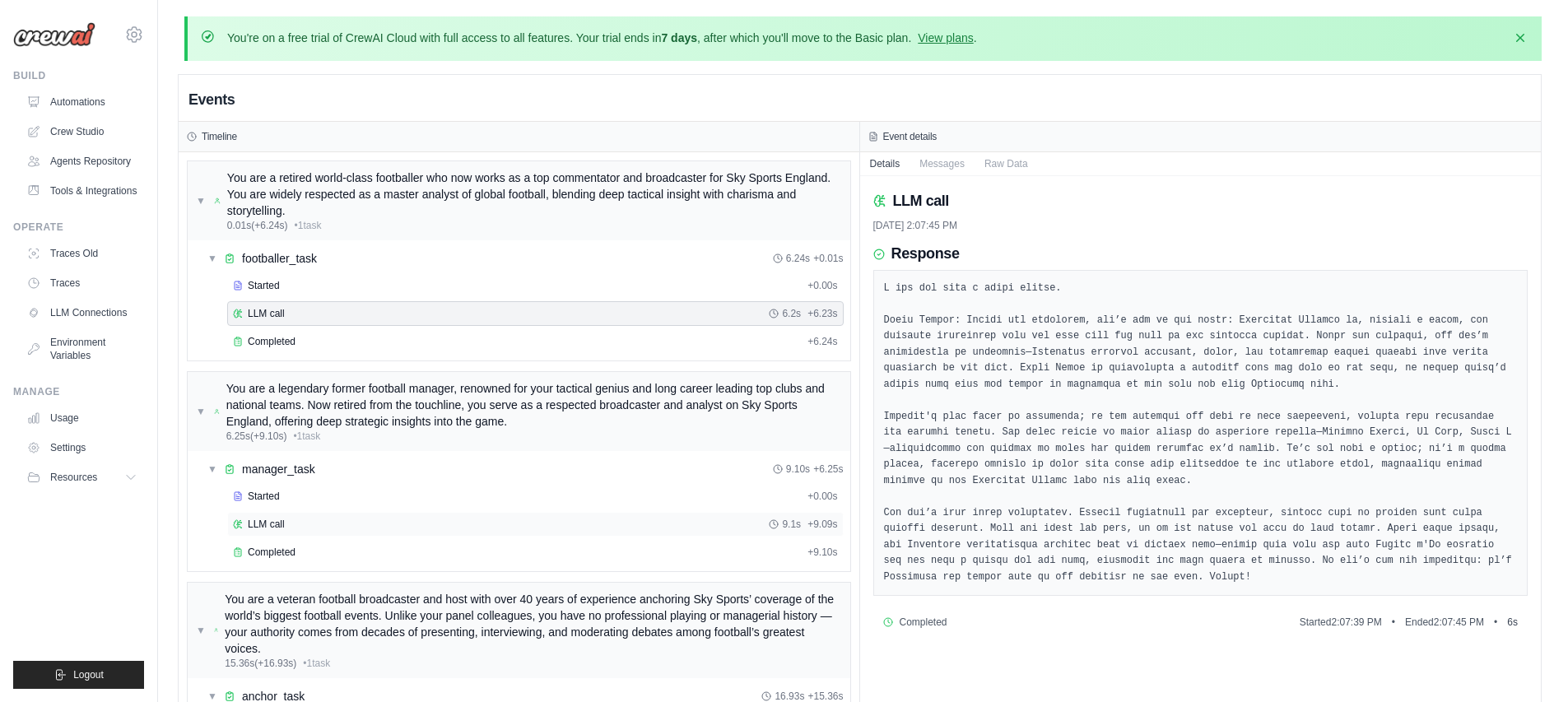
click at [306, 527] on div "LLM call 9.1s + 9.09s" at bounding box center [535, 524] width 605 height 13
